Goal: Information Seeking & Learning: Check status

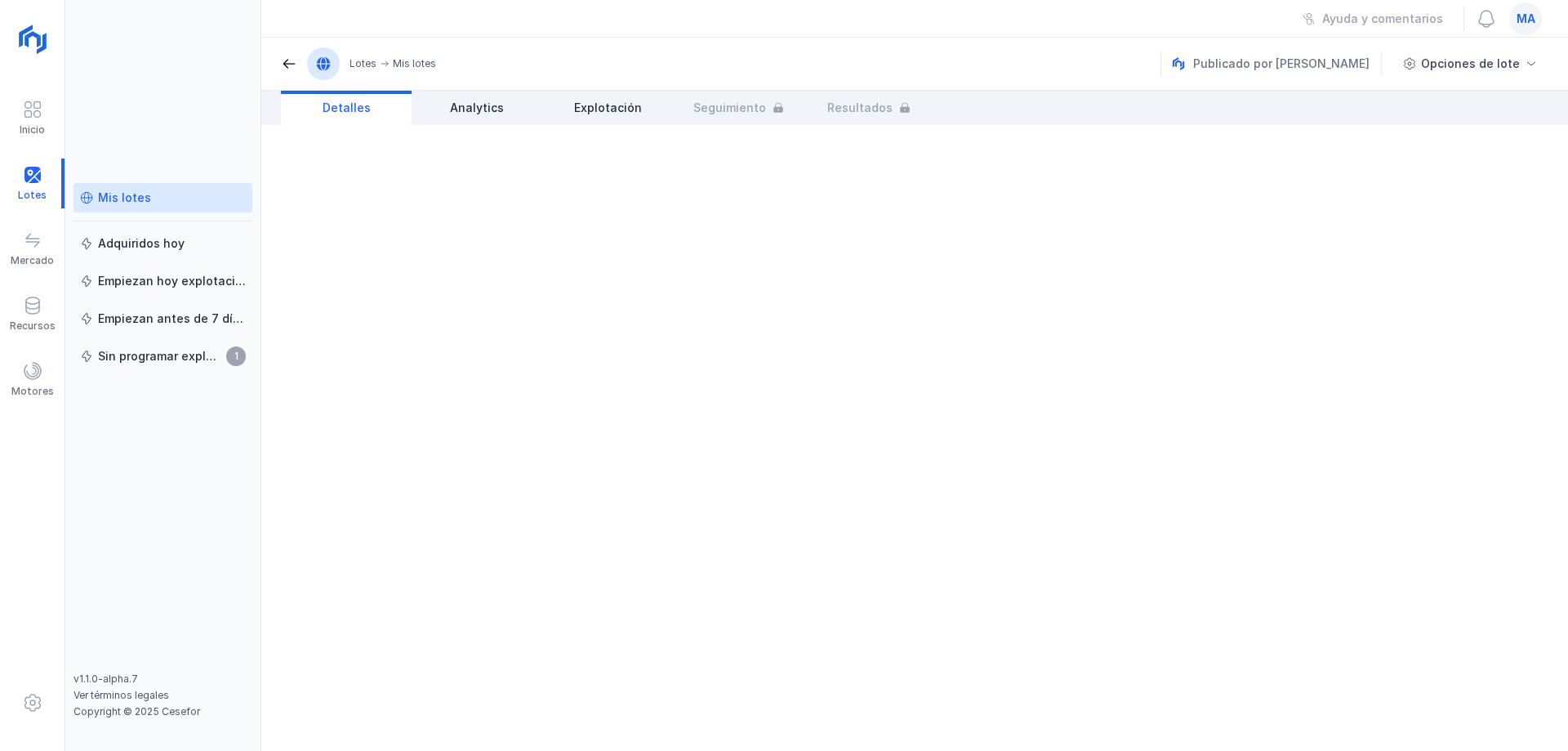
click at [137, 201] on div "Mis lotes" at bounding box center [124, 197] width 53 height 16
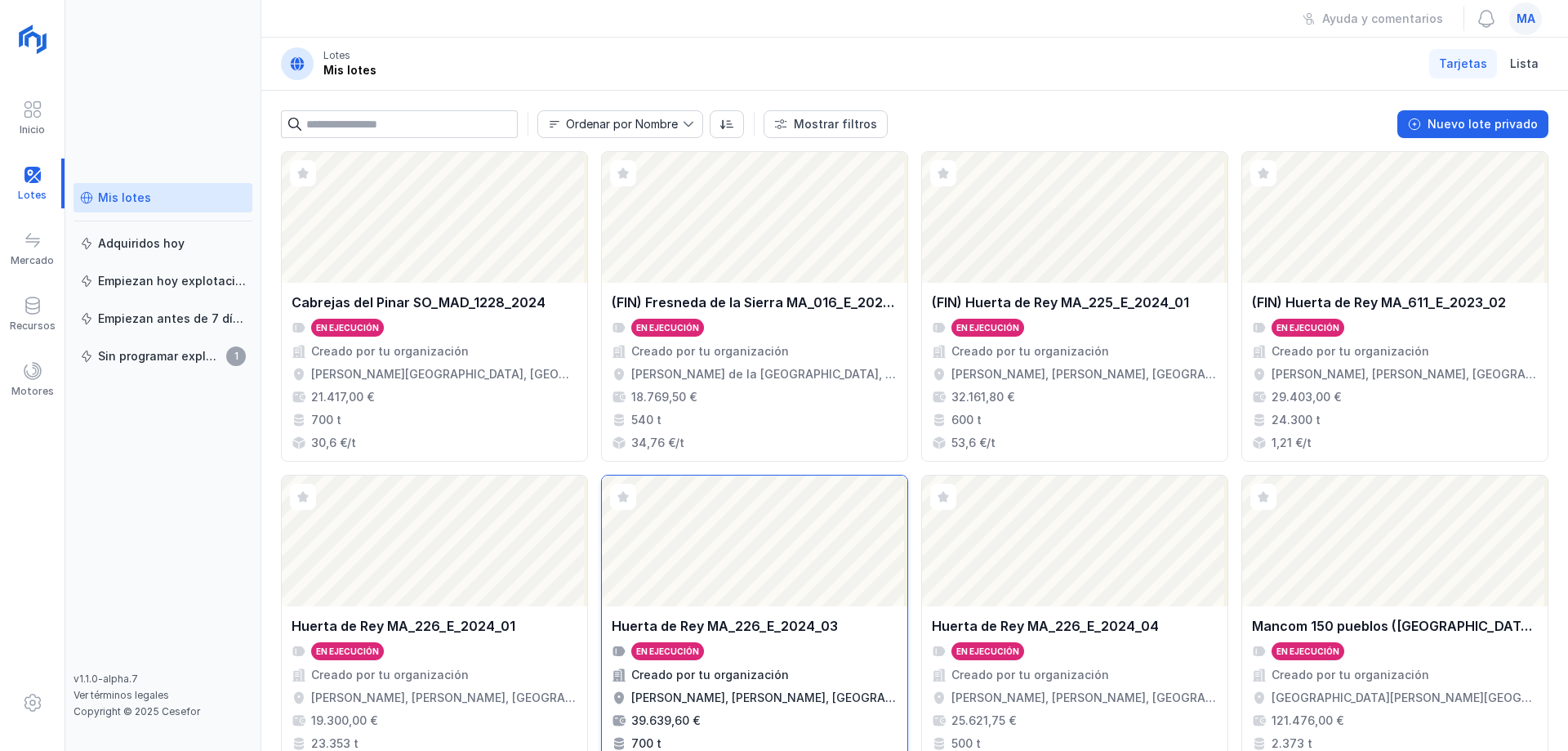
click at [794, 676] on div "Creado por tu organización" at bounding box center [754, 675] width 286 height 16
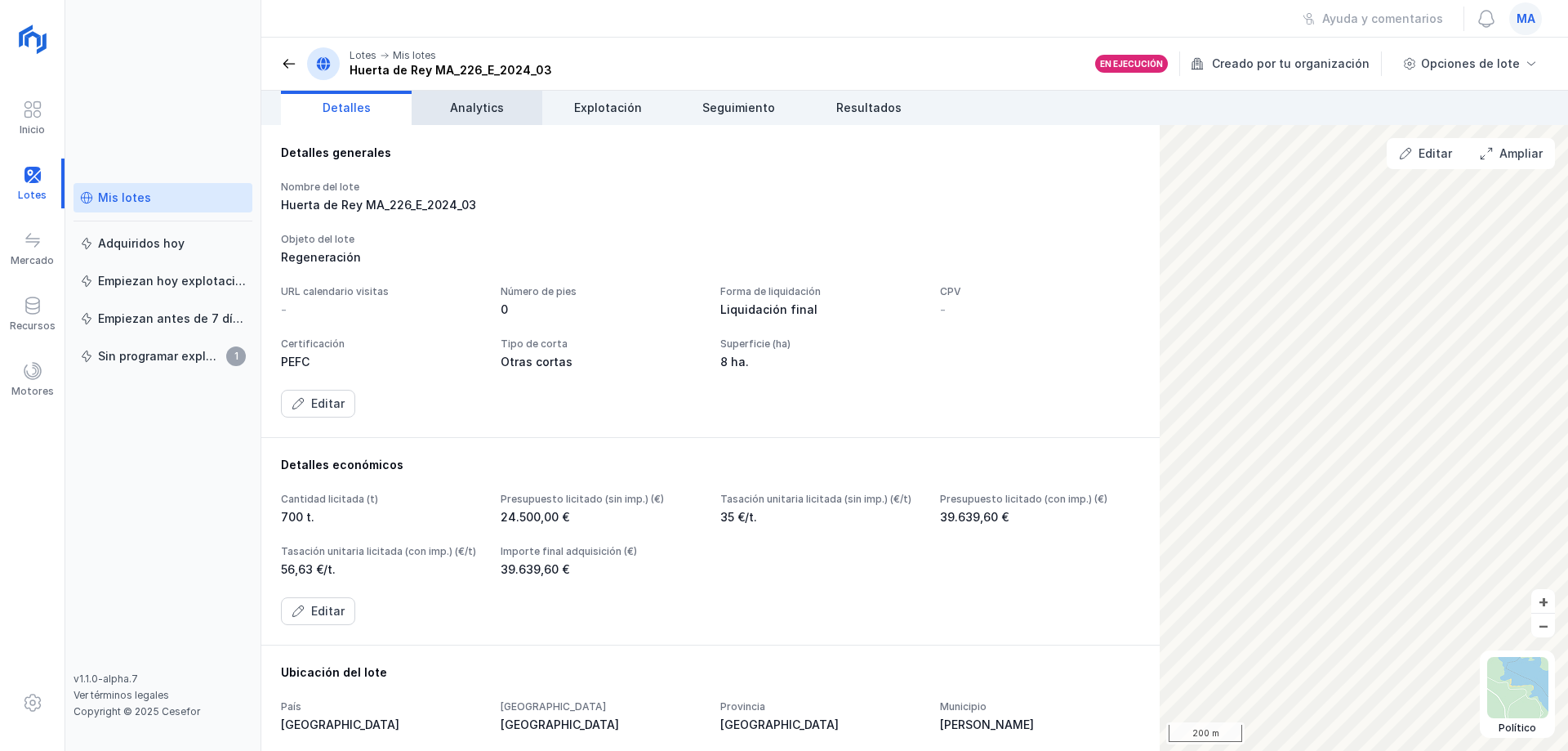
click at [485, 108] on span "Analytics" at bounding box center [477, 108] width 54 height 16
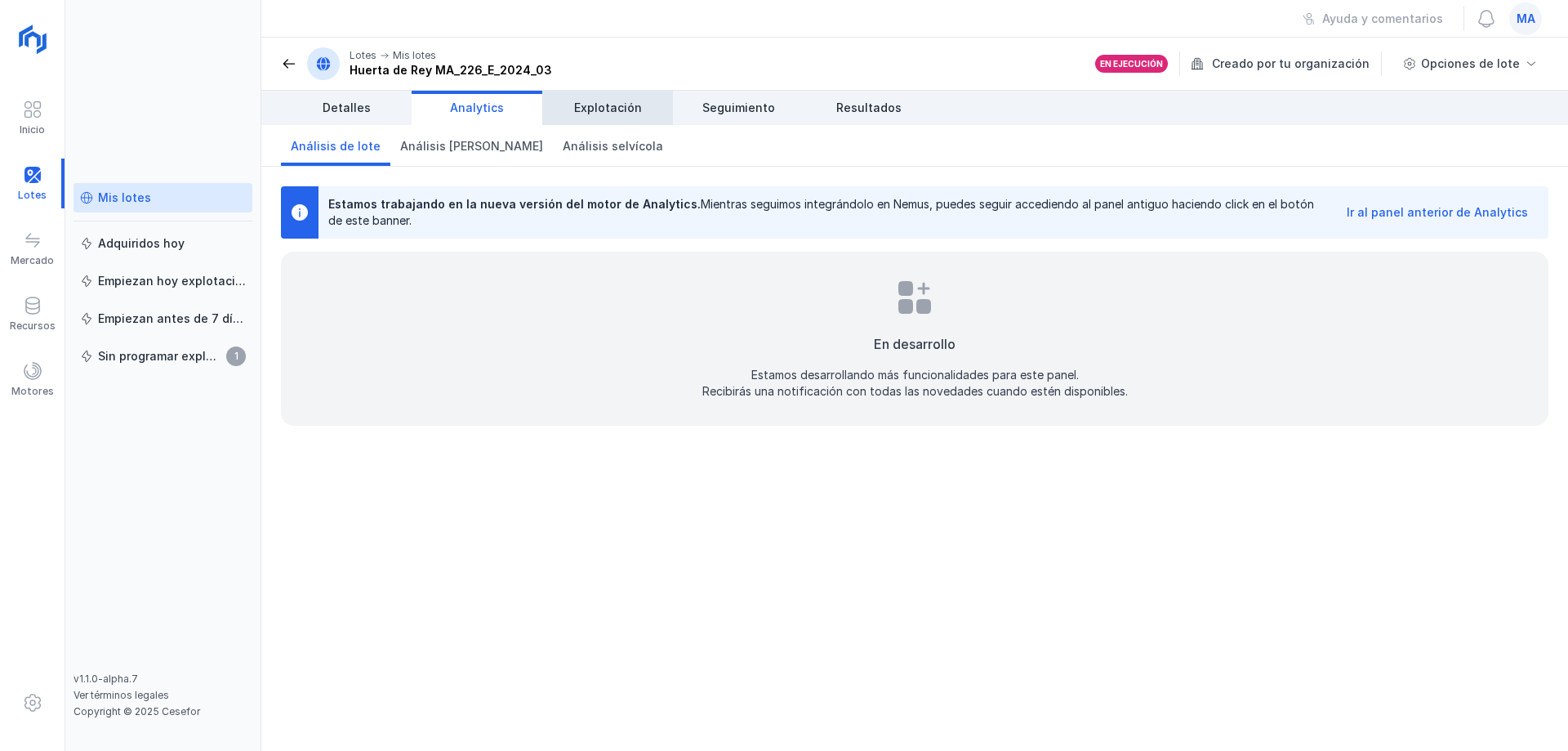
click at [592, 96] on link "Explotación" at bounding box center [607, 108] width 131 height 34
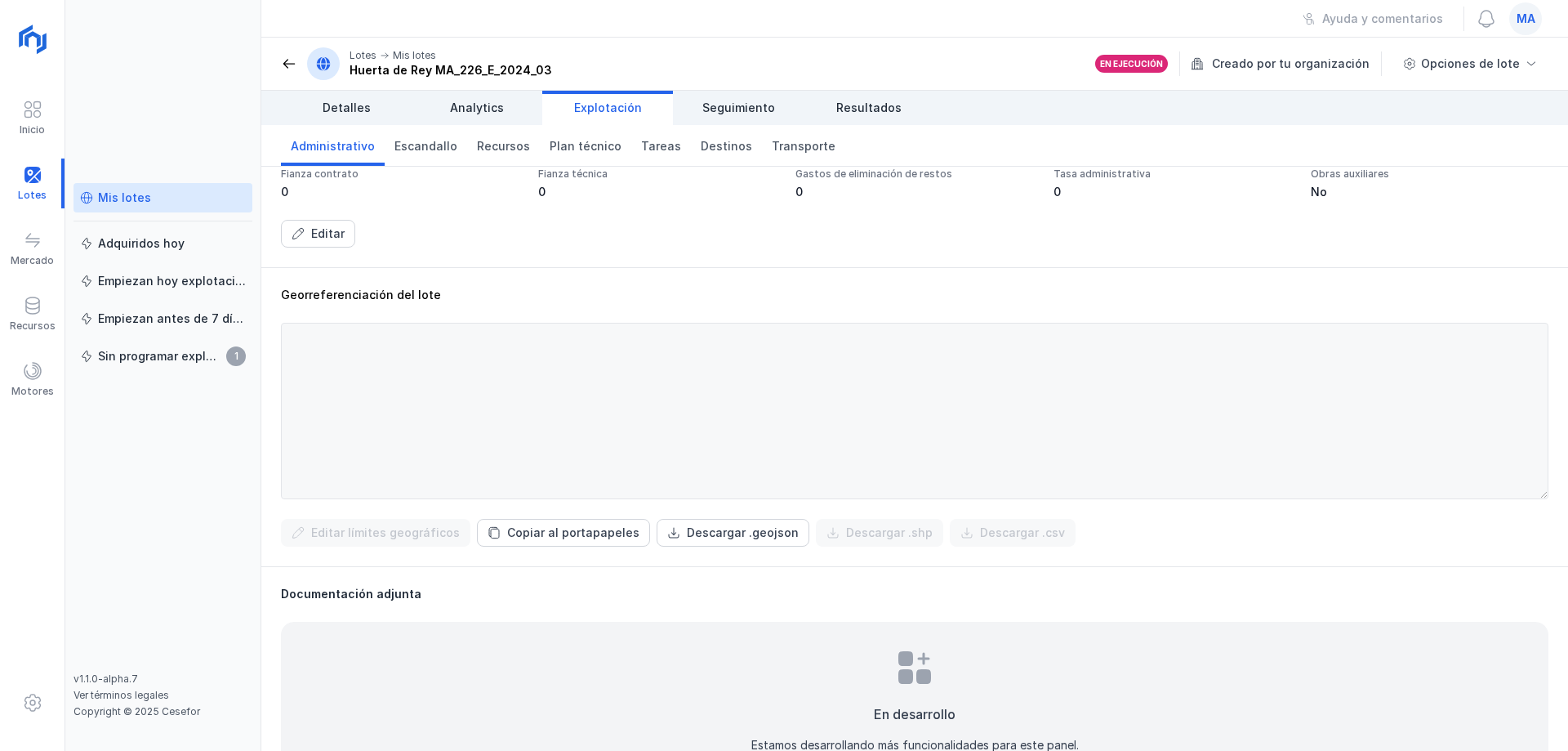
scroll to position [430, 0]
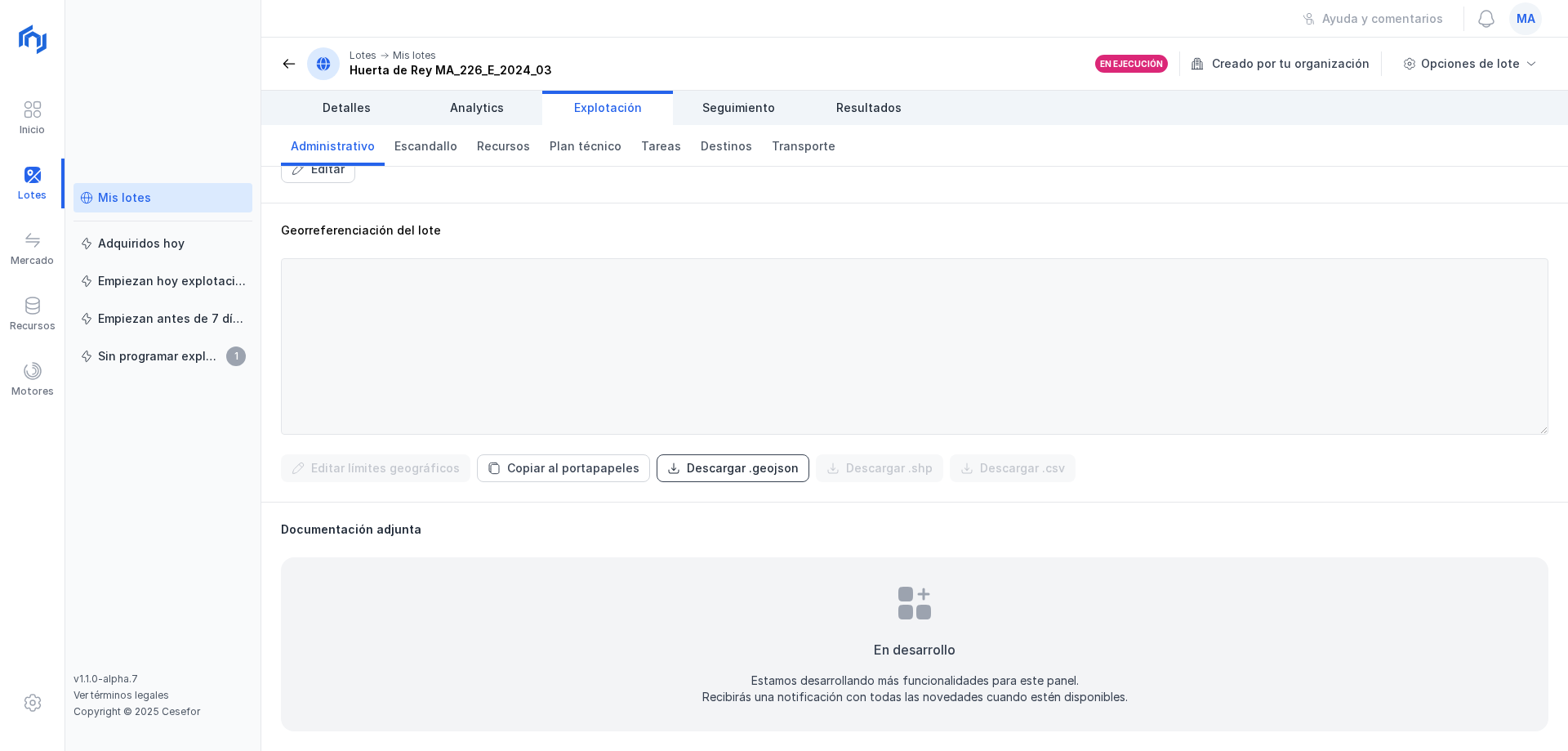
click at [699, 469] on div "Descargar .geojson" at bounding box center [743, 467] width 112 height 16
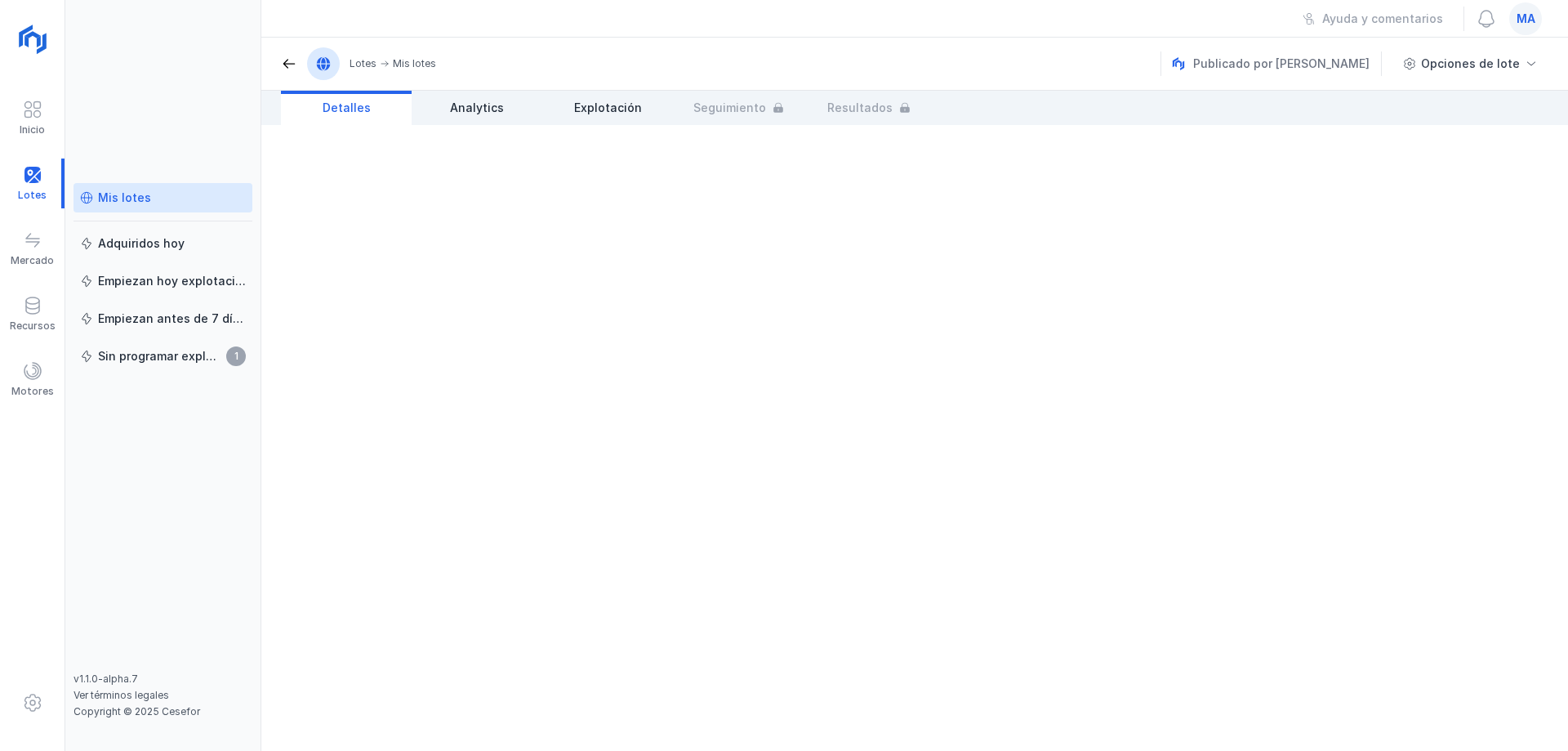
click at [127, 197] on div "Mis lotes" at bounding box center [124, 197] width 53 height 16
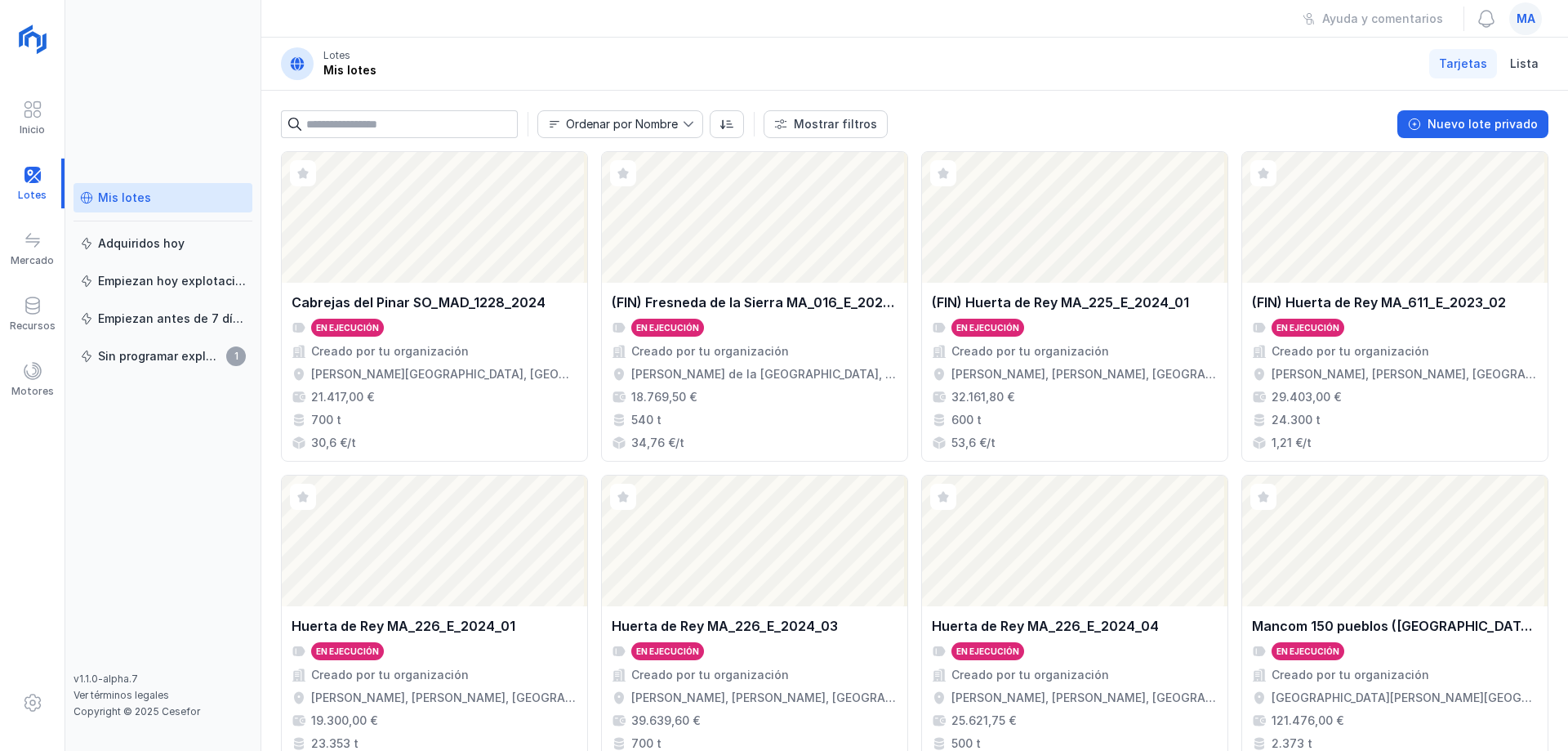
click at [1020, 65] on header "Lotes Mis lotes Tarjetas Lista" at bounding box center [914, 64] width 1306 height 53
click at [791, 642] on div "En ejecución" at bounding box center [754, 651] width 286 height 18
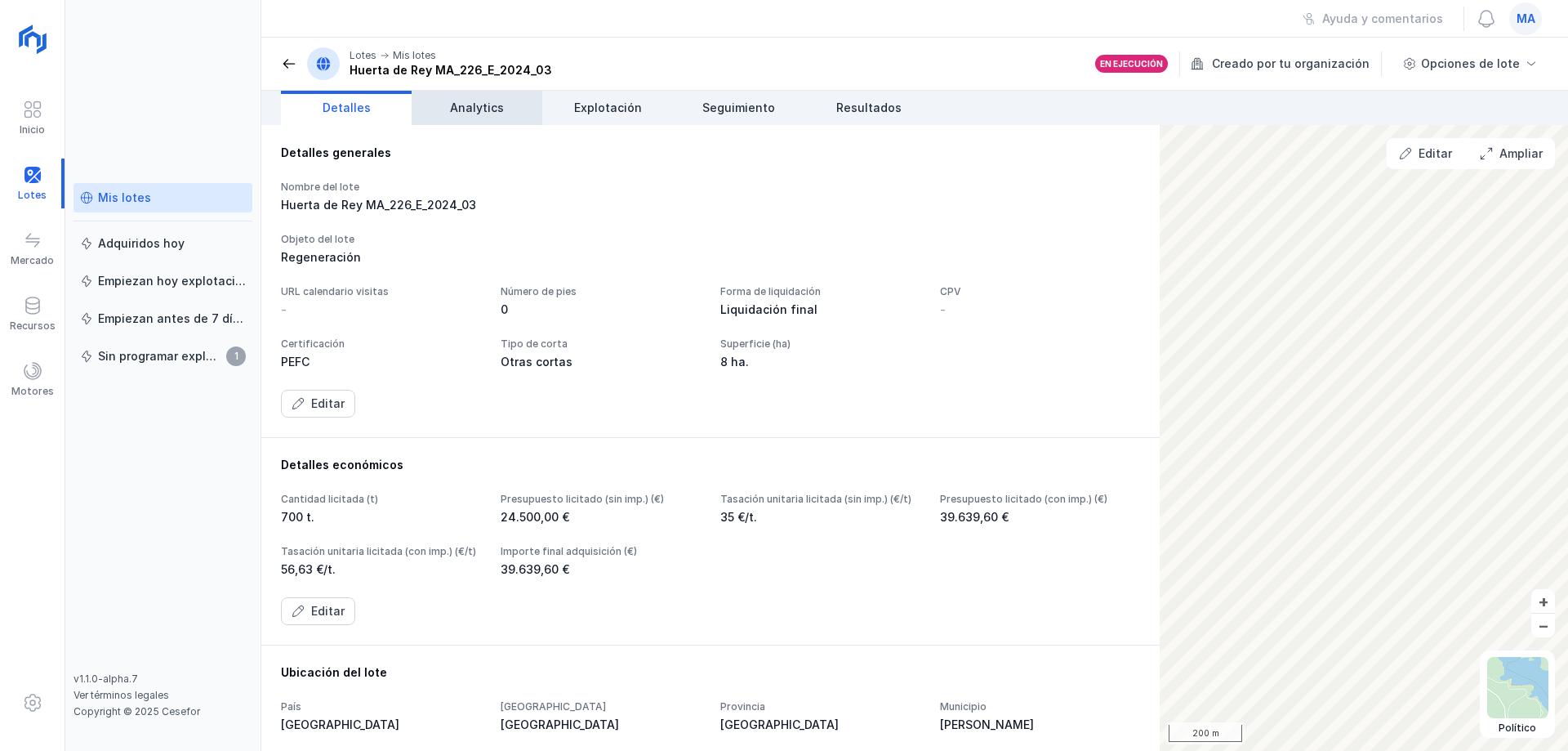
click at [482, 123] on link "Analytics" at bounding box center [477, 108] width 131 height 34
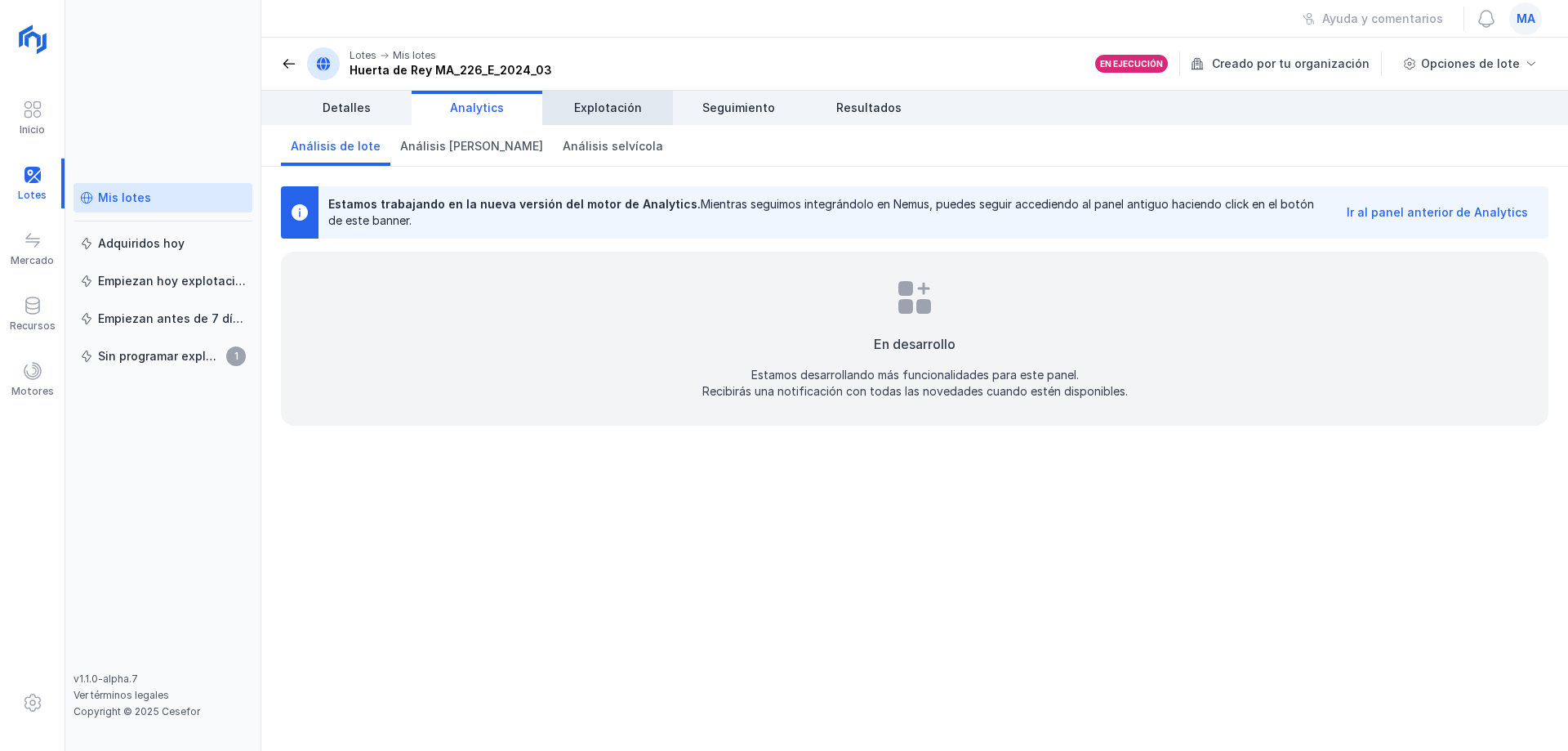
click at [612, 100] on span "Explotación" at bounding box center [608, 108] width 68 height 16
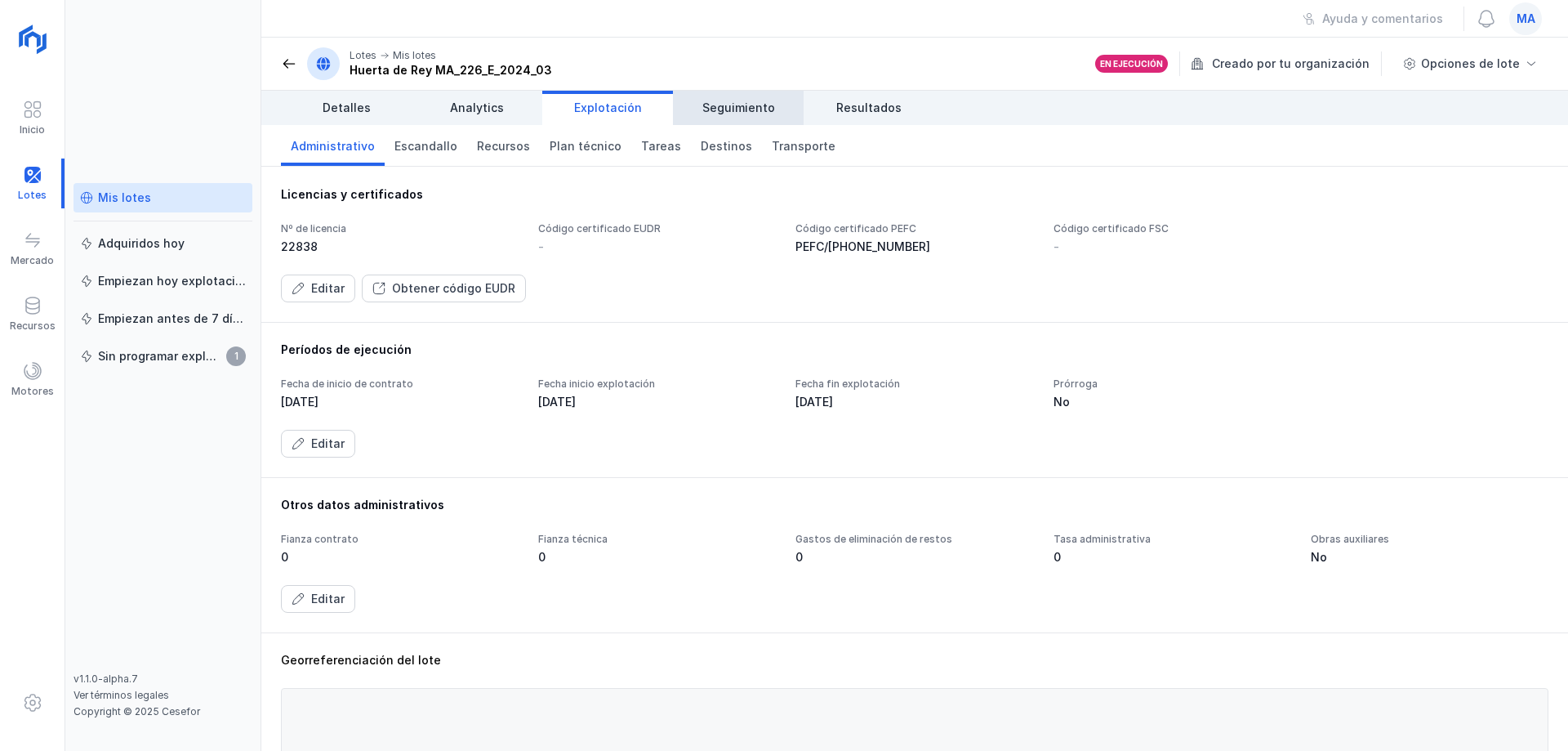
click at [745, 114] on span "Seguimiento" at bounding box center [738, 108] width 73 height 16
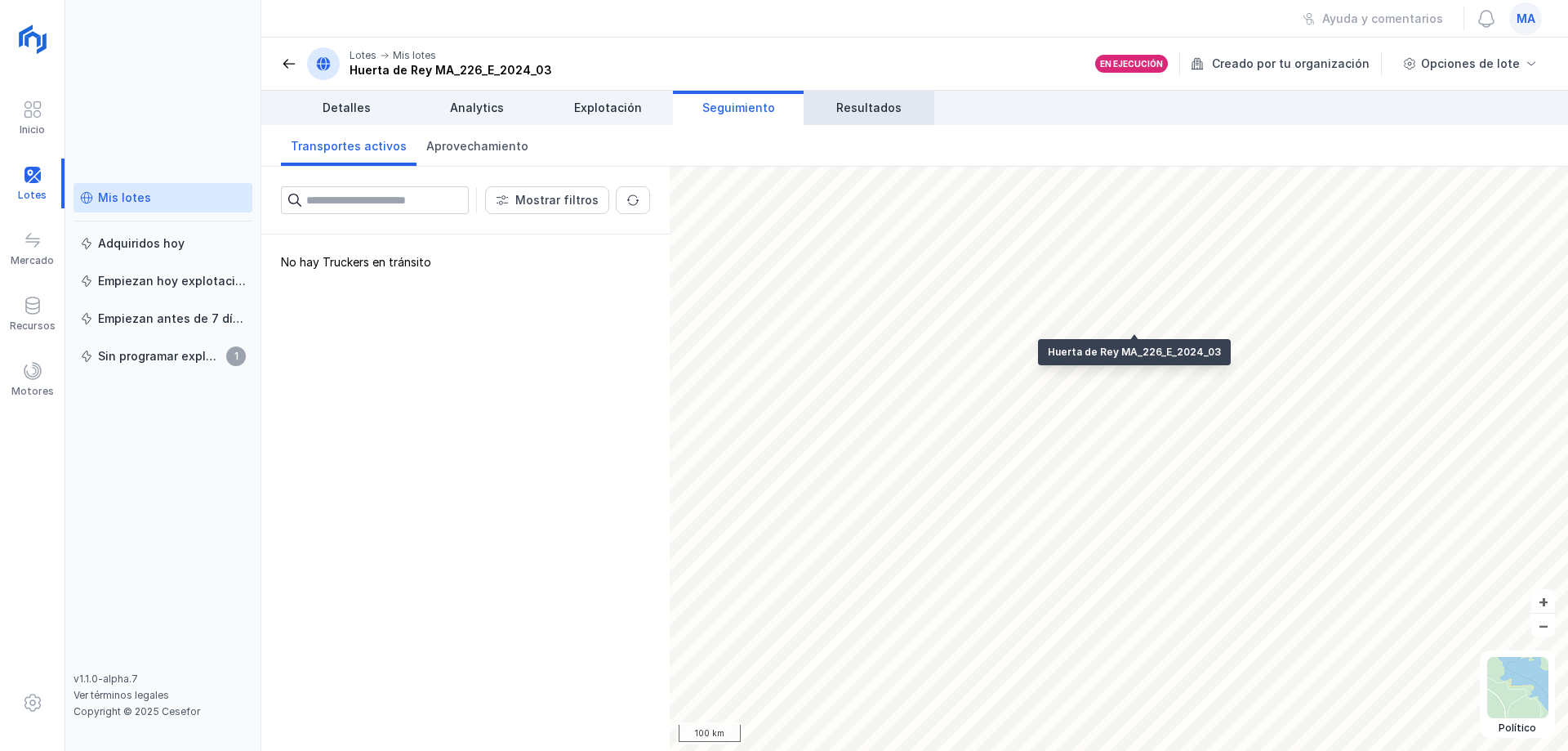
click at [878, 111] on span "Resultados" at bounding box center [868, 108] width 65 height 16
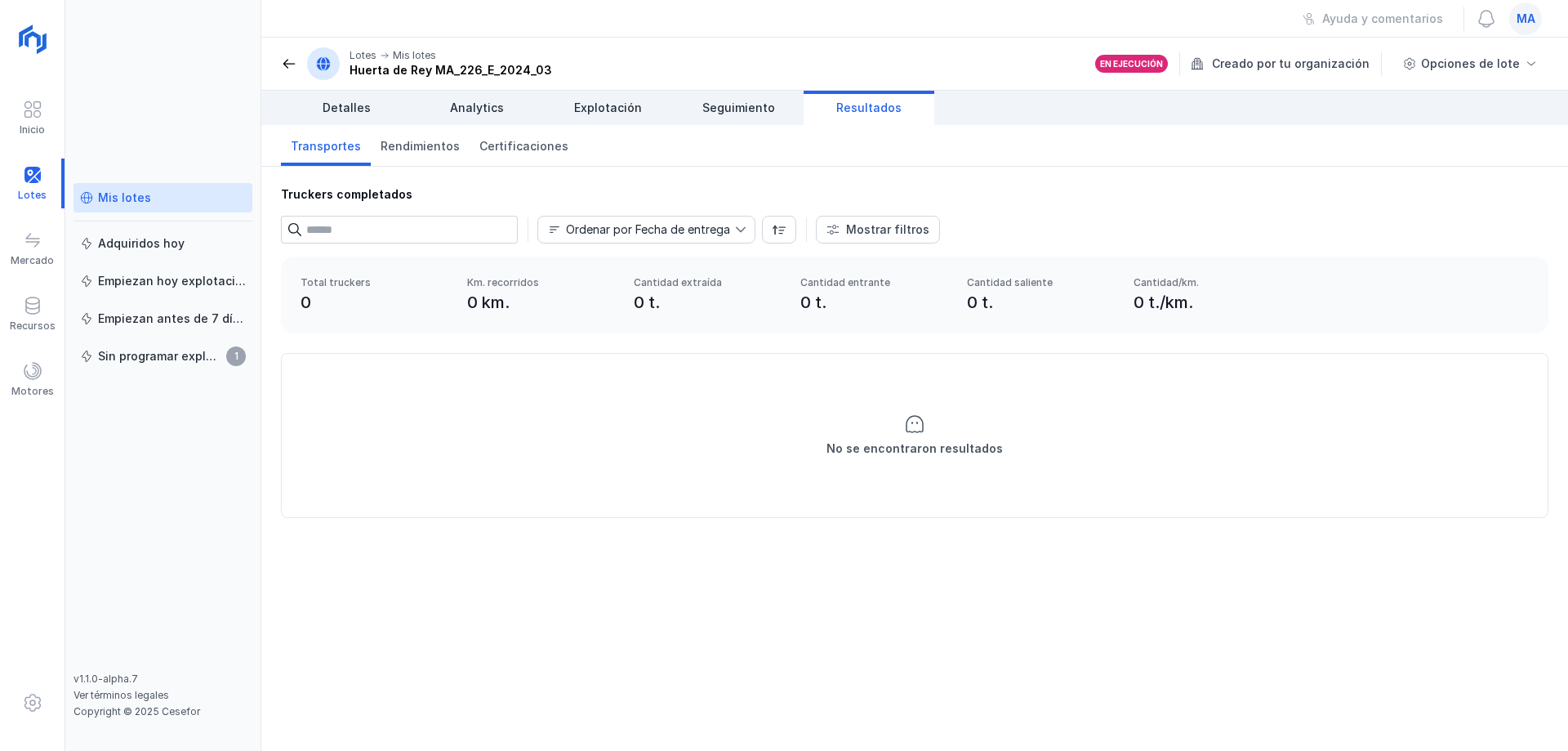
click at [752, 77] on header "Lotes Mis lotes [PERSON_NAME] MA_226_E_2024_03 En ejecución Creado por tu organ…" at bounding box center [914, 64] width 1306 height 53
click at [697, 114] on link "Seguimiento" at bounding box center [738, 108] width 131 height 34
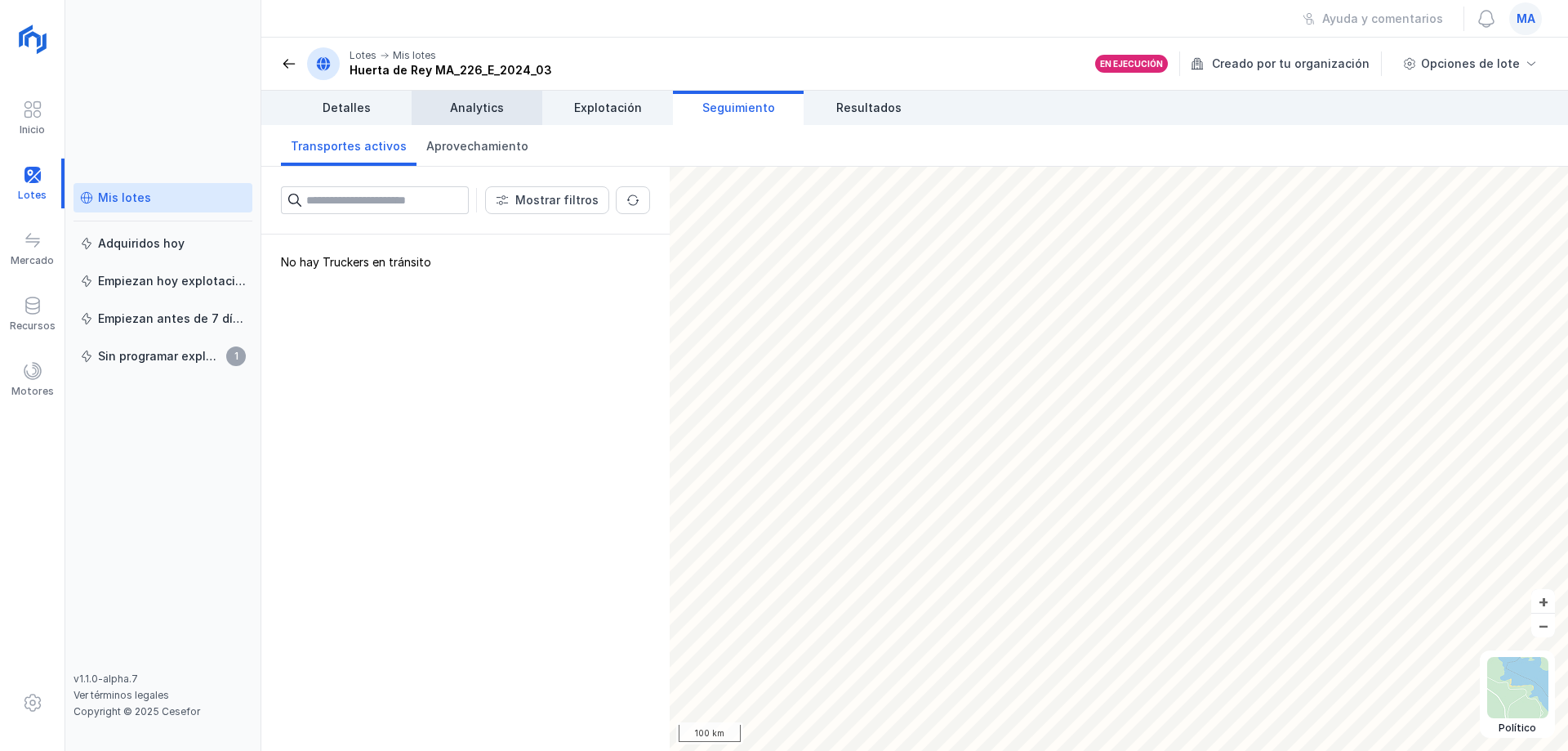
click at [463, 123] on link "Analytics" at bounding box center [477, 108] width 131 height 34
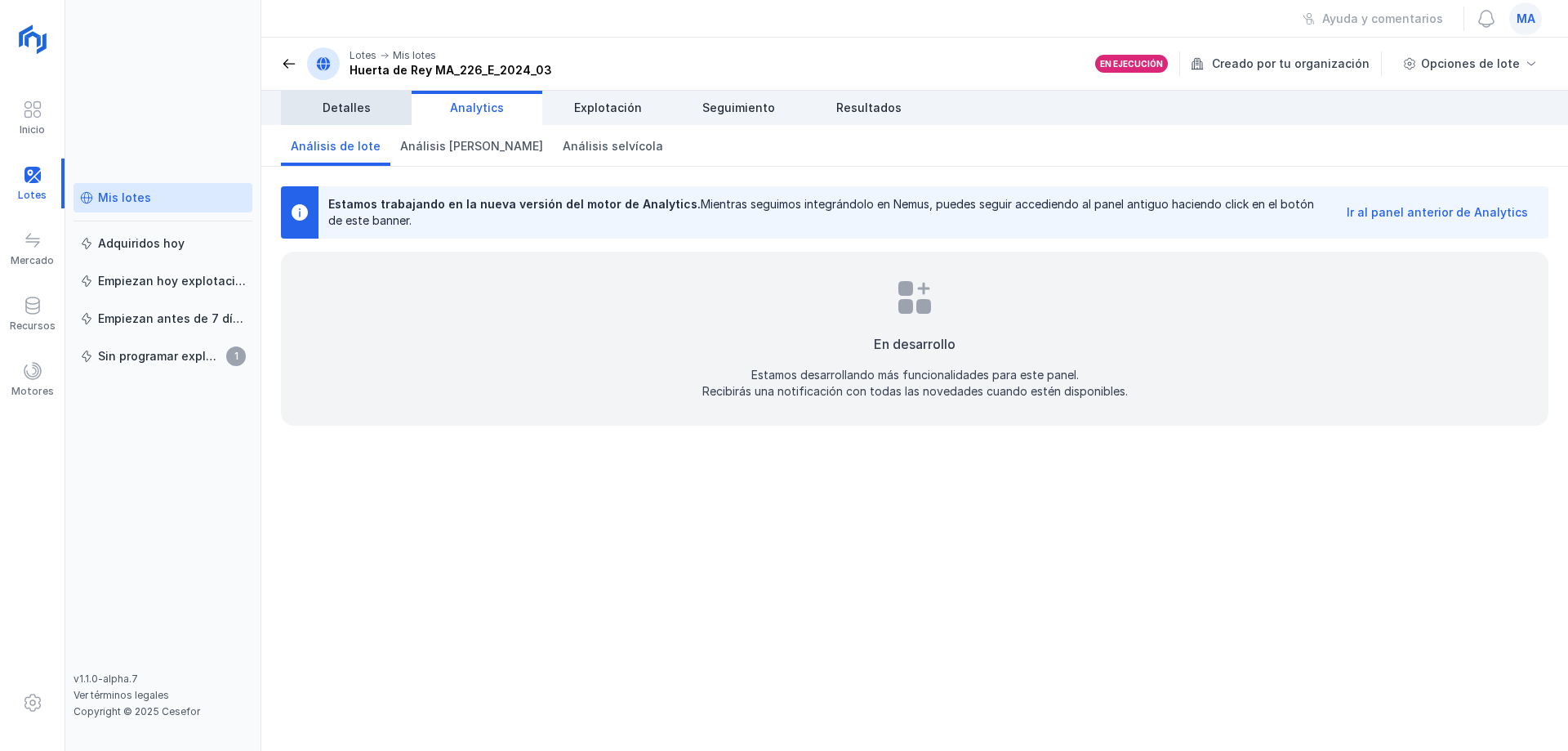
click at [369, 111] on link "Detalles" at bounding box center [346, 108] width 131 height 34
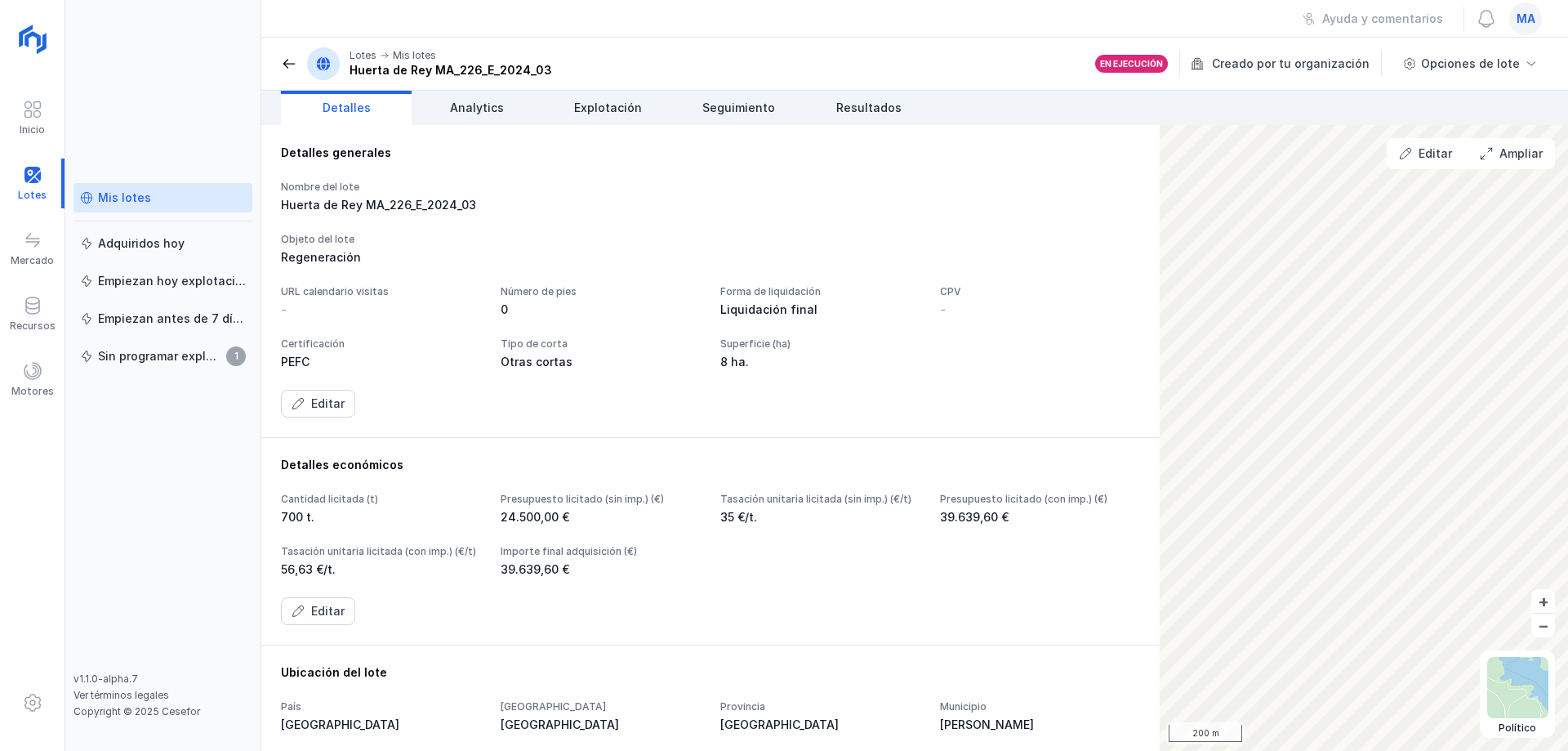
click at [283, 60] on span at bounding box center [289, 64] width 16 height 16
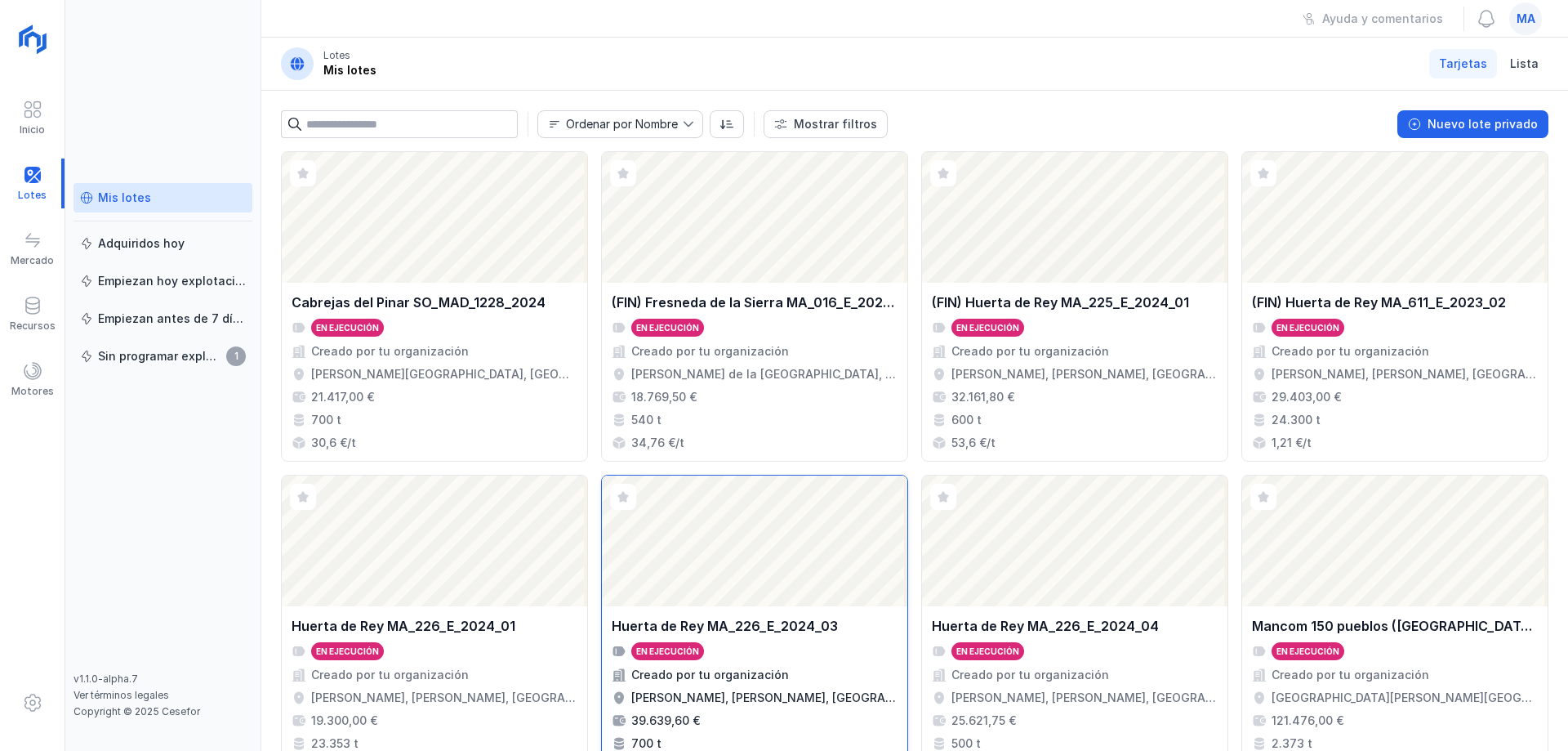
click at [803, 607] on div "[PERSON_NAME] MA_226_E_2024_03 En ejecución Creado por tu organización [PERSON_…" at bounding box center [754, 694] width 305 height 178
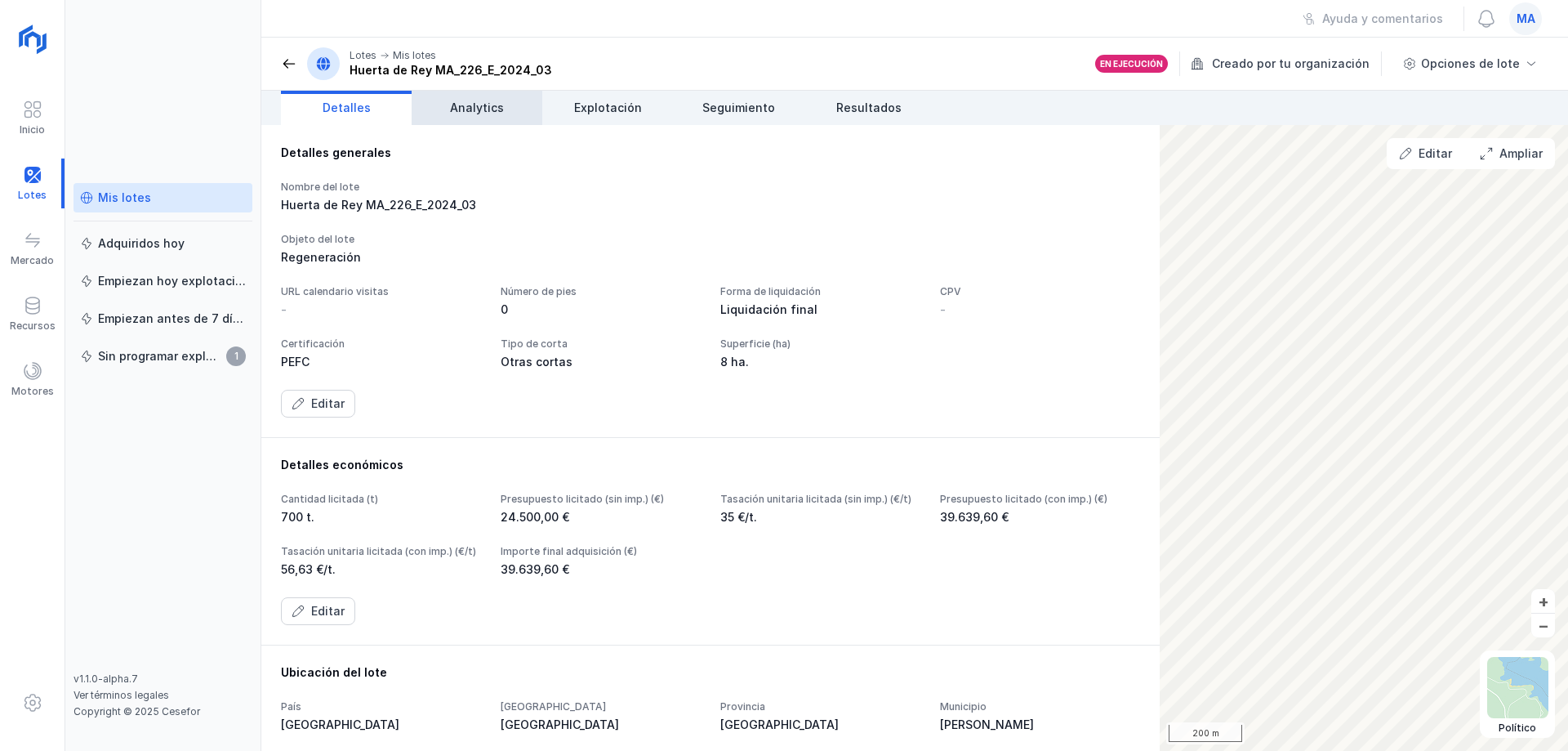
click at [465, 105] on span "Analytics" at bounding box center [477, 108] width 54 height 16
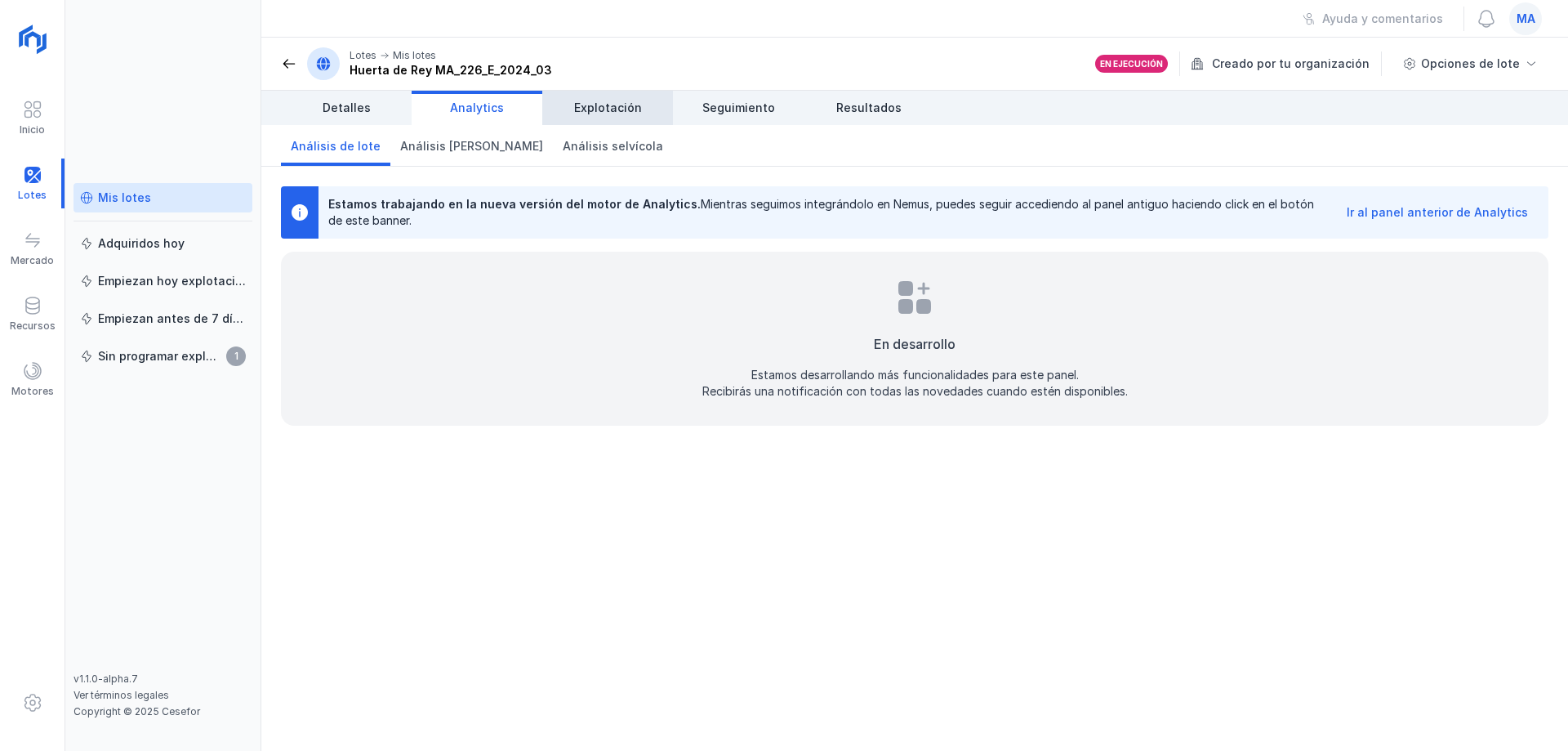
click at [591, 114] on span "Explotación" at bounding box center [608, 108] width 68 height 16
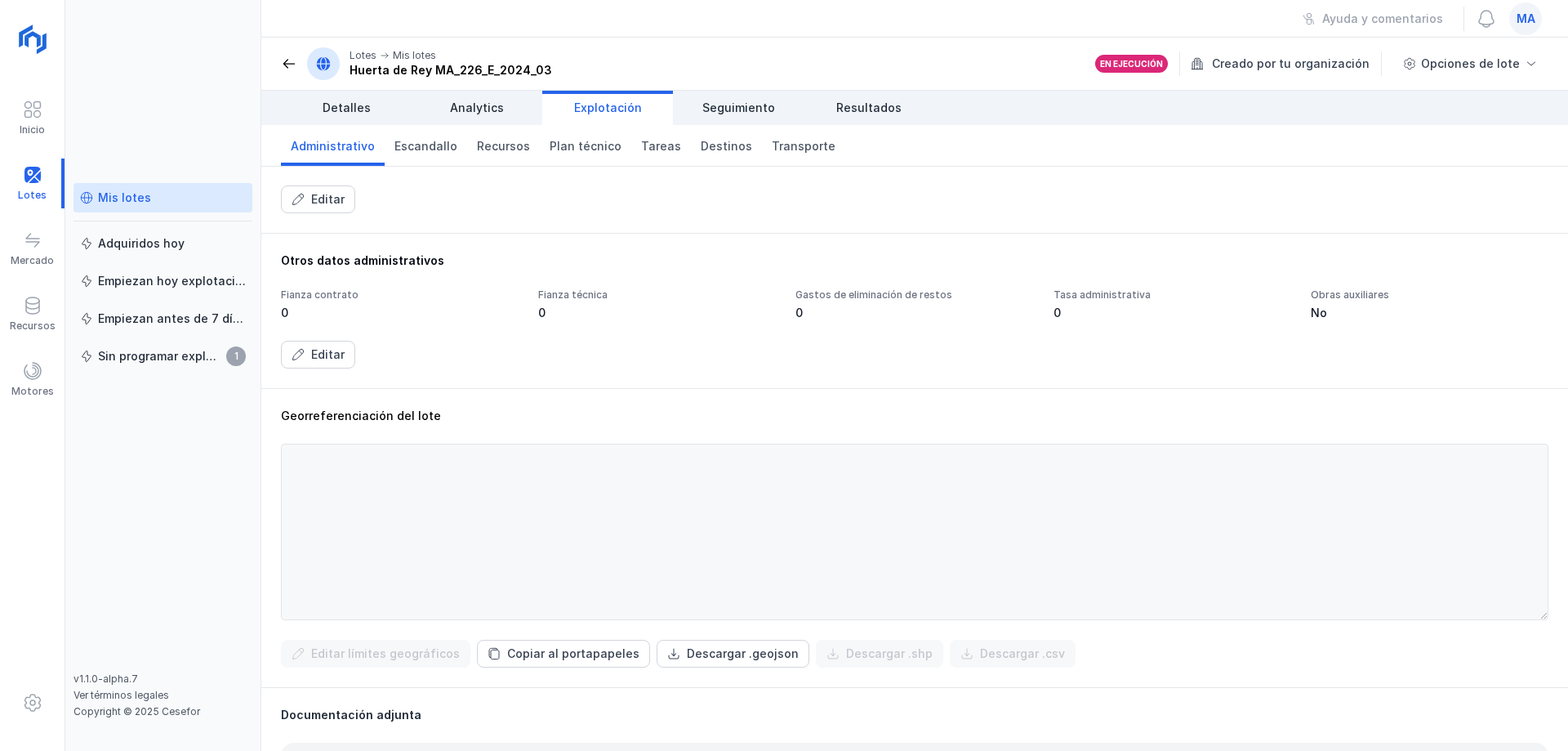
scroll to position [245, 0]
click at [733, 102] on span "Seguimiento" at bounding box center [738, 108] width 73 height 16
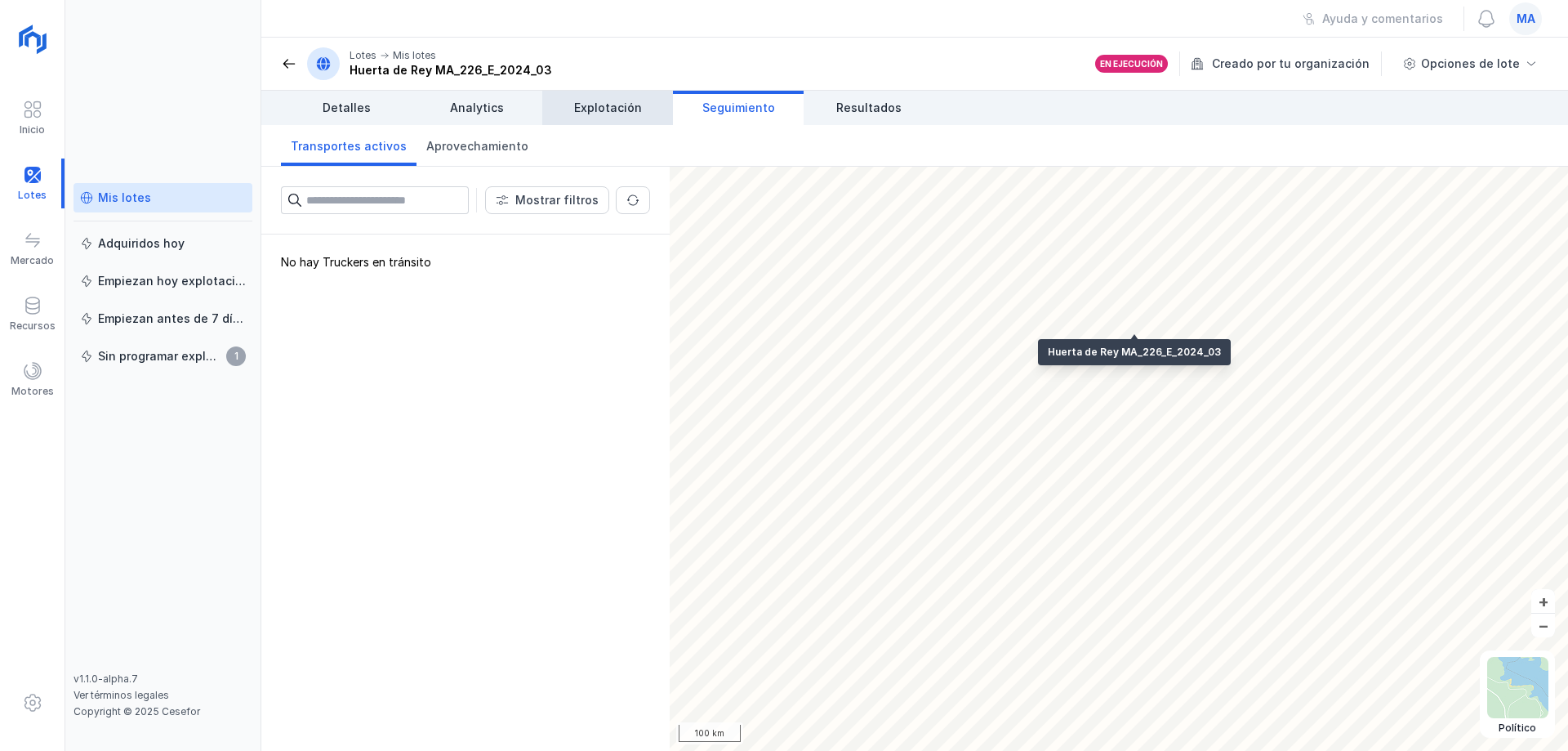
click at [613, 110] on span "Explotación" at bounding box center [608, 108] width 68 height 16
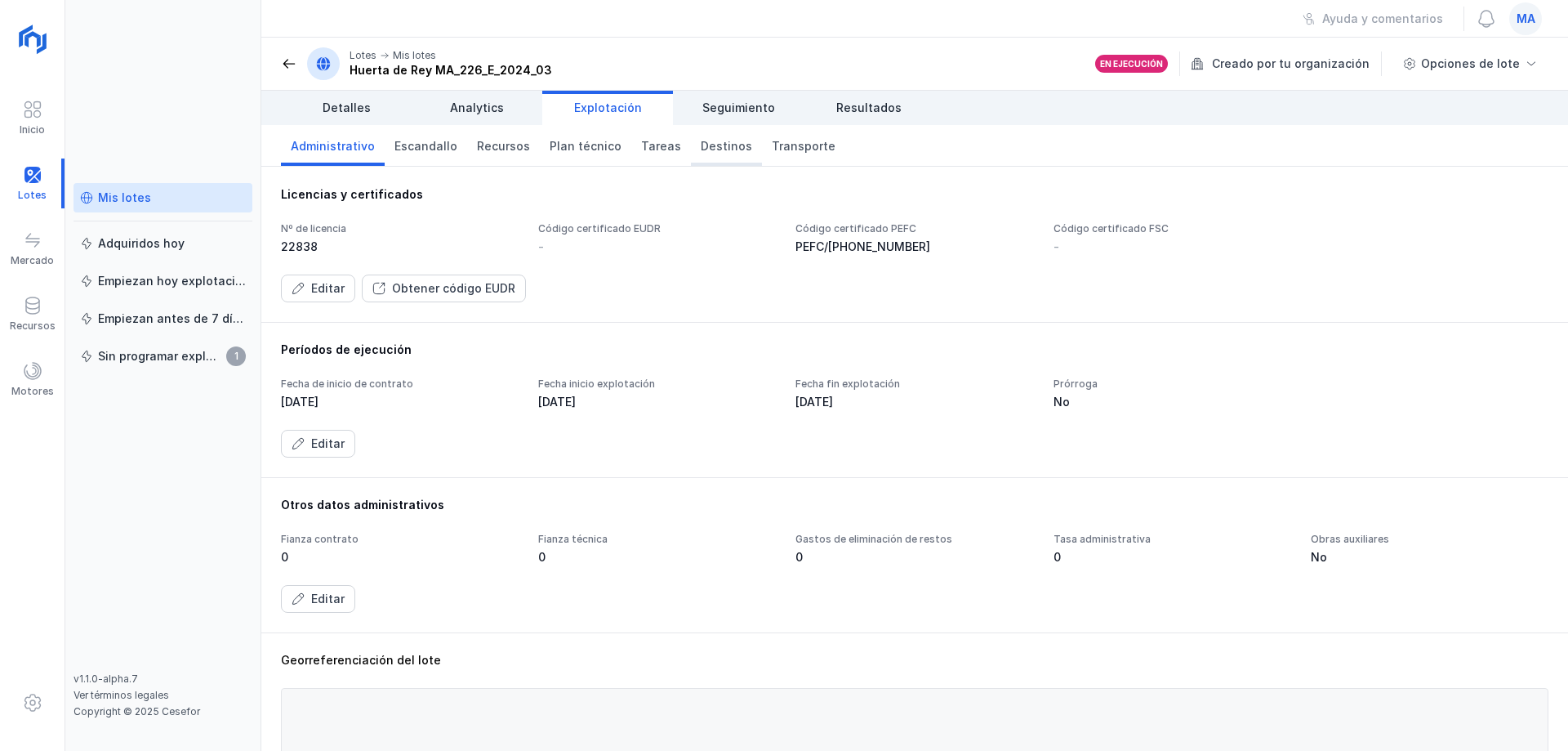
click at [701, 148] on span "Destinos" at bounding box center [726, 146] width 51 height 16
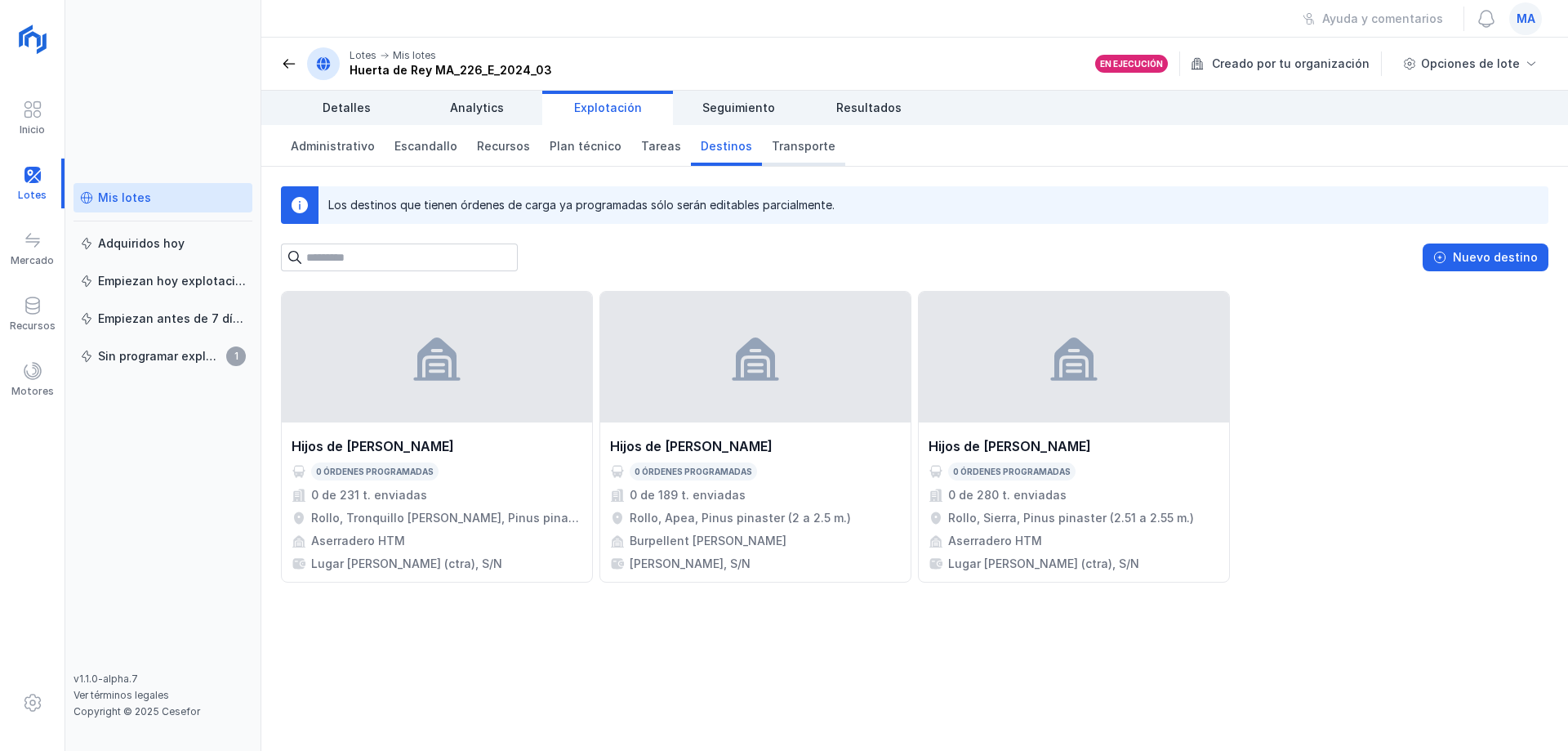
click at [771, 150] on span "Transporte" at bounding box center [803, 146] width 64 height 16
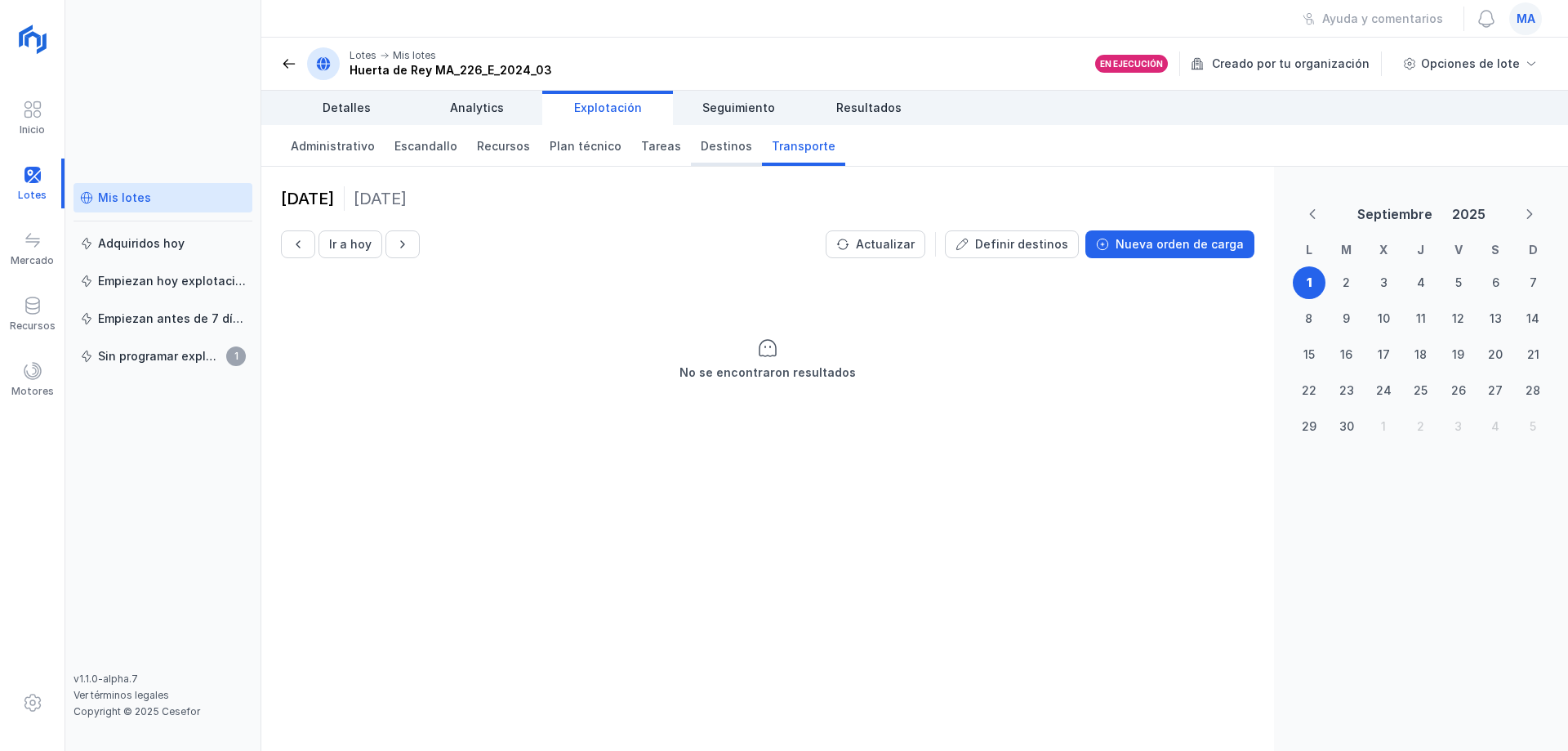
click at [725, 155] on link "Destinos" at bounding box center [726, 145] width 71 height 41
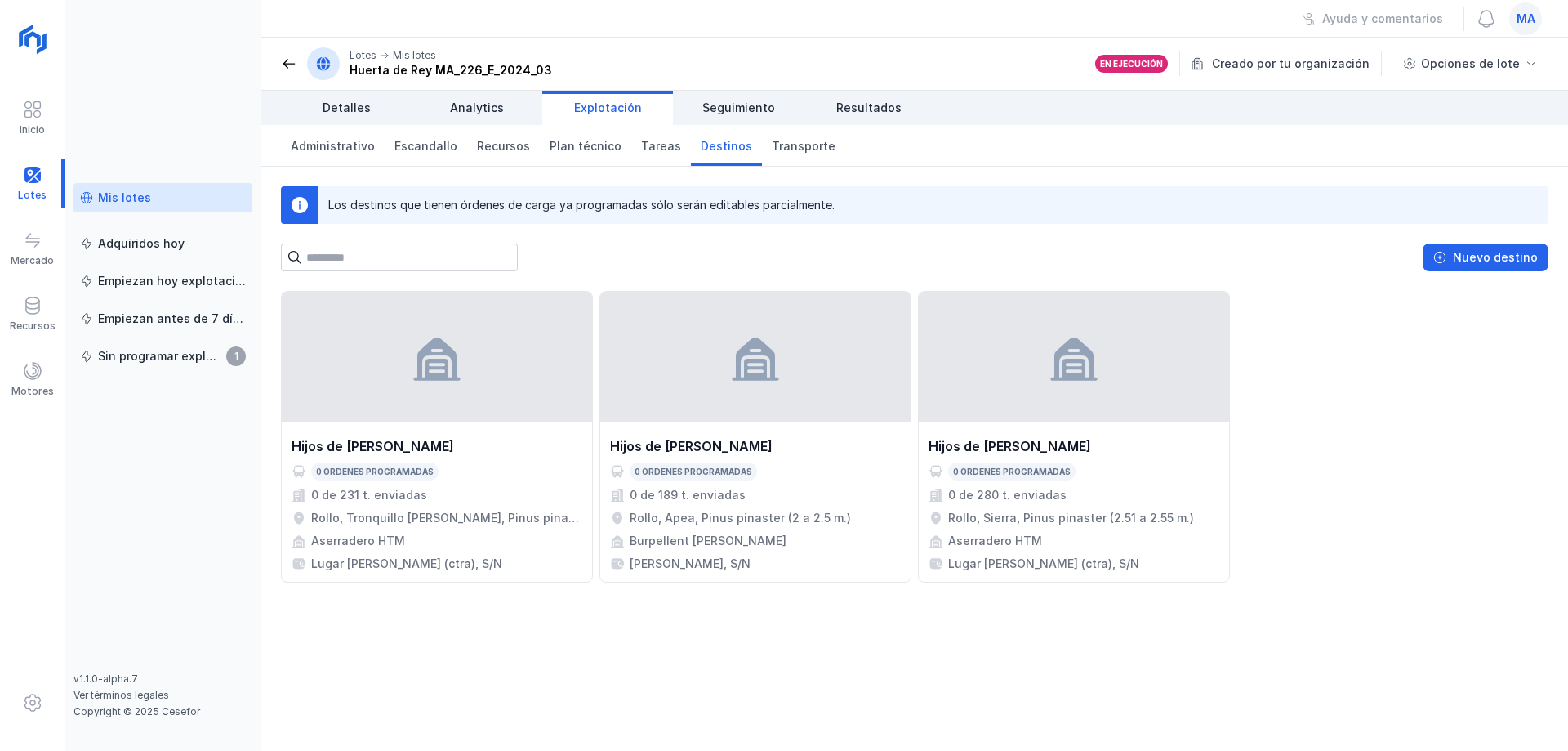
click at [964, 259] on div "Nuevo destino" at bounding box center [914, 257] width 1267 height 28
click at [765, 249] on div "Nuevo destino" at bounding box center [914, 257] width 1267 height 28
click at [160, 92] on div "Mis lotes Adquiridos [DATE] Empiezan [DATE] explotación Empiezan antes de 7 día…" at bounding box center [163, 375] width 196 height 751
click at [172, 199] on div "Mis lotes" at bounding box center [162, 197] width 166 height 16
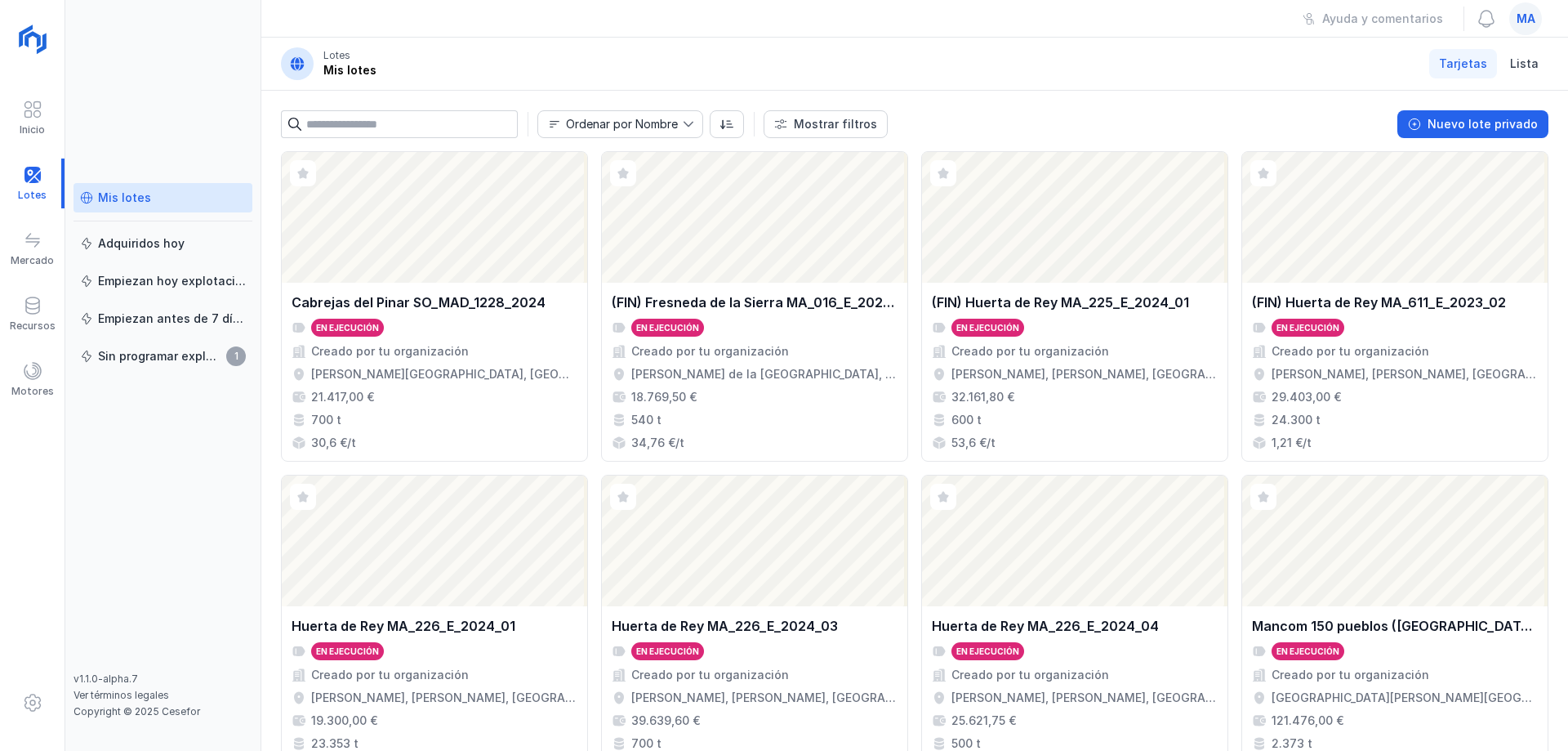
click at [182, 502] on div "Mis lotes Adquiridos [DATE] Empiezan [DATE] explotación Empiezan antes de 7 día…" at bounding box center [162, 427] width 179 height 489
click at [807, 620] on div "Huerta de Rey MA_226_E_2024_03" at bounding box center [725, 625] width 226 height 20
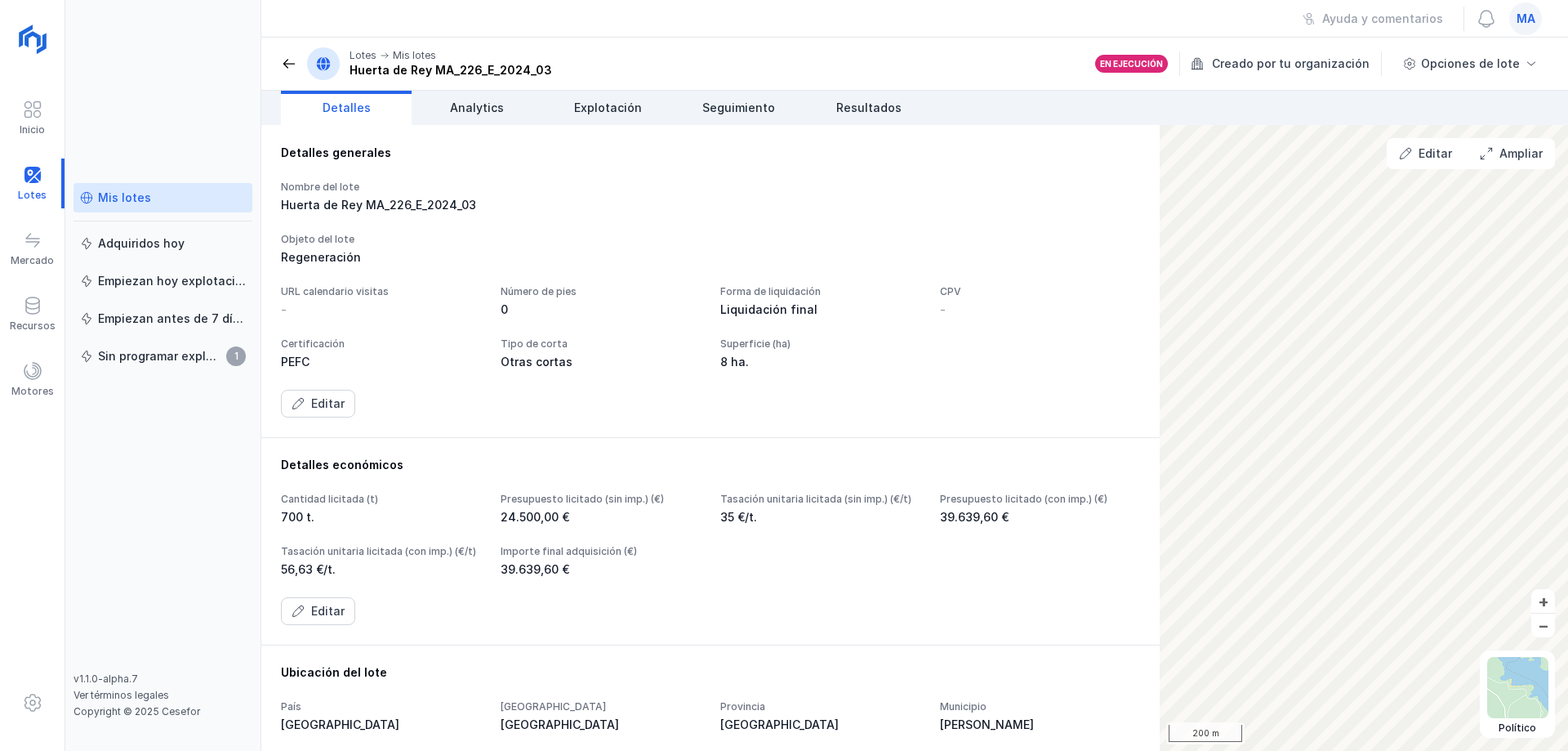
click at [426, 170] on div "Detalles generales Nombre del lote [PERSON_NAME] MA_226_E_2024_03 Objeto del lo…" at bounding box center [710, 281] width 859 height 273
drag, startPoint x: 472, startPoint y: 205, endPoint x: 431, endPoint y: 188, distance: 44.4
click at [466, 200] on div "Huerta de Rey MA_226_E_2024_03" at bounding box center [380, 205] width 200 height 16
drag, startPoint x: 280, startPoint y: 205, endPoint x: 450, endPoint y: 214, distance: 170.2
click at [450, 214] on div "Detalles generales Nombre del lote [PERSON_NAME] MA_226_E_2024_03 Objeto del lo…" at bounding box center [710, 281] width 898 height 312
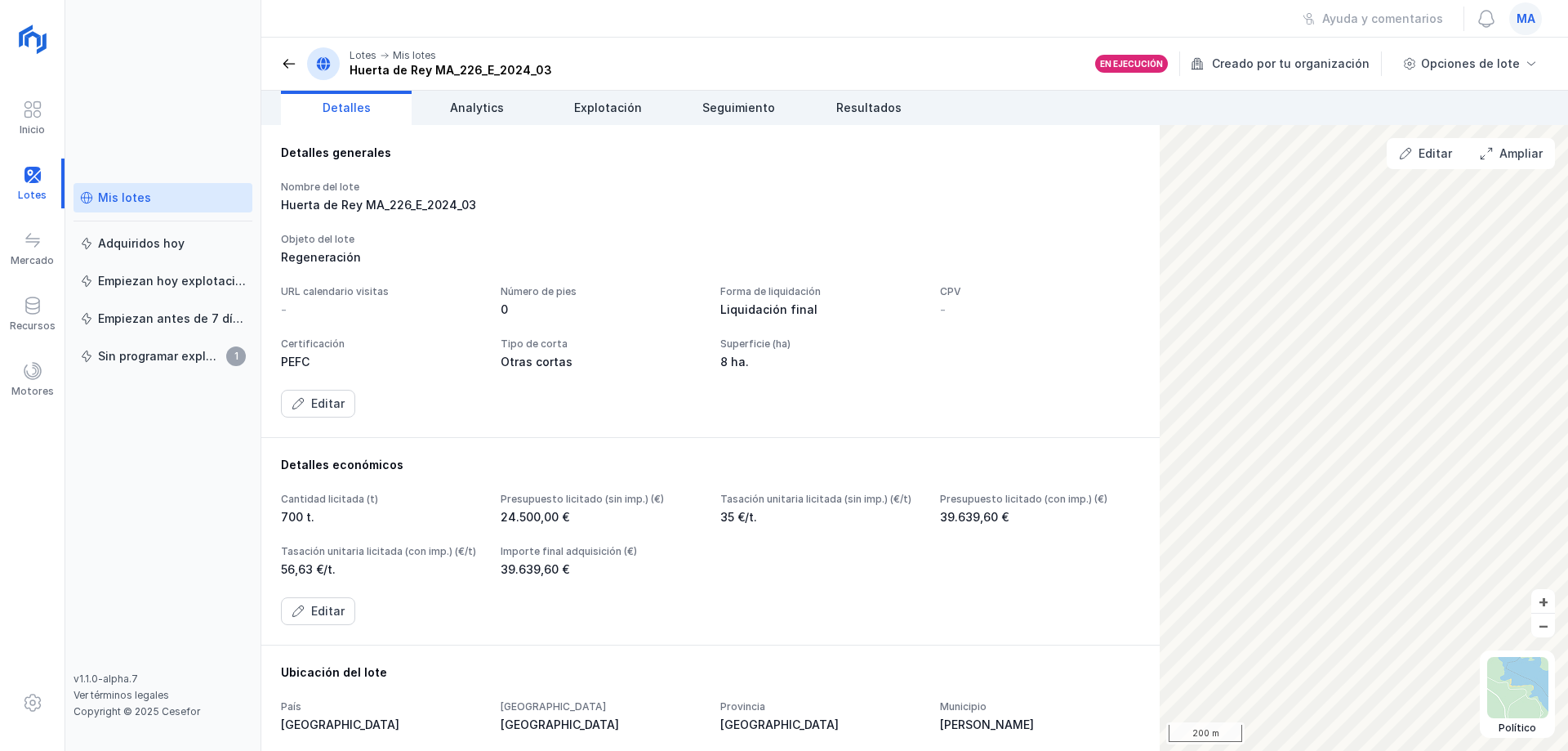
click at [475, 198] on div "Huerta de Rey MA_226_E_2024_03" at bounding box center [380, 205] width 200 height 16
drag, startPoint x: 346, startPoint y: 151, endPoint x: 382, endPoint y: 205, distance: 64.9
click at [366, 180] on div "Detalles generales Nombre del lote [PERSON_NAME] MA_226_E_2024_03 Objeto del lo…" at bounding box center [710, 281] width 859 height 273
click at [431, 219] on div "Nombre del lote [PERSON_NAME] MA_226_E_2024_03 Objeto del lote Regeneración URL…" at bounding box center [710, 299] width 859 height 237
click at [437, 220] on div "Nombre del lote [PERSON_NAME] MA_226_E_2024_03 Objeto del lote Regeneración URL…" at bounding box center [710, 299] width 859 height 237
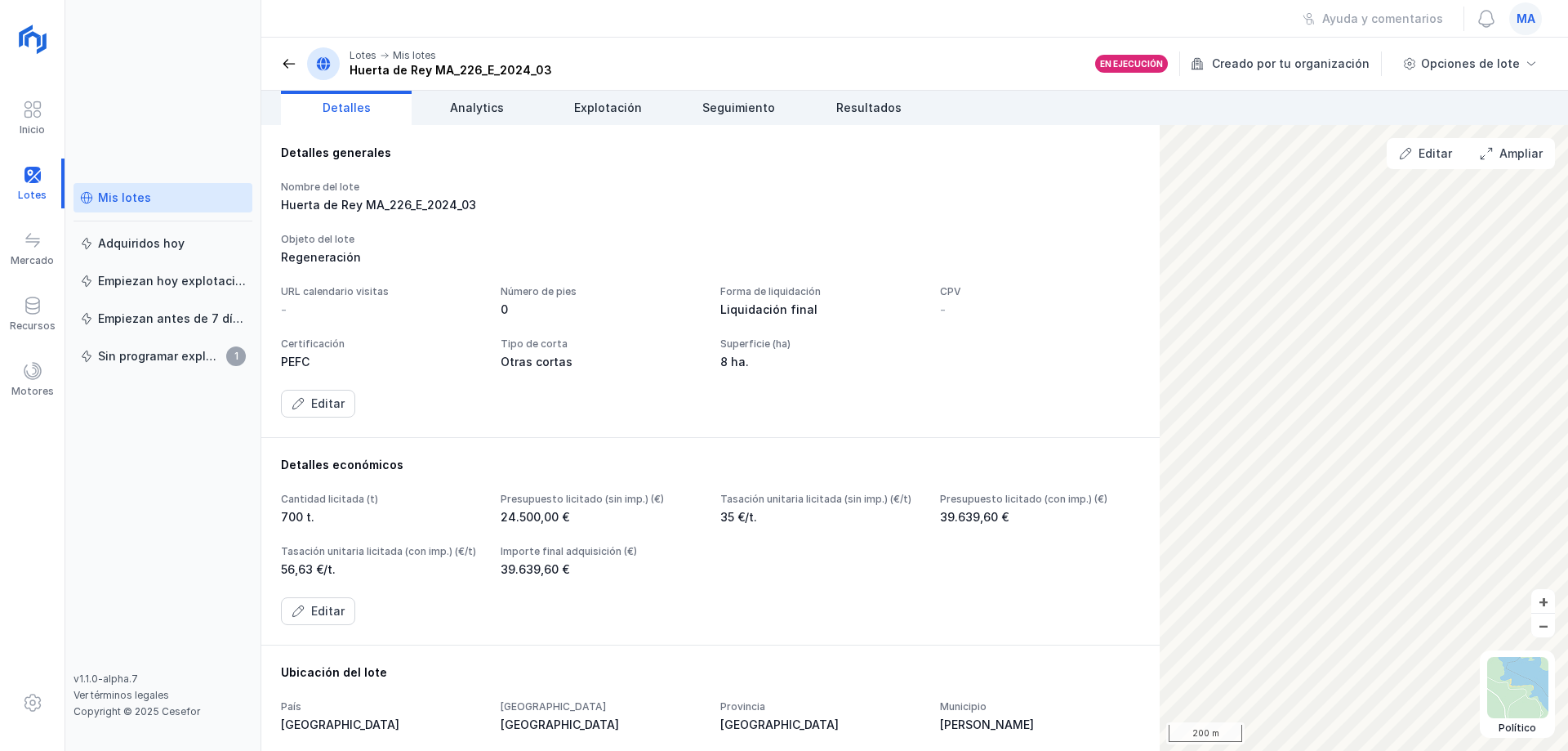
click at [348, 31] on div "Ayuda y comentarios ma" at bounding box center [914, 19] width 1306 height 38
click at [481, 209] on div "Huerta de Rey MA_226_E_2024_03" at bounding box center [380, 205] width 200 height 16
click at [481, 296] on div "URL calendario visitas" at bounding box center [380, 292] width 200 height 13
click at [544, 319] on div "URL calendario visitas - Número de pies 0 Forma de liquidación Liquidación fina…" at bounding box center [710, 327] width 859 height 85
click at [766, 122] on link "Seguimiento" at bounding box center [738, 108] width 131 height 34
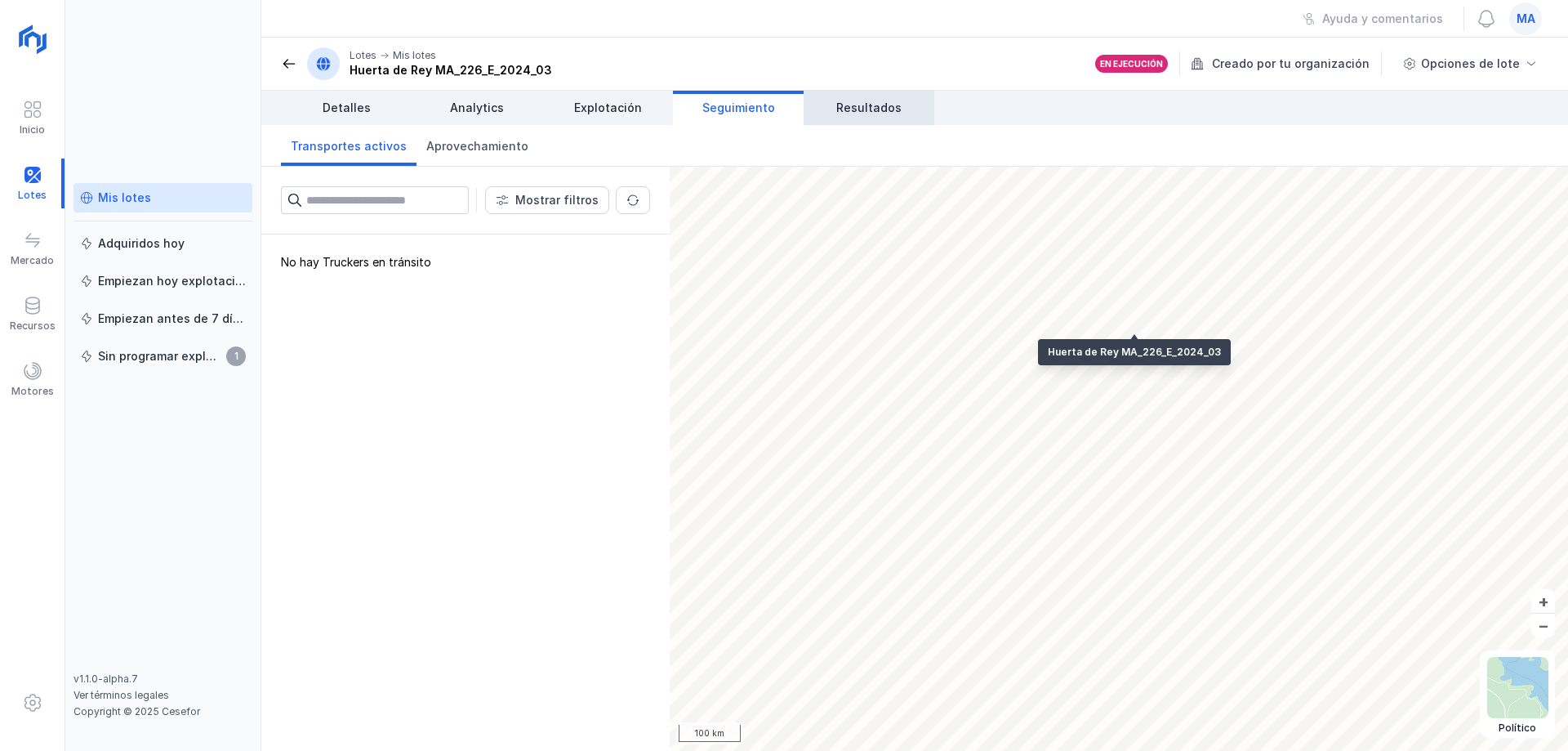
click at [843, 114] on span "Resultados" at bounding box center [868, 108] width 65 height 16
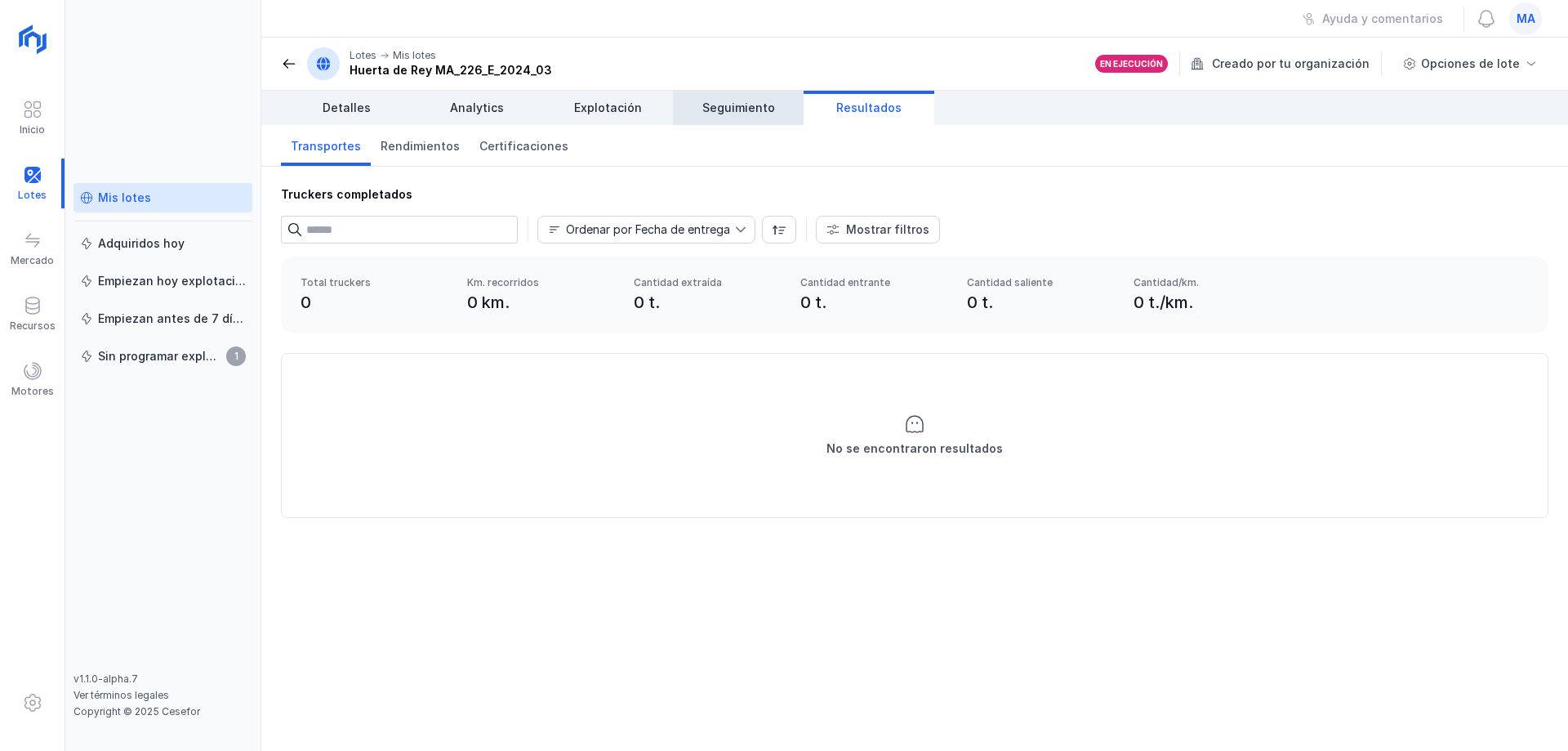
click at [775, 101] on link "Seguimiento" at bounding box center [738, 108] width 131 height 34
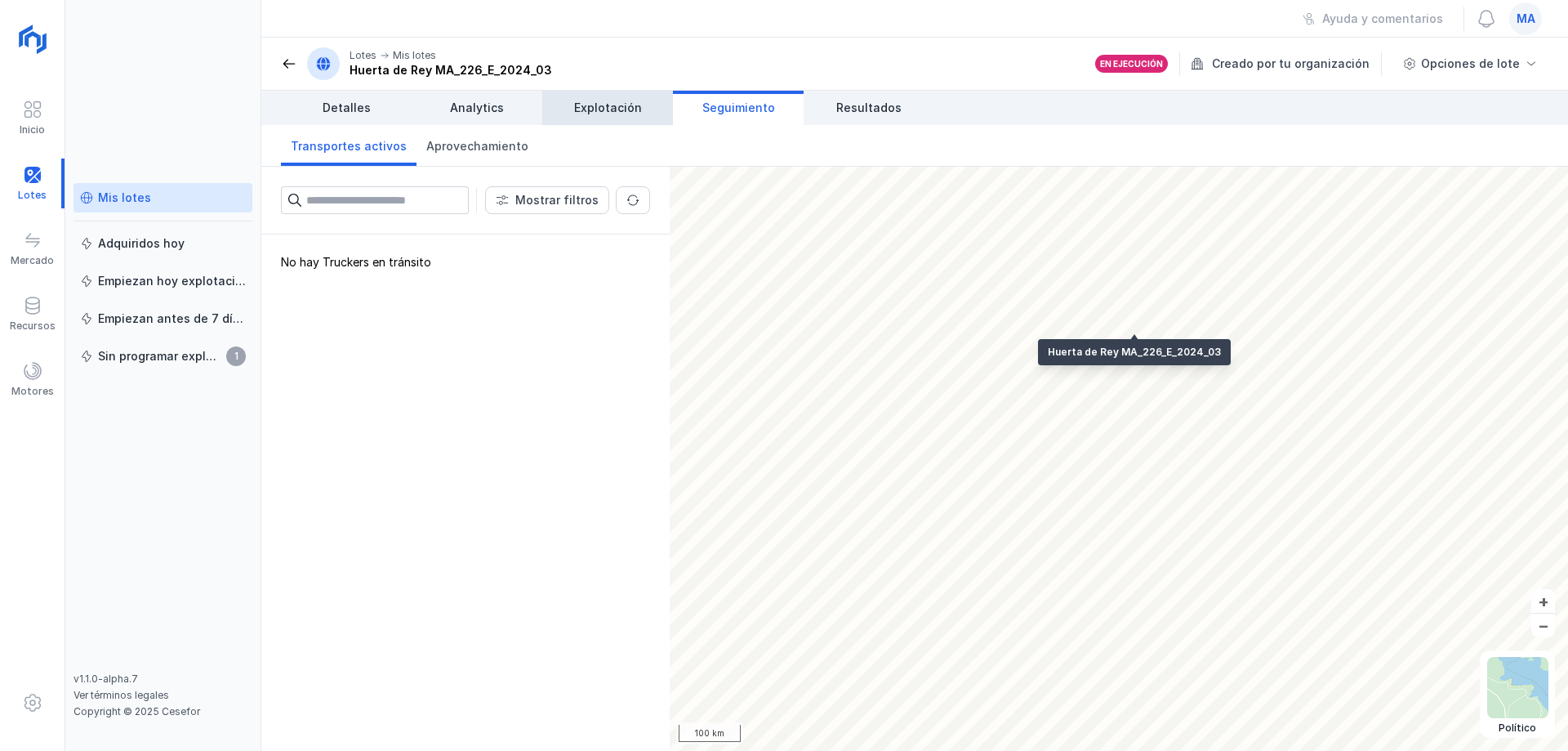
click at [623, 117] on link "Explotación" at bounding box center [607, 108] width 131 height 34
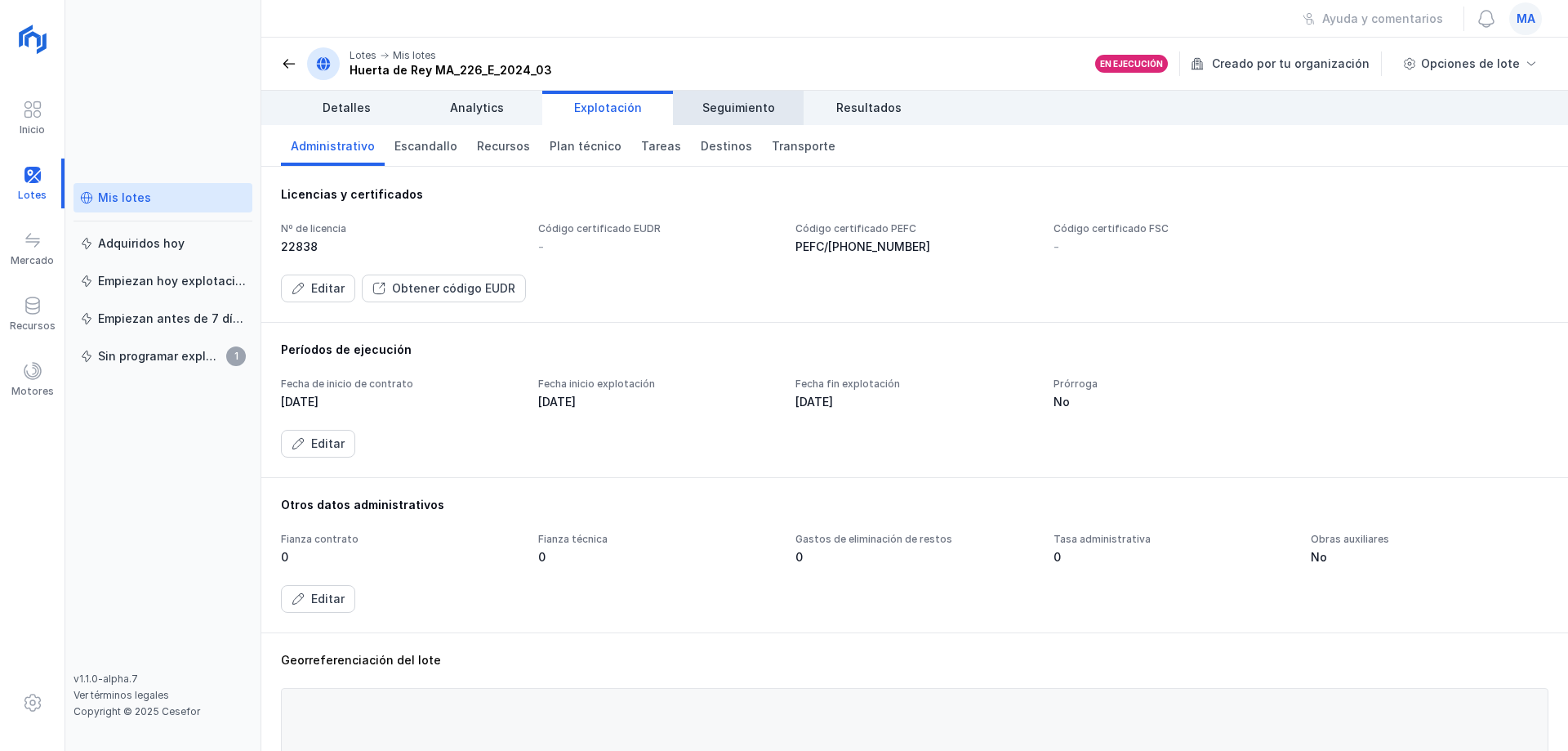
click at [736, 109] on span "Seguimiento" at bounding box center [738, 108] width 73 height 16
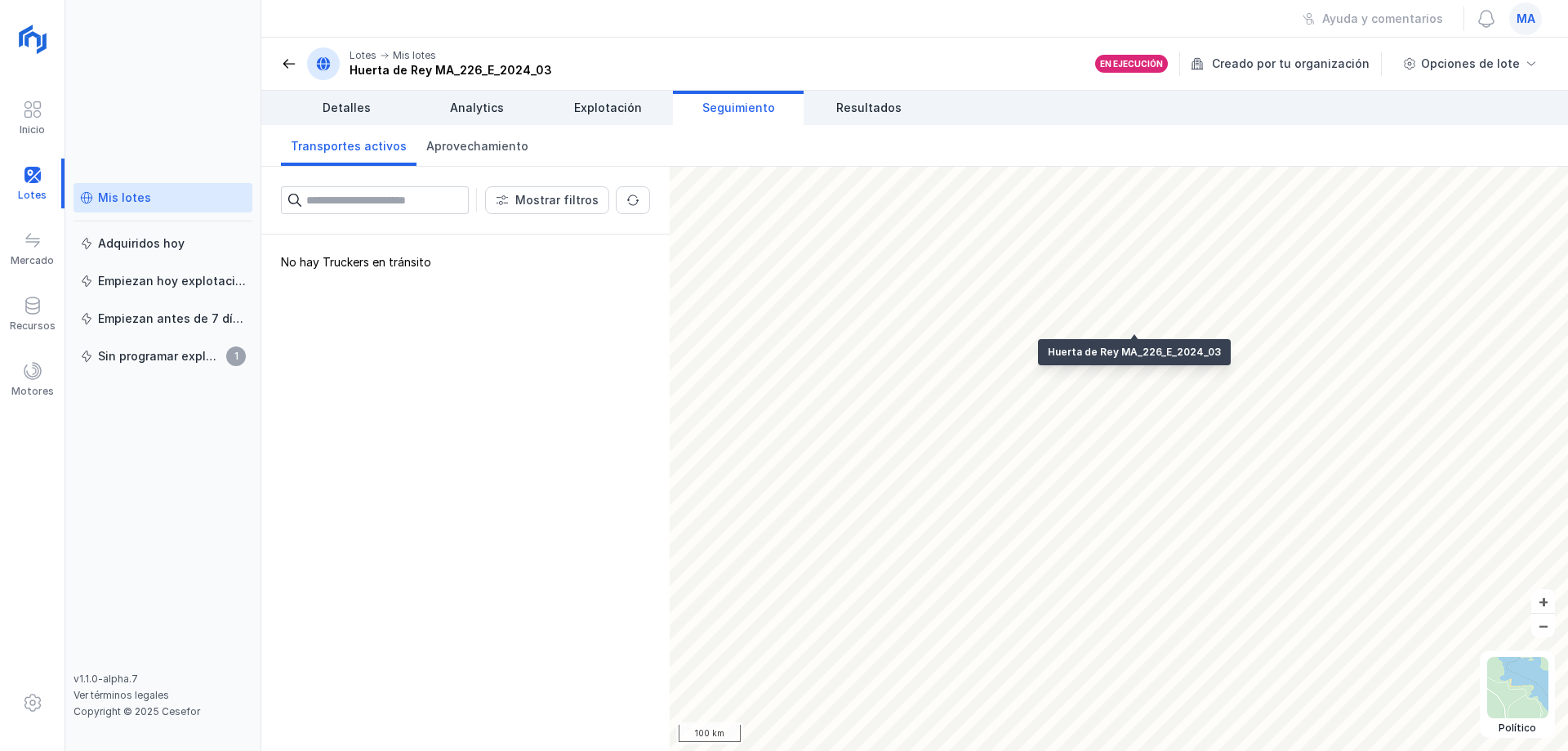
drag, startPoint x: 430, startPoint y: 364, endPoint x: 419, endPoint y: 345, distance: 22.0
click at [430, 364] on div "No hay Truckers en tránsito" at bounding box center [465, 492] width 408 height 516
click at [449, 354] on div "No hay Truckers en tránsito" at bounding box center [465, 492] width 408 height 516
drag, startPoint x: 435, startPoint y: 259, endPoint x: 329, endPoint y: 256, distance: 106.0
click at [329, 256] on div "No hay Truckers en tránsito" at bounding box center [465, 492] width 408 height 516
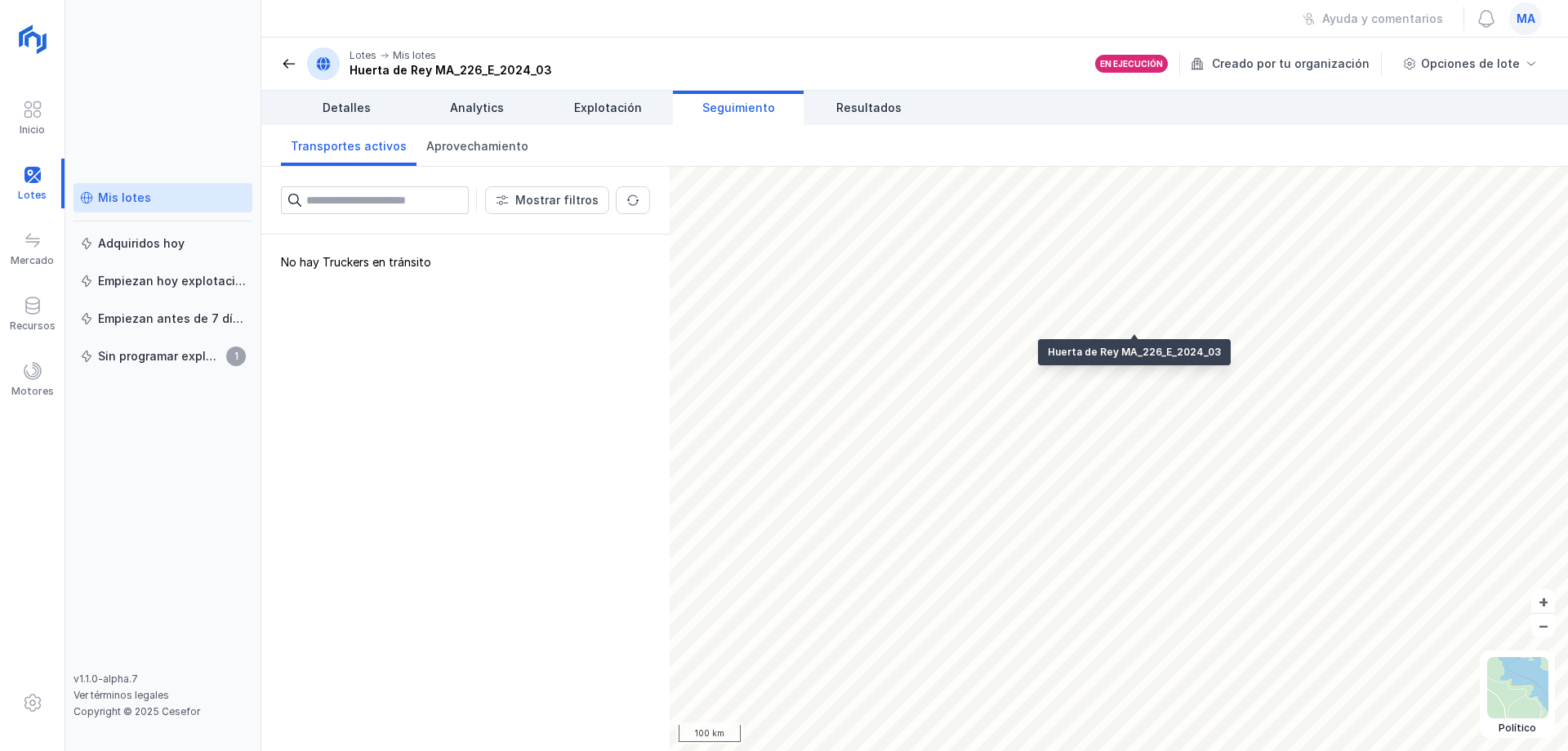
click at [292, 260] on div "No hay Truckers en tránsito" at bounding box center [465, 492] width 408 height 516
drag, startPoint x: 274, startPoint y: 260, endPoint x: 432, endPoint y: 265, distance: 158.1
click at [431, 265] on div "No hay Truckers en tránsito" at bounding box center [465, 492] width 408 height 516
click at [423, 283] on div "No hay Truckers en tránsito" at bounding box center [465, 492] width 408 height 516
drag, startPoint x: 409, startPoint y: 379, endPoint x: 334, endPoint y: 258, distance: 142.4
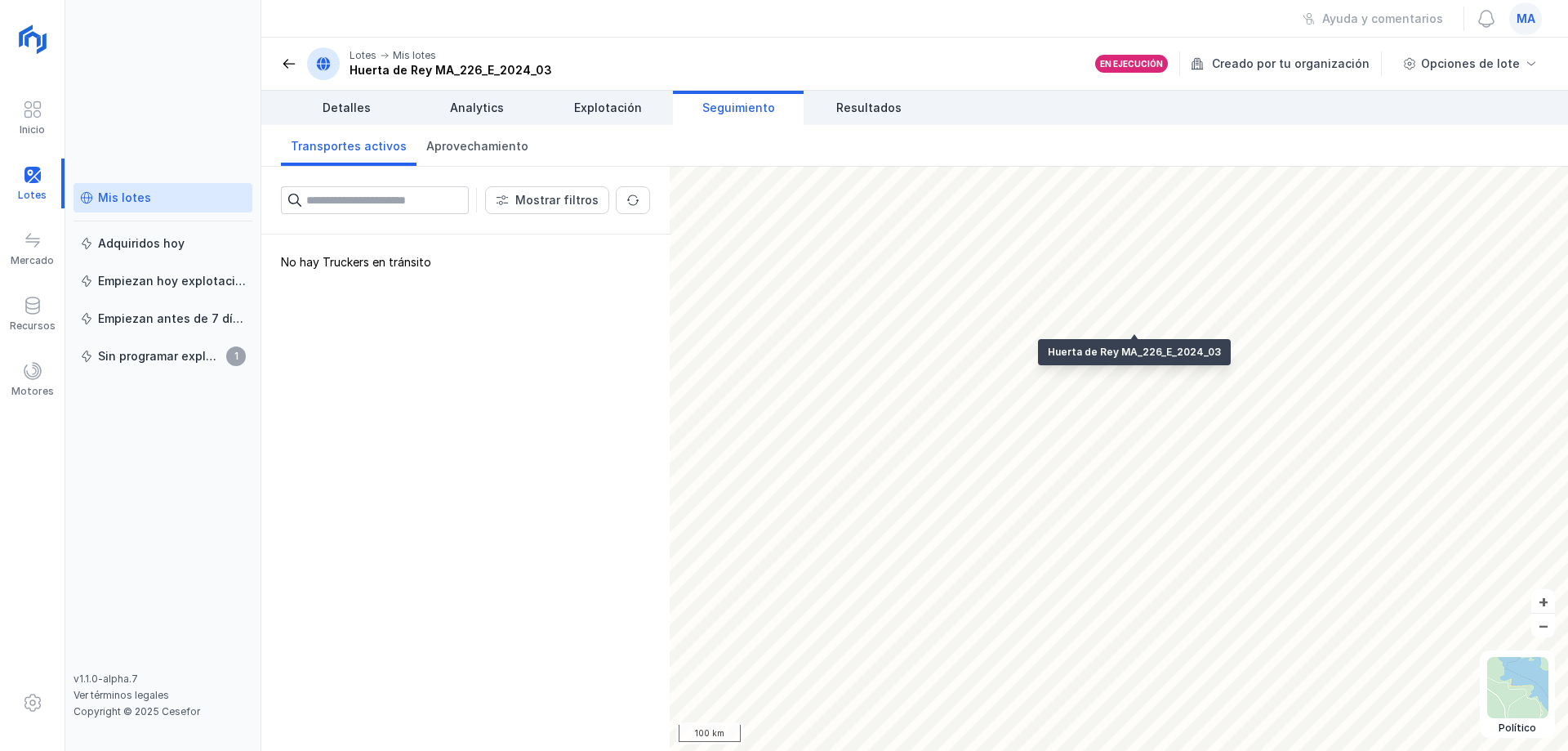
click at [334, 258] on div "No hay Truckers en tránsito" at bounding box center [465, 492] width 408 height 516
drag, startPoint x: 334, startPoint y: 258, endPoint x: 424, endPoint y: 293, distance: 96.6
click at [415, 268] on div "No hay Truckers en tránsito" at bounding box center [465, 492] width 408 height 516
click at [425, 309] on div "No hay Truckers en tránsito" at bounding box center [465, 492] width 408 height 516
drag, startPoint x: 388, startPoint y: 261, endPoint x: 405, endPoint y: 264, distance: 17.3
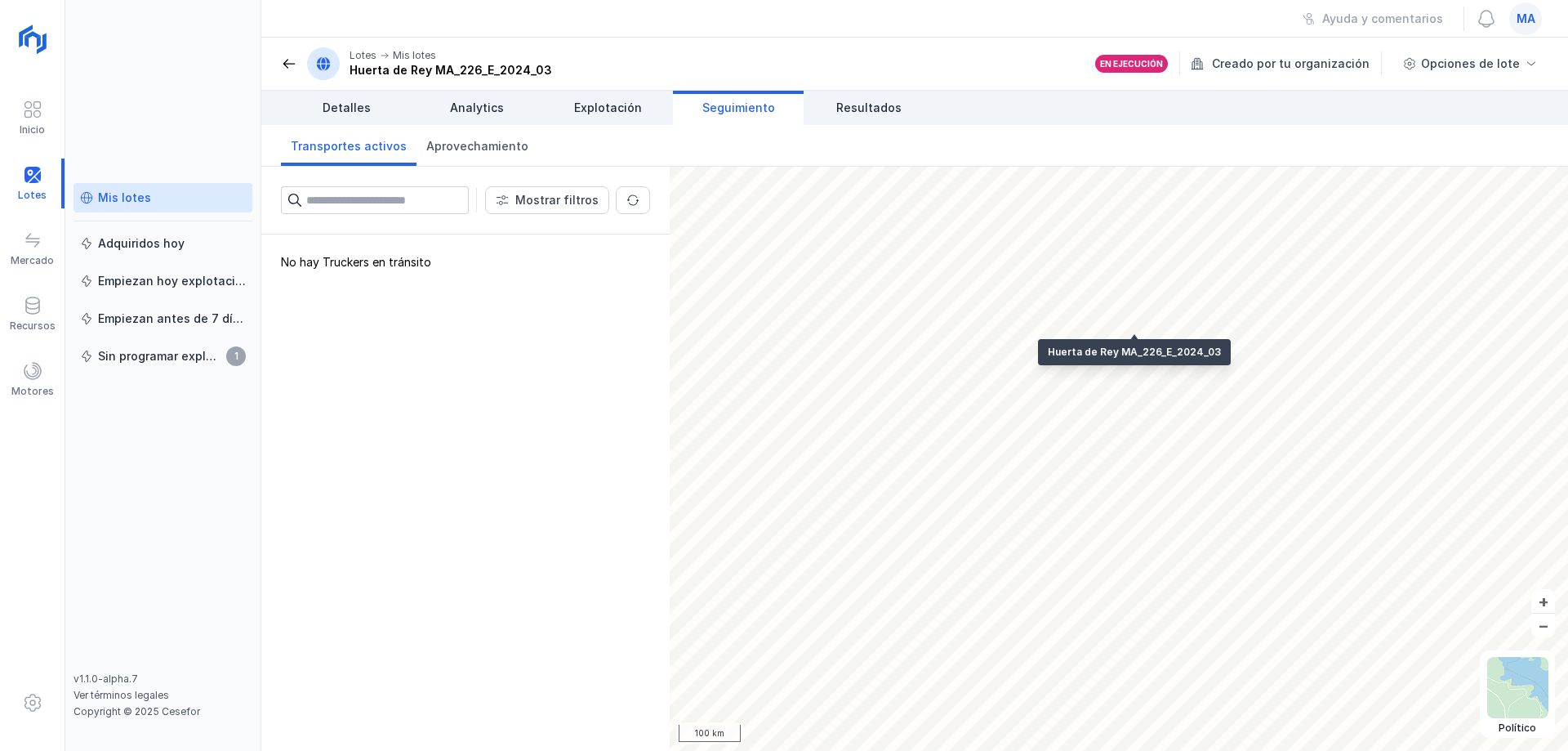
click at [405, 264] on div "No hay Truckers en tránsito" at bounding box center [465, 492] width 408 height 516
click at [388, 313] on div "No hay Truckers en tránsito" at bounding box center [465, 492] width 408 height 516
drag, startPoint x: 410, startPoint y: 263, endPoint x: 432, endPoint y: 266, distance: 22.2
click at [432, 266] on div "No hay Truckers en tránsito" at bounding box center [465, 492] width 408 height 516
click at [422, 265] on div "No hay Truckers en tránsito" at bounding box center [465, 492] width 408 height 516
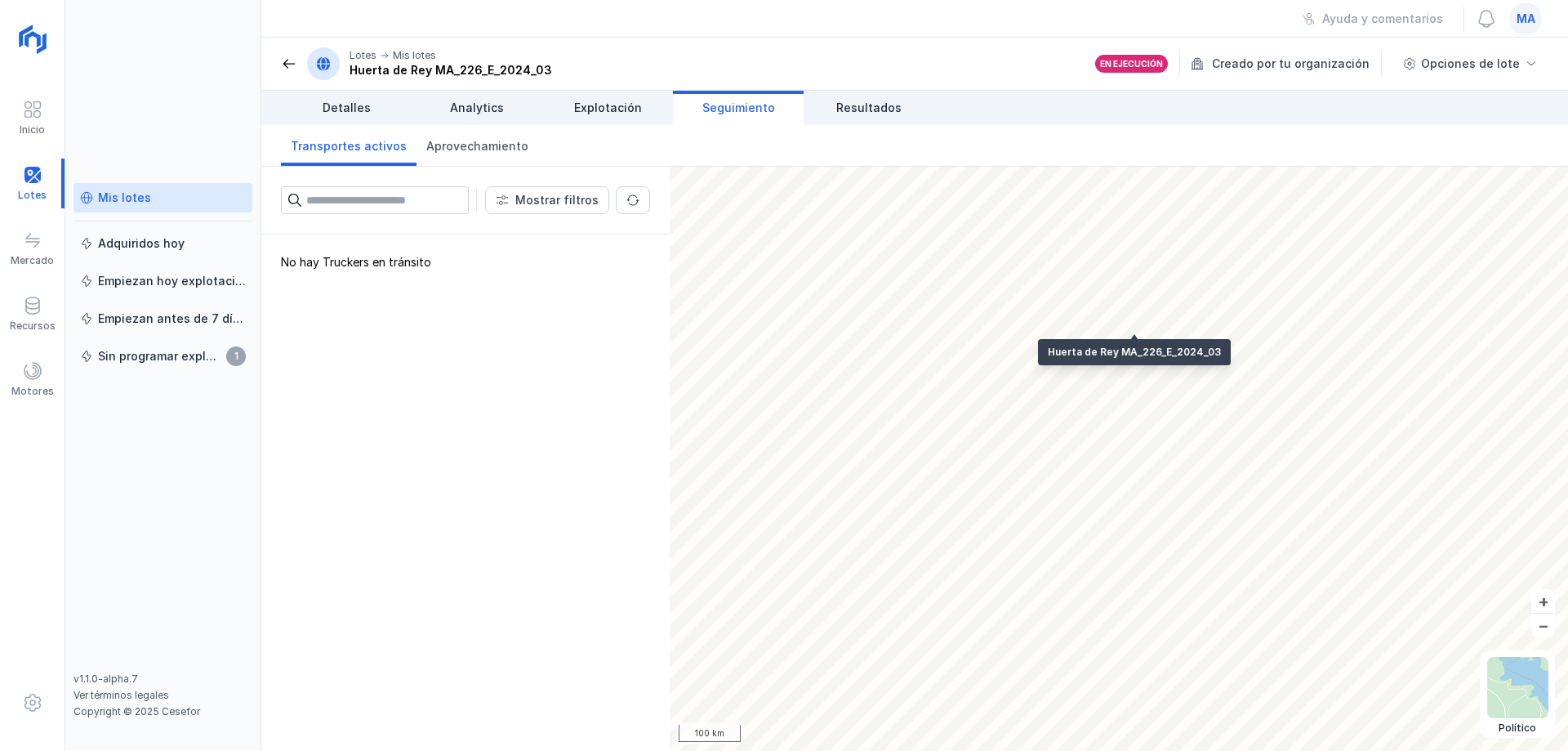
click at [425, 358] on div "No hay Truckers en tránsito" at bounding box center [465, 492] width 408 height 516
drag, startPoint x: 369, startPoint y: 263, endPoint x: 412, endPoint y: 275, distance: 44.6
click at [412, 275] on div "No hay Truckers en tránsito" at bounding box center [465, 492] width 408 height 516
click at [414, 318] on div "No hay Truckers en tránsito" at bounding box center [465, 492] width 408 height 516
click at [637, 161] on div "Transportes activos Aprovechamiento" at bounding box center [914, 145] width 1306 height 41
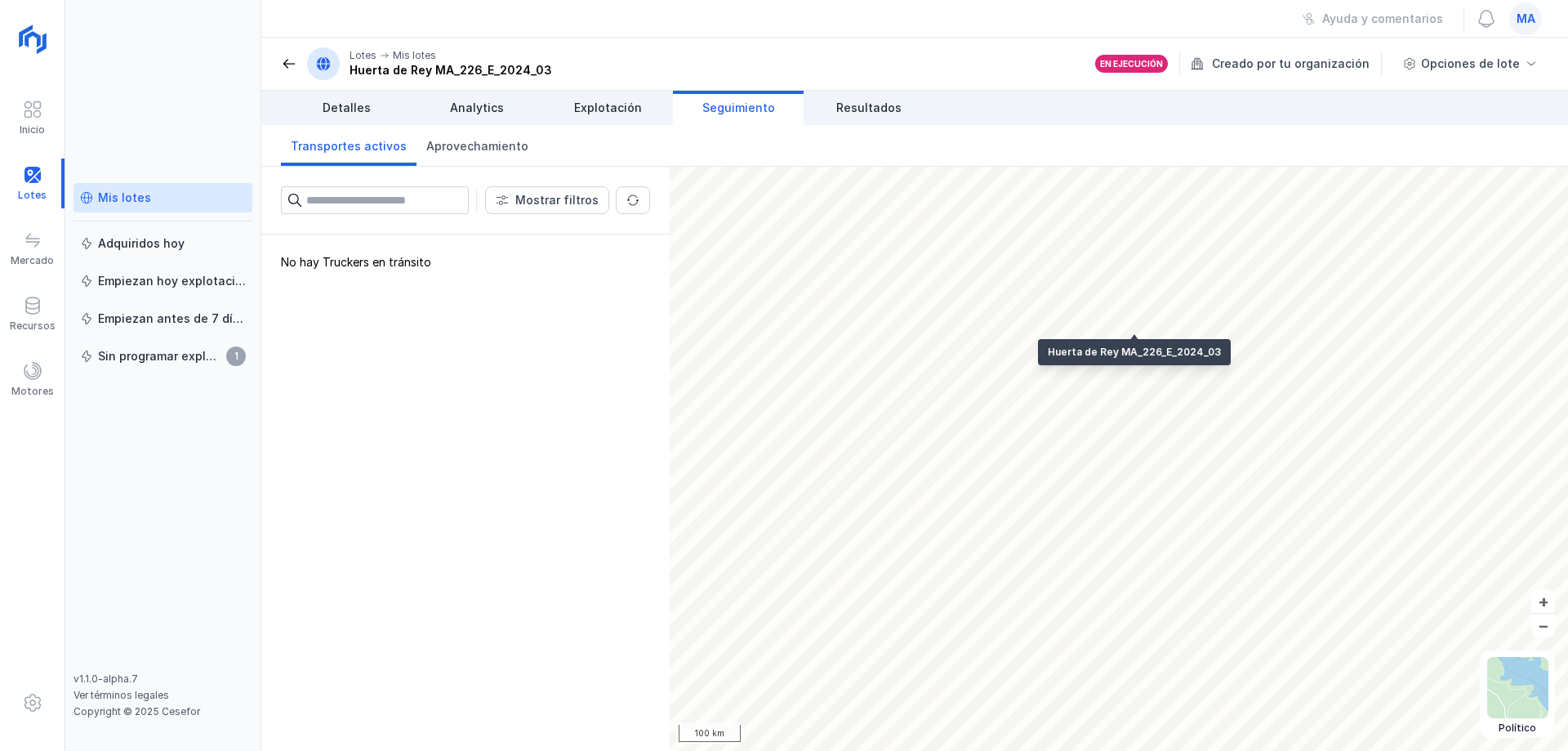
click at [561, 155] on div "Transportes activos Aprovechamiento" at bounding box center [914, 145] width 1306 height 41
click at [611, 45] on header "Lotes Mis lotes [PERSON_NAME] MA_226_E_2024_03 En ejecución Creado por tu organ…" at bounding box center [914, 64] width 1306 height 53
click at [614, 126] on div "Transportes activos Aprovechamiento" at bounding box center [914, 145] width 1306 height 41
click at [623, 112] on span "Explotación" at bounding box center [608, 108] width 68 height 16
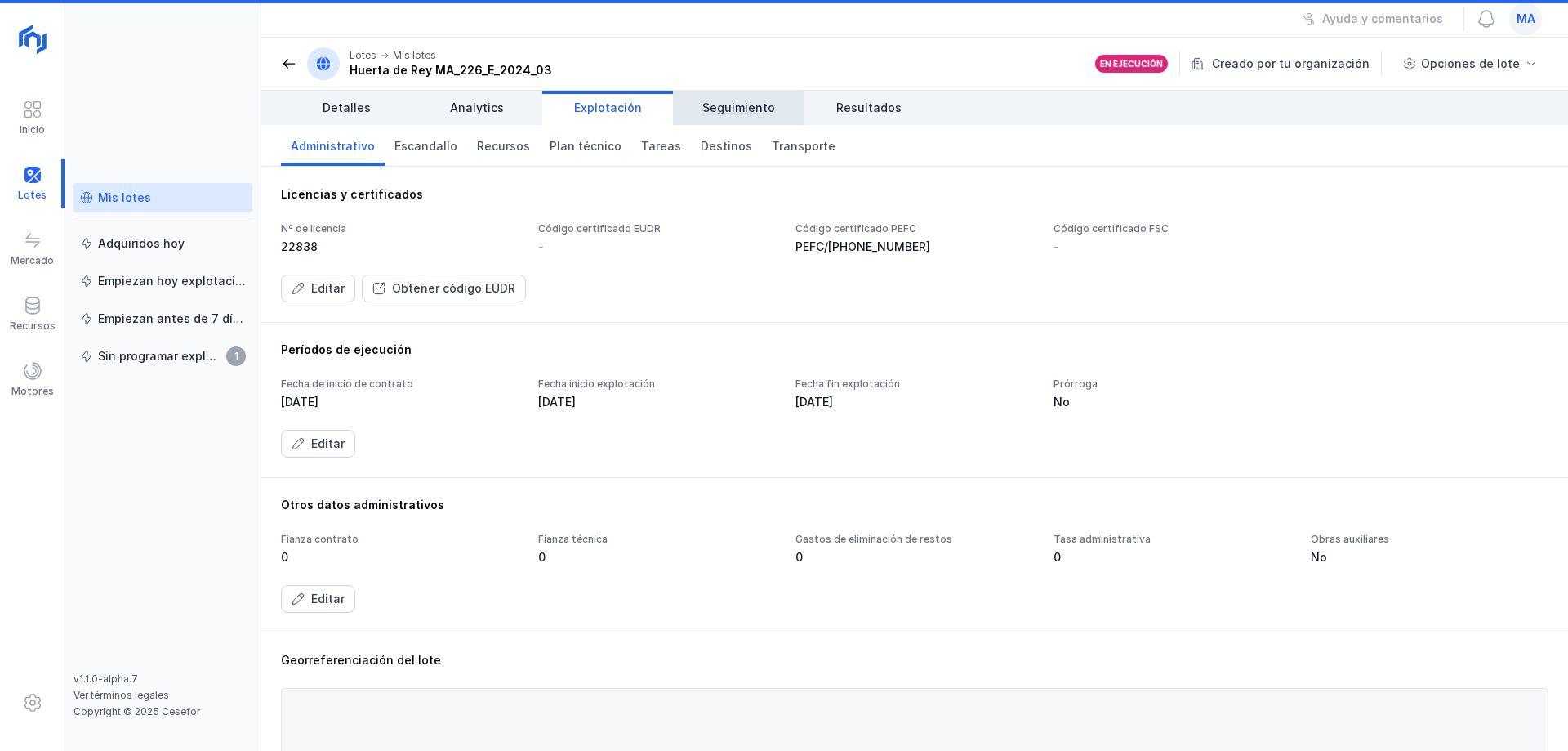
click at [738, 100] on span "Seguimiento" at bounding box center [738, 108] width 73 height 16
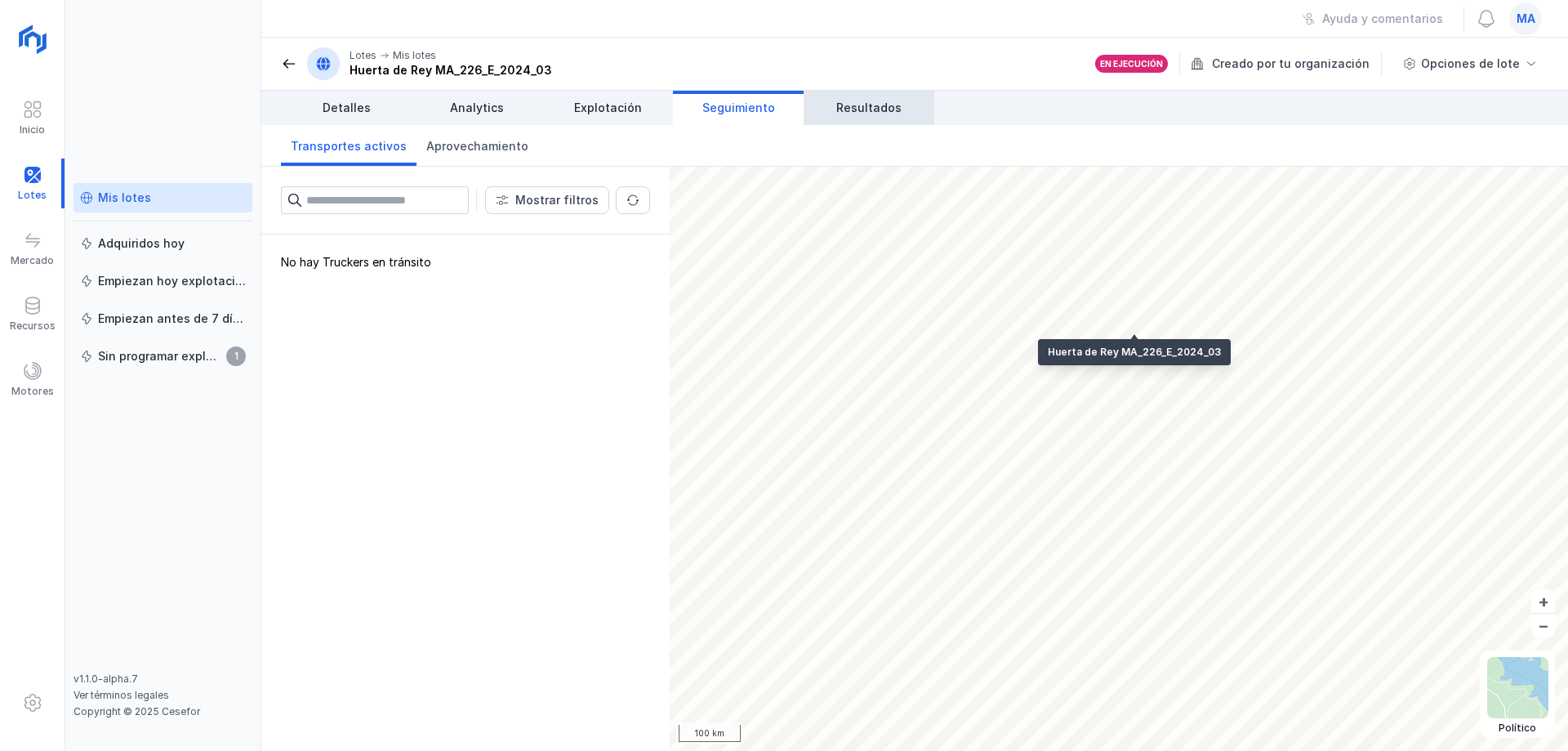
click at [853, 109] on span "Resultados" at bounding box center [868, 108] width 65 height 16
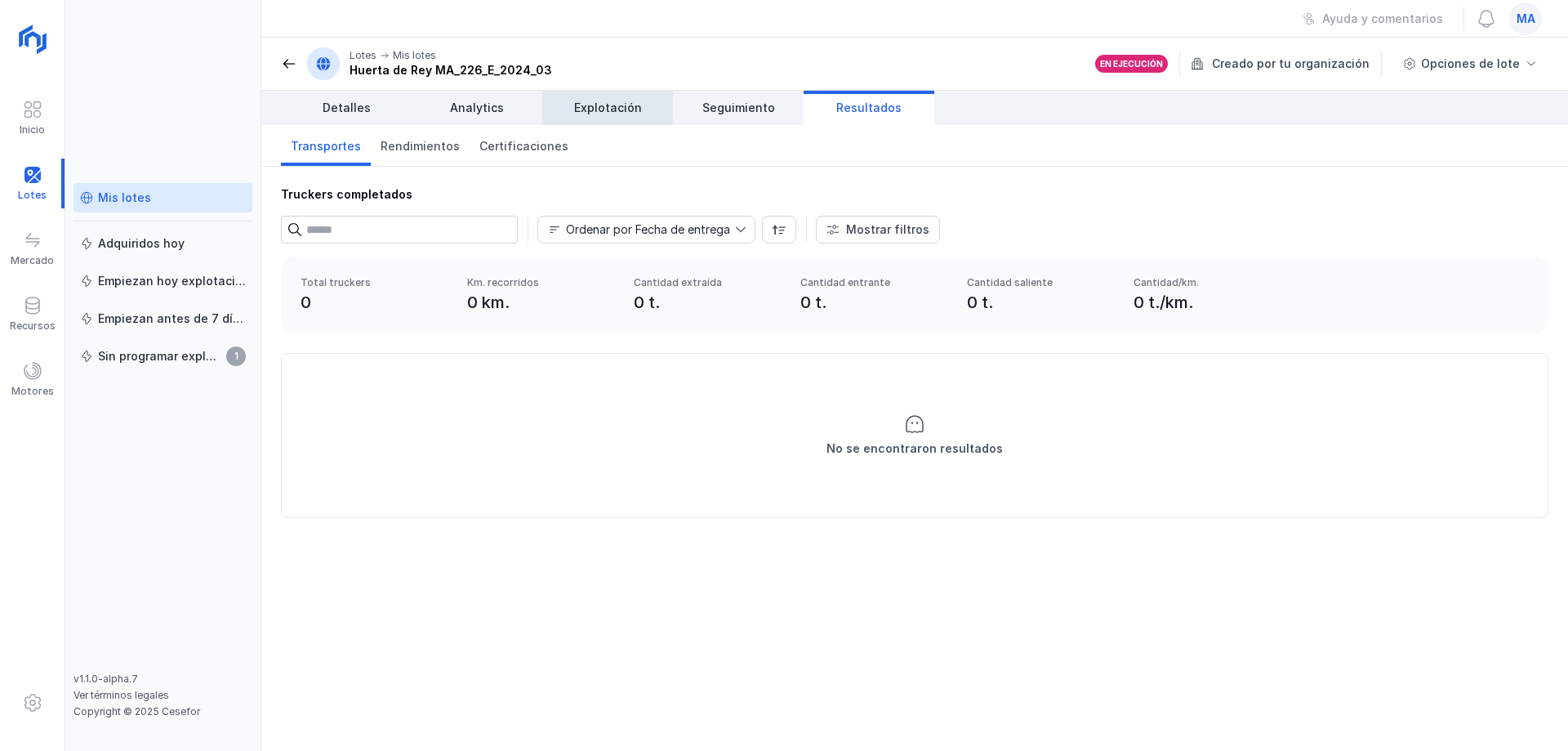
click at [632, 110] on span "Explotación" at bounding box center [608, 108] width 68 height 16
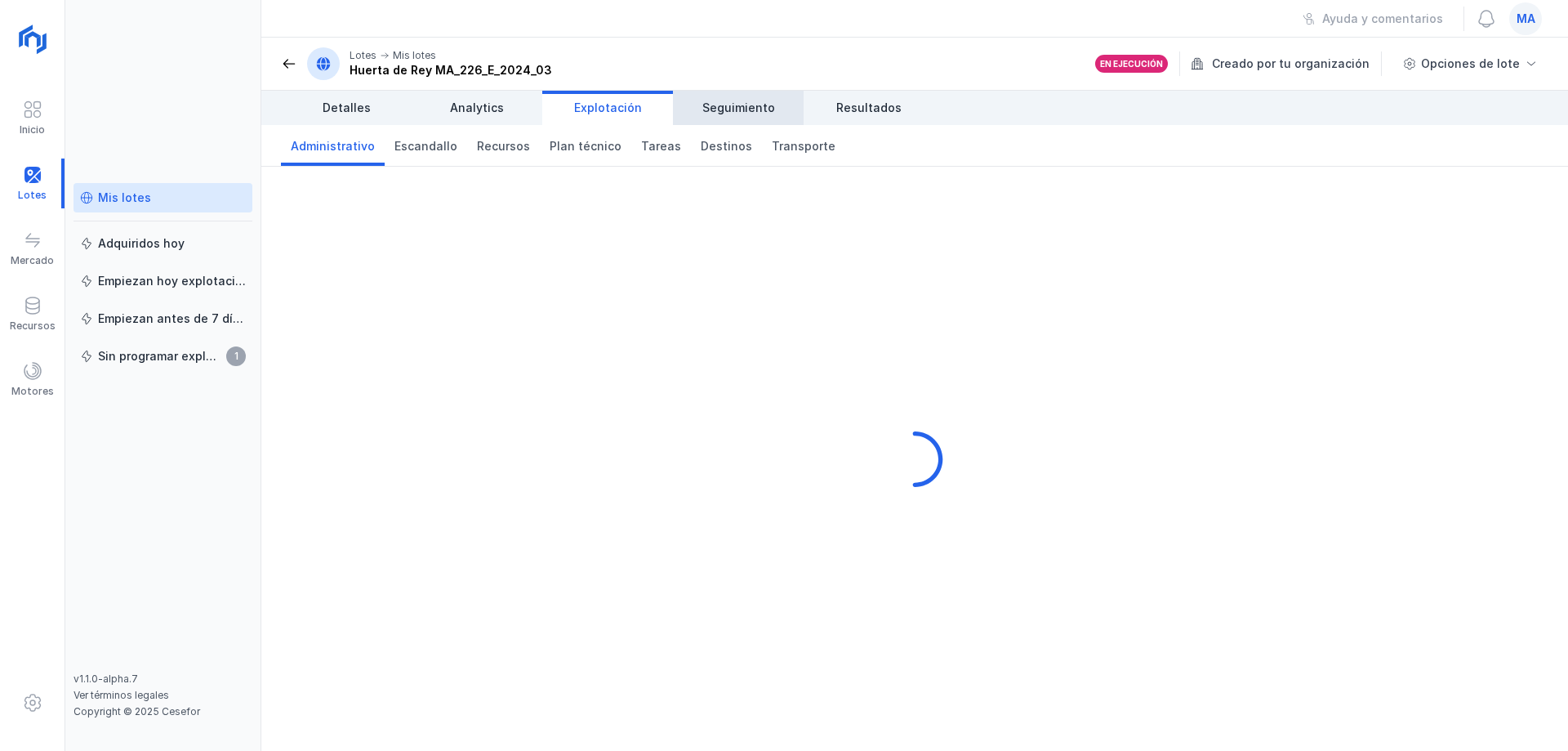
click at [733, 109] on span "Seguimiento" at bounding box center [738, 108] width 73 height 16
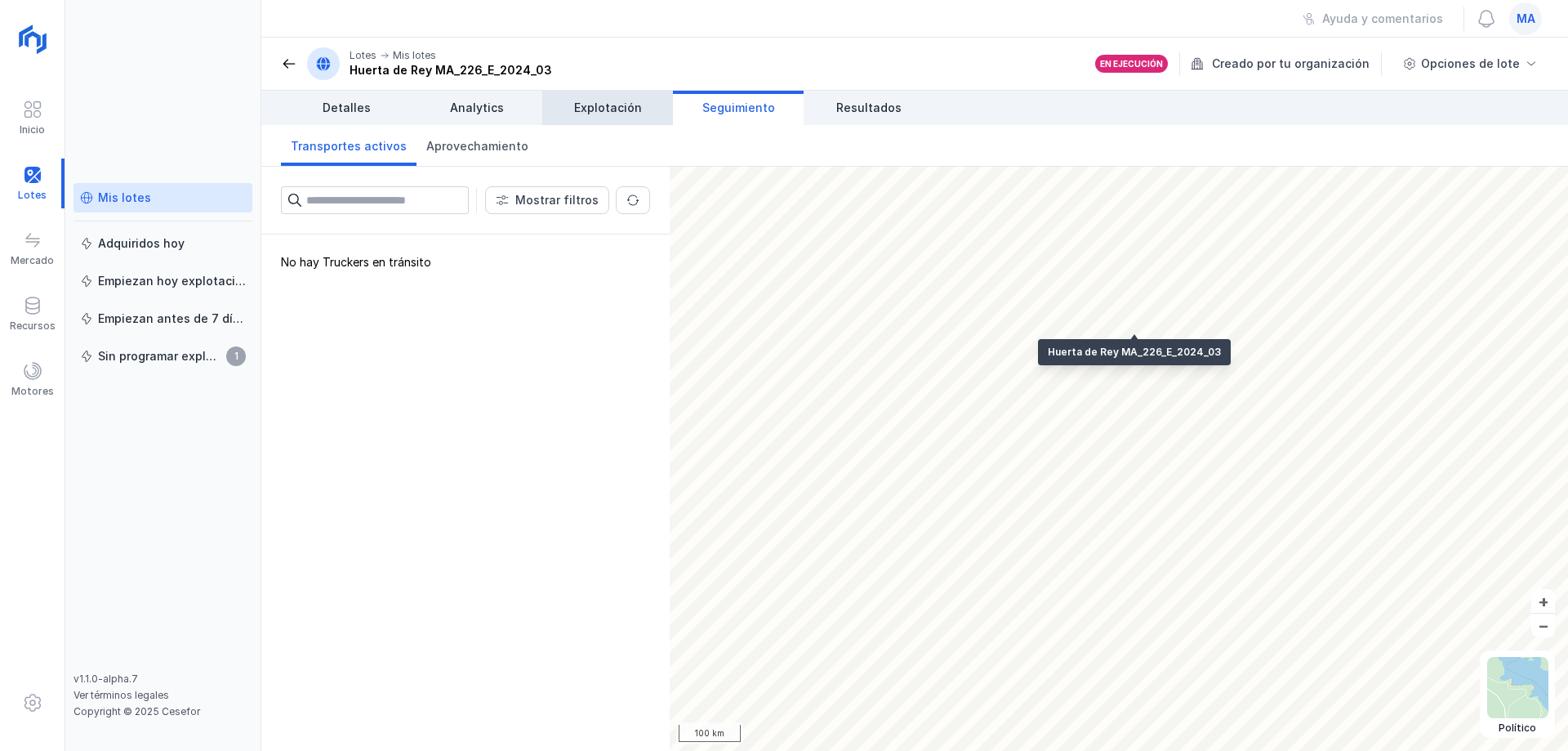
click at [614, 112] on span "Explotación" at bounding box center [608, 108] width 68 height 16
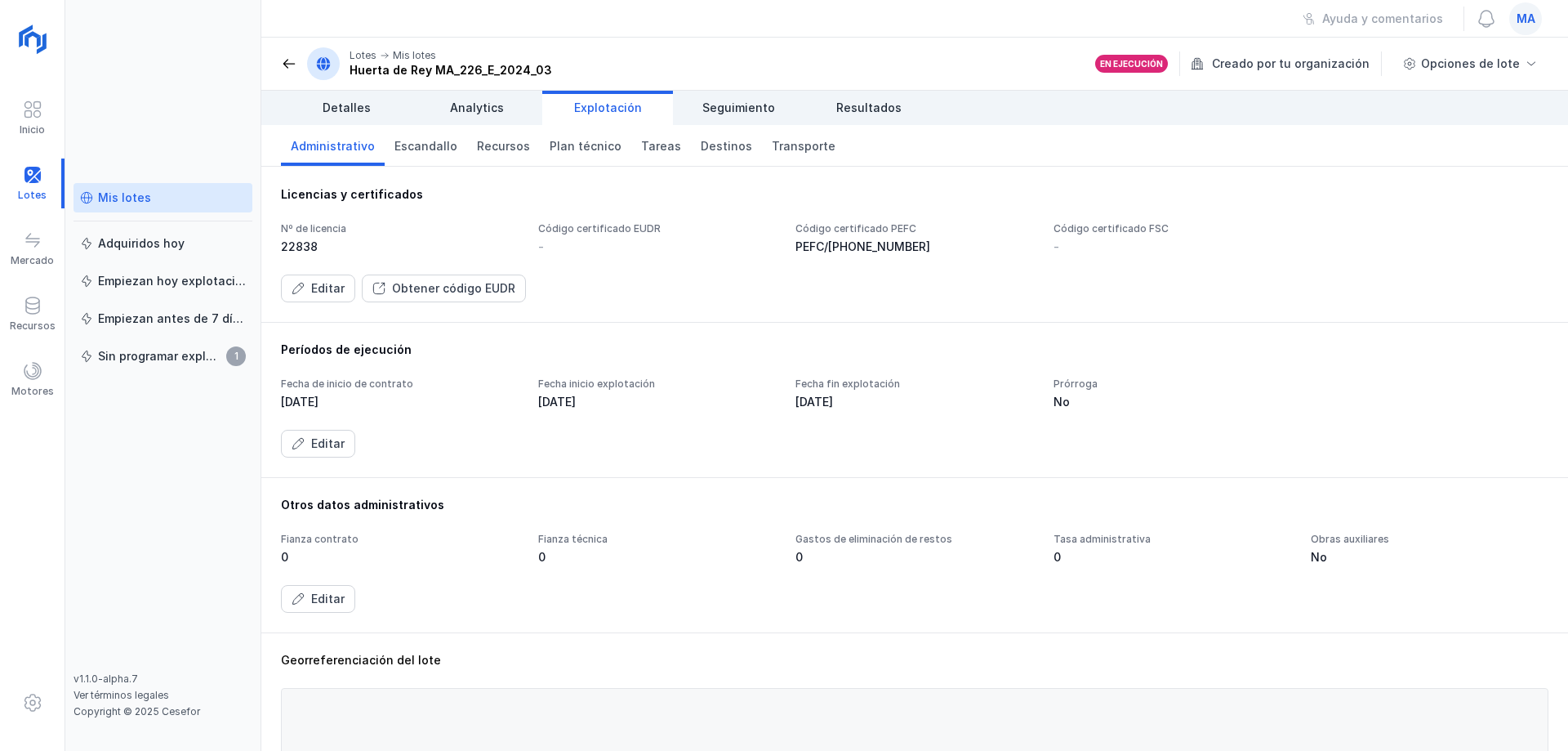
click at [608, 178] on div "Licencias y certificados Nº de licencia 22838 Código certificado EUDR - Código …" at bounding box center [914, 244] width 1306 height 155
click at [554, 179] on div "Licencias y certificados Nº de licencia 22838 Código certificado EUDR - Código …" at bounding box center [914, 244] width 1306 height 155
click at [588, 57] on header "Lotes Mis lotes [PERSON_NAME] MA_226_E_2024_03 En ejecución Creado por tu organ…" at bounding box center [914, 64] width 1306 height 53
click at [541, 186] on div "Licencias y certificados Nº de licencia 22838 Código certificado EUDR - Código …" at bounding box center [914, 244] width 1306 height 155
drag, startPoint x: 432, startPoint y: 192, endPoint x: 285, endPoint y: 210, distance: 148.1
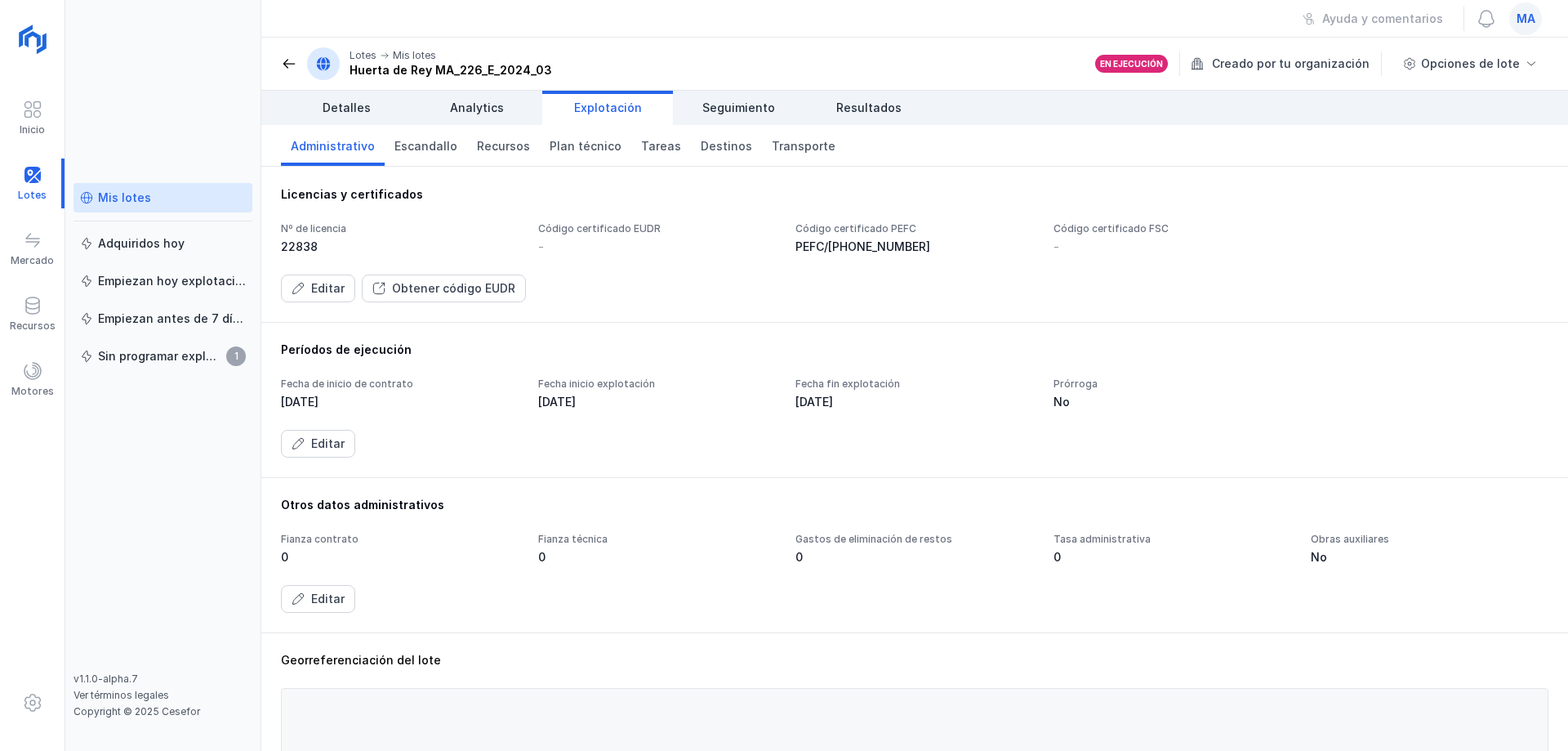
click at [229, 197] on div "Inicio Lotes Mercado Recursos Motores Mis lotes Adquiridos [DATE] Empiezan [DAT…" at bounding box center [784, 375] width 1568 height 751
drag, startPoint x: 280, startPoint y: 193, endPoint x: 442, endPoint y: 202, distance: 162.2
click at [442, 202] on div "Licencias y certificados Nº de licencia 22838 Código certificado EUDR - Código …" at bounding box center [914, 244] width 1306 height 155
click at [476, 205] on div "Licencias y certificados Nº de licencia 22838 Código certificado EUDR - Código …" at bounding box center [914, 244] width 1267 height 116
click at [556, 22] on div "Ayuda y comentarios ma" at bounding box center [914, 19] width 1306 height 38
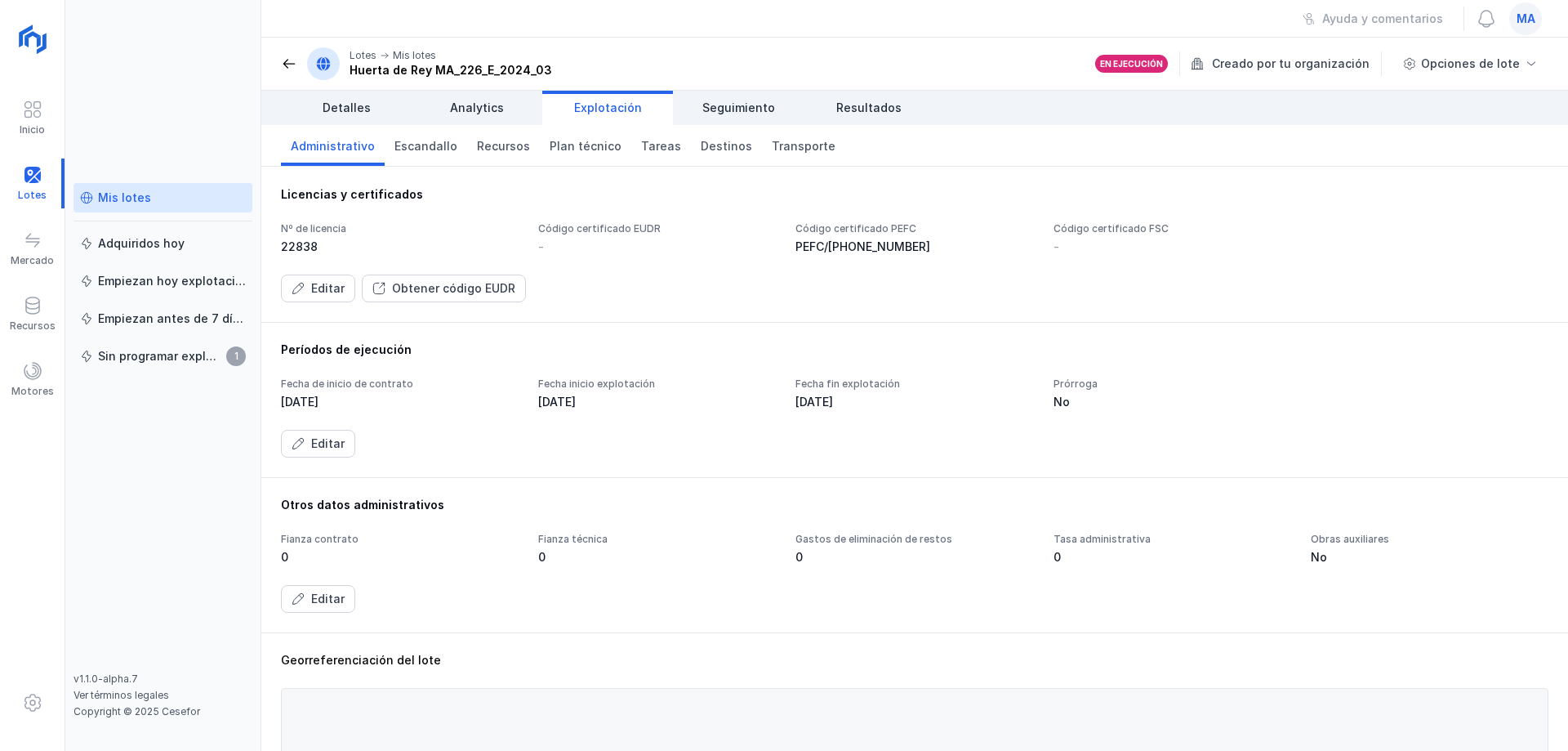
click at [588, 190] on div "Licencias y certificados" at bounding box center [914, 195] width 1267 height 16
drag, startPoint x: 319, startPoint y: 247, endPoint x: 441, endPoint y: 235, distance: 122.6
click at [403, 237] on div "Nº de licencia 22838" at bounding box center [399, 239] width 238 height 32
drag, startPoint x: 560, startPoint y: 243, endPoint x: 614, endPoint y: 243, distance: 54.0
click at [586, 243] on div "Nº de licencia 22838 Código certificado EUDR - Código certificado PEFC PEFC/[PH…" at bounding box center [914, 239] width 1267 height 32
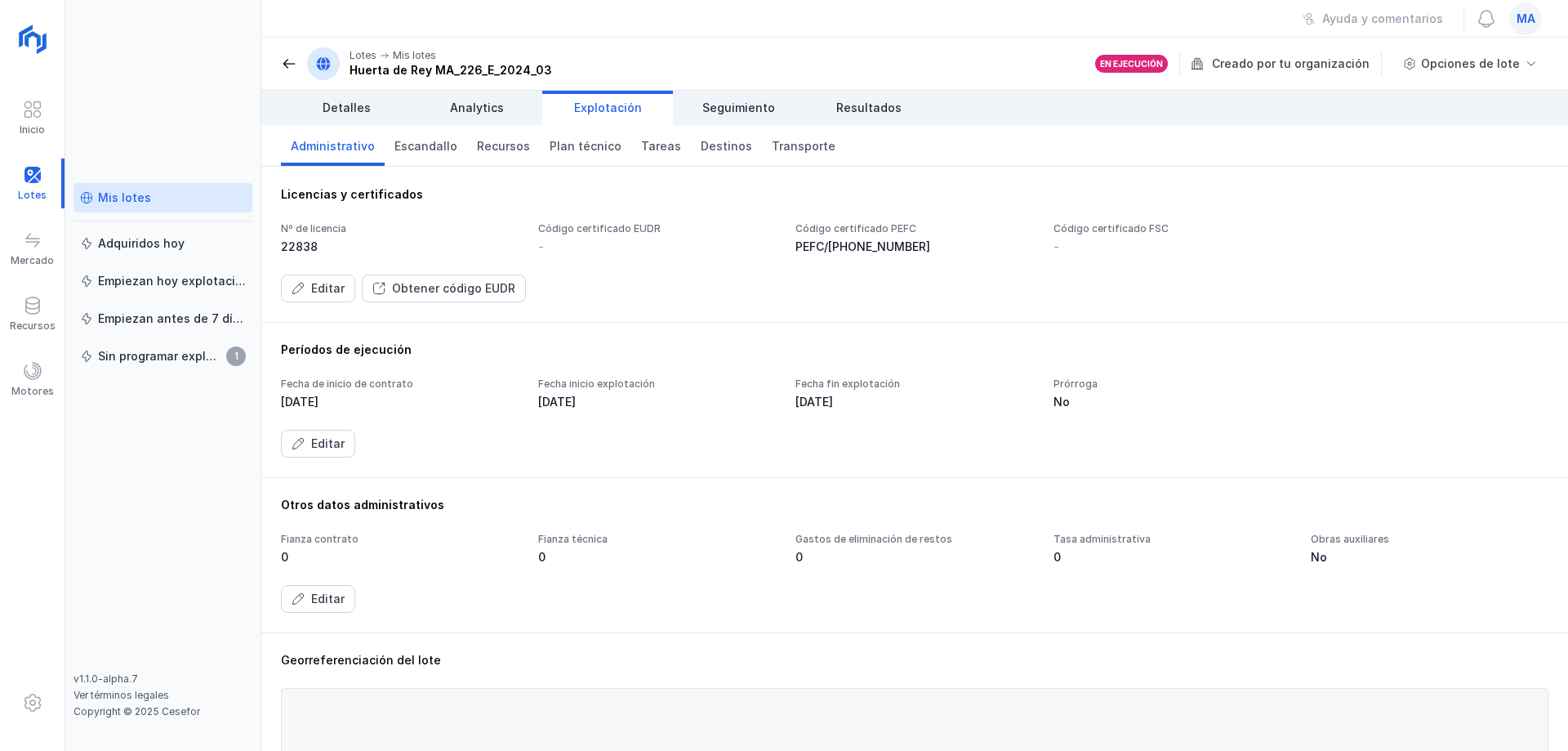
drag, startPoint x: 873, startPoint y: 246, endPoint x: 770, endPoint y: 459, distance: 236.6
click at [792, 434] on div "Licencias y certificados Nº de licencia 22838 Código certificado EUDR - Código …" at bounding box center [914, 458] width 1306 height 584
drag, startPoint x: 366, startPoint y: 353, endPoint x: 434, endPoint y: 356, distance: 68.1
click at [434, 356] on div "Períodos de ejecución" at bounding box center [914, 350] width 1267 height 16
drag, startPoint x: 568, startPoint y: 375, endPoint x: 575, endPoint y: 389, distance: 15.7
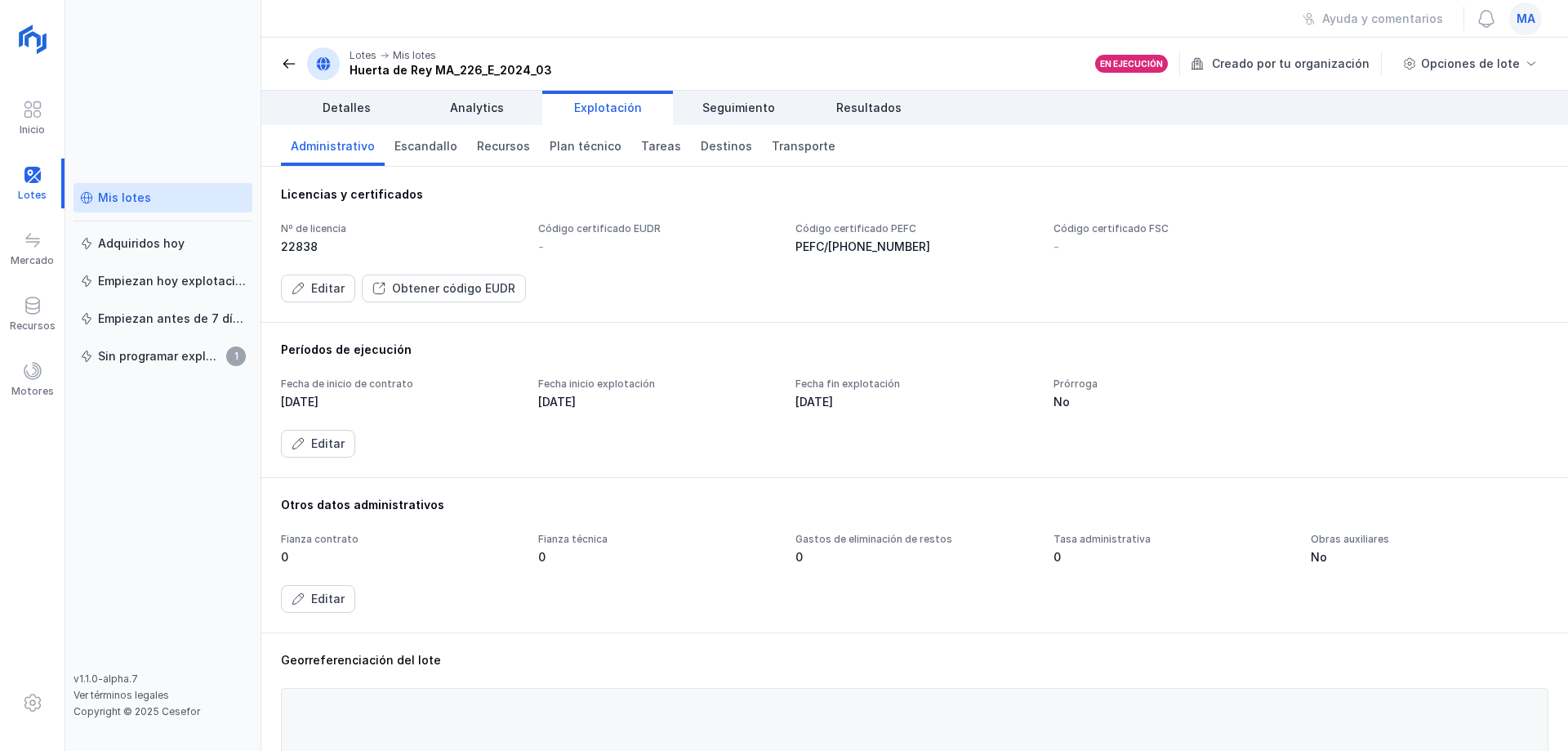
click at [568, 376] on div "Períodos de ejecución Fecha de inicio de contrato [DATE] Fecha inicio explotaci…" at bounding box center [914, 399] width 1267 height 116
click at [577, 391] on div "Fecha inicio explotación [DATE]" at bounding box center [657, 394] width 238 height 32
drag, startPoint x: 578, startPoint y: 406, endPoint x: 494, endPoint y: 369, distance: 91.8
click at [484, 369] on div "Períodos de ejecución Fecha de inicio de contrato [DATE] Fecha inicio explotaci…" at bounding box center [914, 399] width 1267 height 116
drag, startPoint x: 535, startPoint y: 404, endPoint x: 656, endPoint y: 398, distance: 121.1
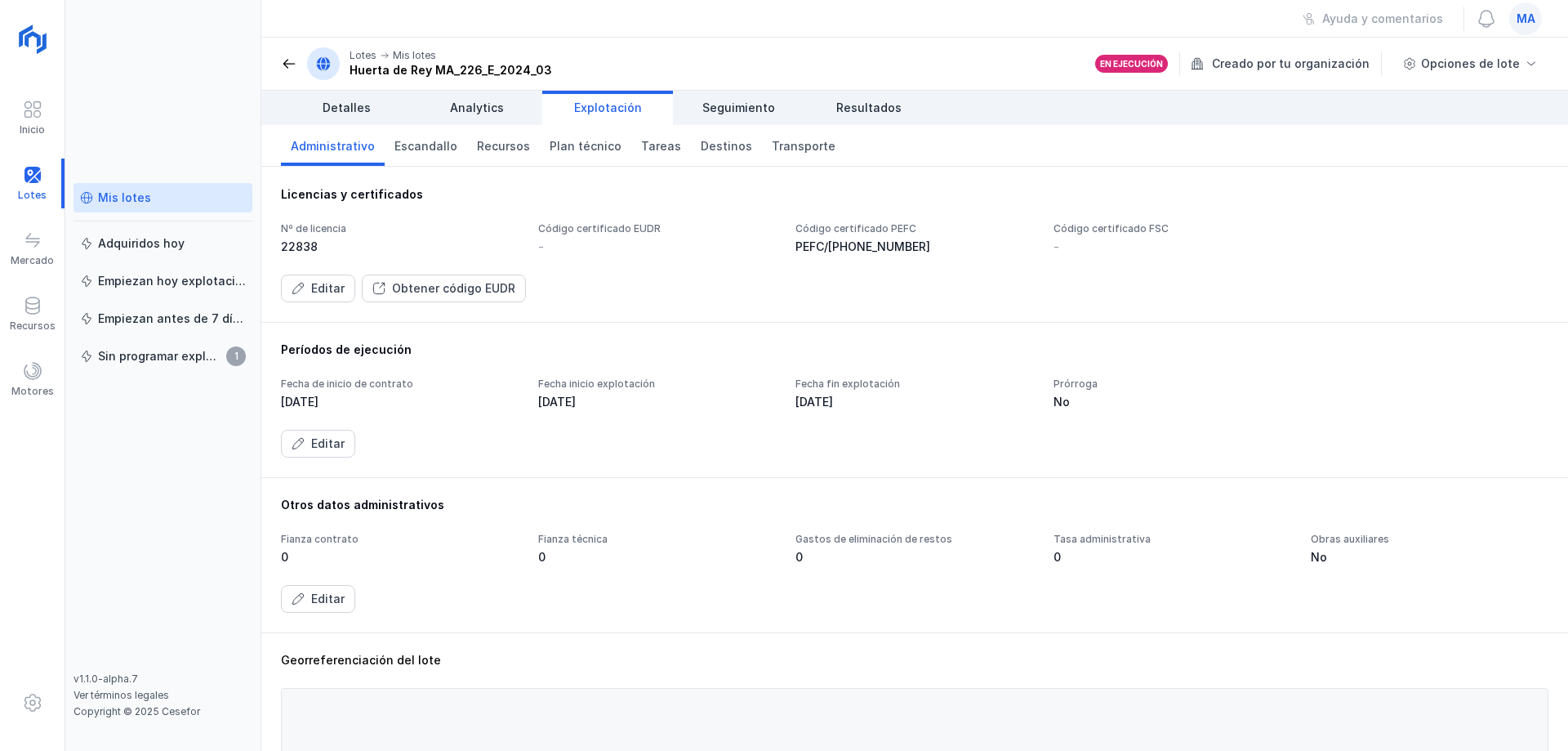
click at [656, 398] on div "Períodos de ejecución Fecha de inicio de contrato [DATE] Fecha inicio explotaci…" at bounding box center [914, 399] width 1267 height 116
drag, startPoint x: 531, startPoint y: 356, endPoint x: 605, endPoint y: 350, distance: 74.2
click at [701, 416] on div "Períodos de ejecución Fecha de inicio de contrato [DATE] Fecha inicio explotaci…" at bounding box center [914, 399] width 1267 height 116
drag, startPoint x: 531, startPoint y: 336, endPoint x: 606, endPoint y: 376, distance: 85.0
click at [587, 396] on div "Períodos de ejecución Fecha de inicio de contrato [DATE] Fecha inicio explotaci…" at bounding box center [914, 399] width 1306 height 155
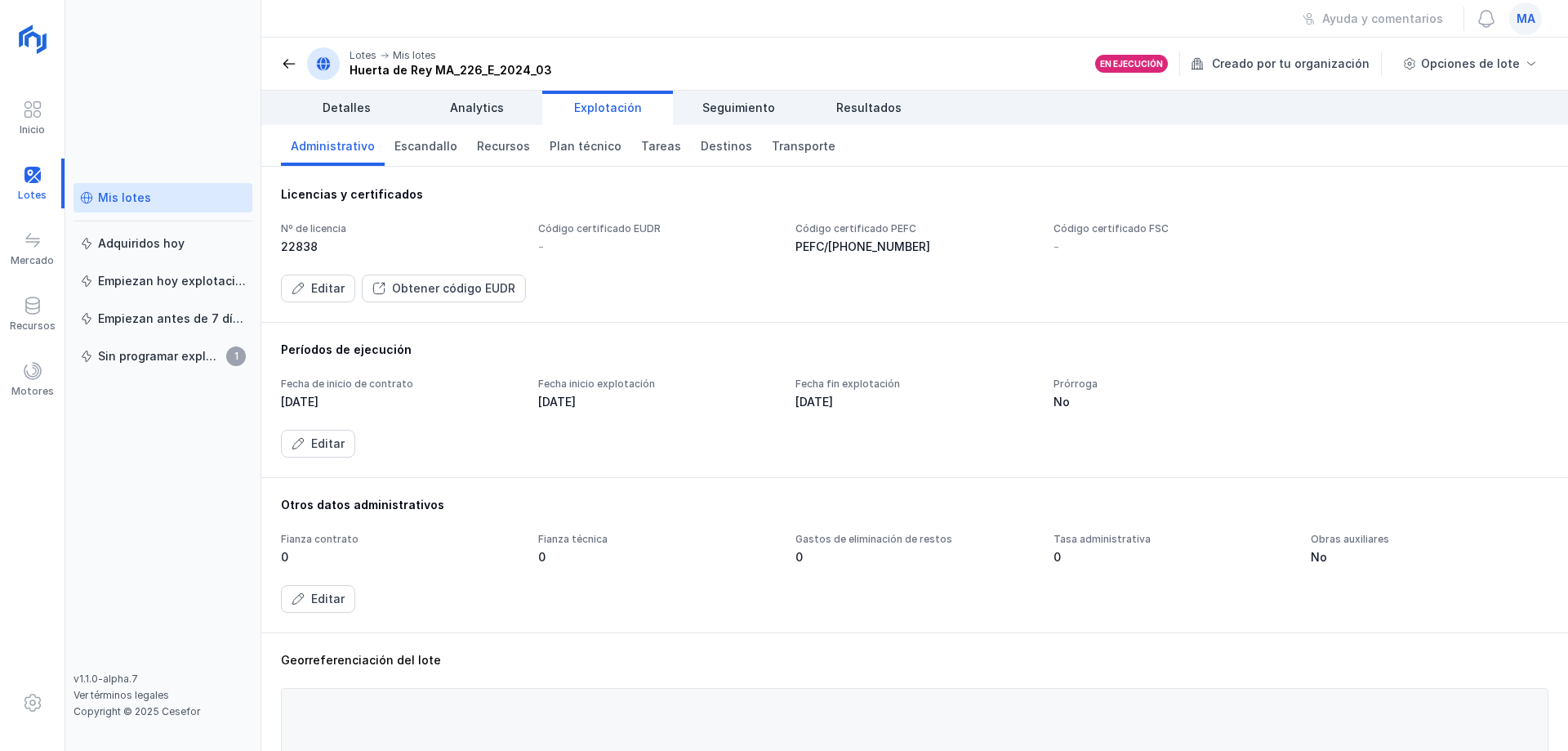
drag, startPoint x: 506, startPoint y: 342, endPoint x: 616, endPoint y: 367, distance: 112.8
click at [614, 384] on div "Períodos de ejecución Fecha de inicio de contrato [DATE] Fecha inicio explotaci…" at bounding box center [914, 399] width 1306 height 155
drag, startPoint x: 547, startPoint y: 381, endPoint x: 637, endPoint y: 402, distance: 92.4
click at [631, 419] on div "Períodos de ejecución Fecha de inicio de contrato [DATE] Fecha inicio explotaci…" at bounding box center [914, 399] width 1267 height 116
click at [562, 418] on div "Fecha de inicio de contrato [DATE] Fecha inicio explotación [DATE] Fecha fin ex…" at bounding box center [914, 417] width 1267 height 80
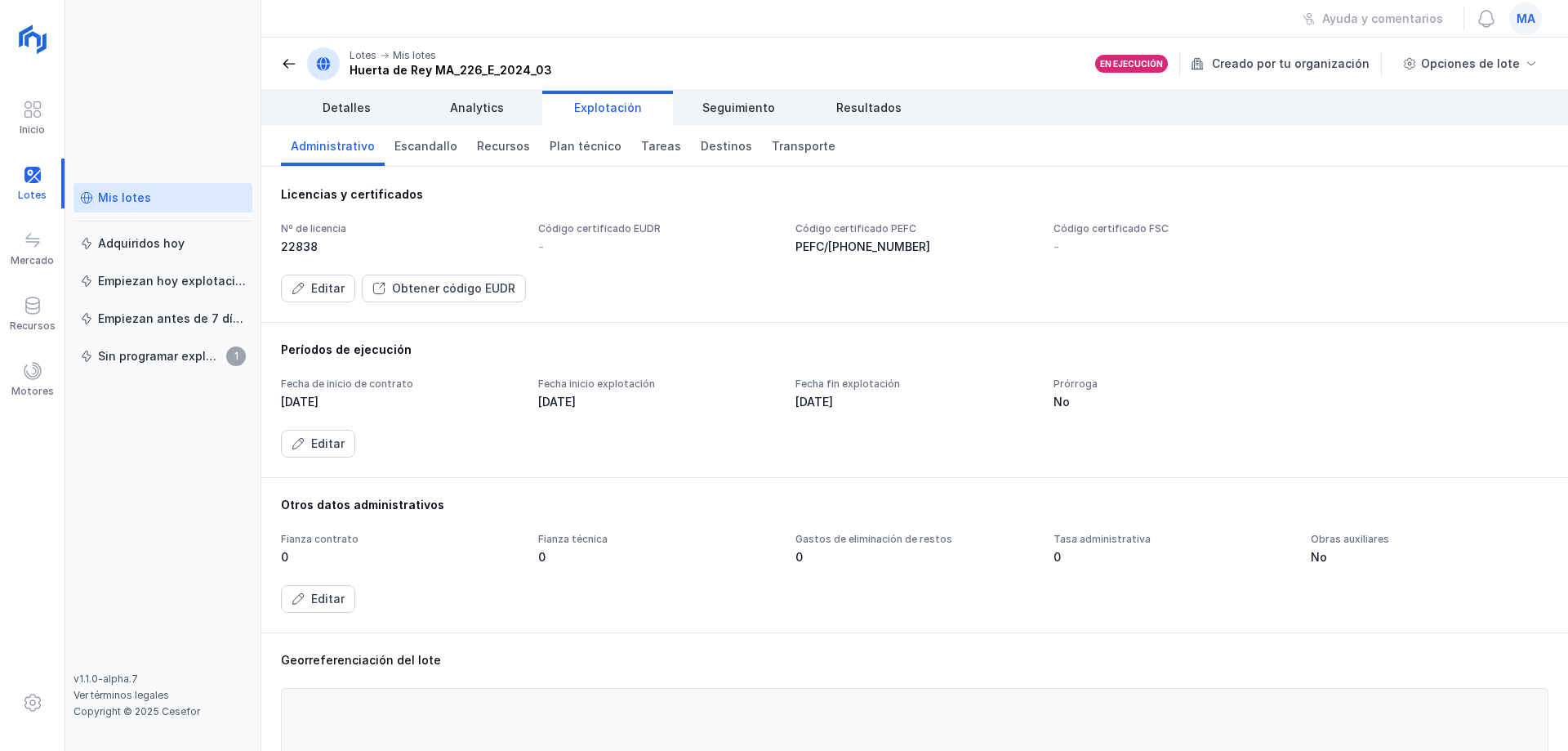
drag, startPoint x: 545, startPoint y: 351, endPoint x: 615, endPoint y: 395, distance: 82.7
click at [608, 401] on div "Períodos de ejecución Fecha de inicio de contrato [DATE] Fecha inicio explotaci…" at bounding box center [914, 399] width 1267 height 116
click at [572, 360] on div "Períodos de ejecución Fecha de inicio de contrato [DATE] Fecha inicio explotaci…" at bounding box center [914, 399] width 1267 height 116
click at [743, 65] on header "Lotes Mis lotes [PERSON_NAME] MA_226_E_2024_03 En ejecución Creado por tu organ…" at bounding box center [914, 64] width 1306 height 53
click at [732, 102] on span "Seguimiento" at bounding box center [738, 108] width 73 height 16
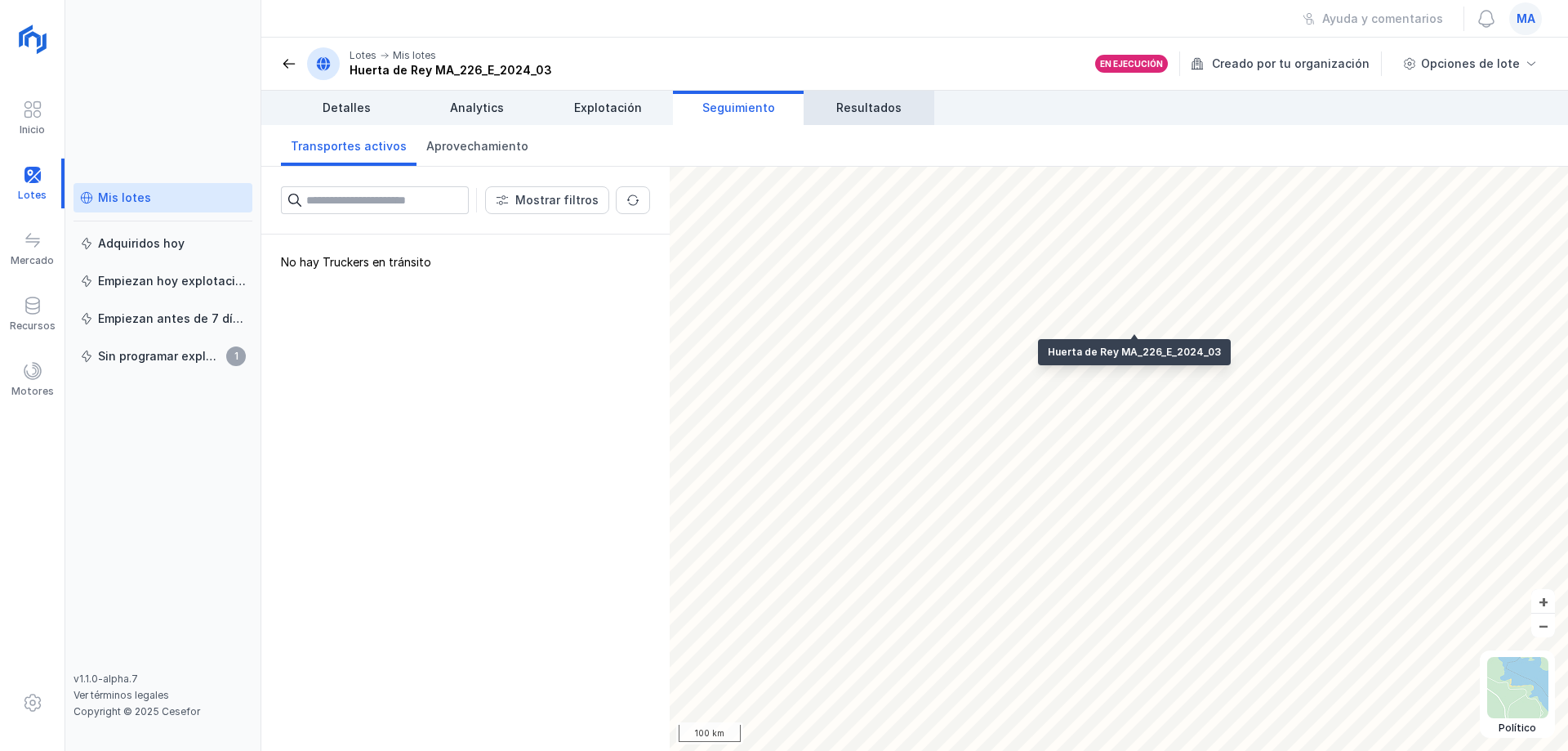
drag, startPoint x: 857, startPoint y: 102, endPoint x: 647, endPoint y: 110, distance: 210.2
click at [854, 105] on span "Resultados" at bounding box center [868, 108] width 65 height 16
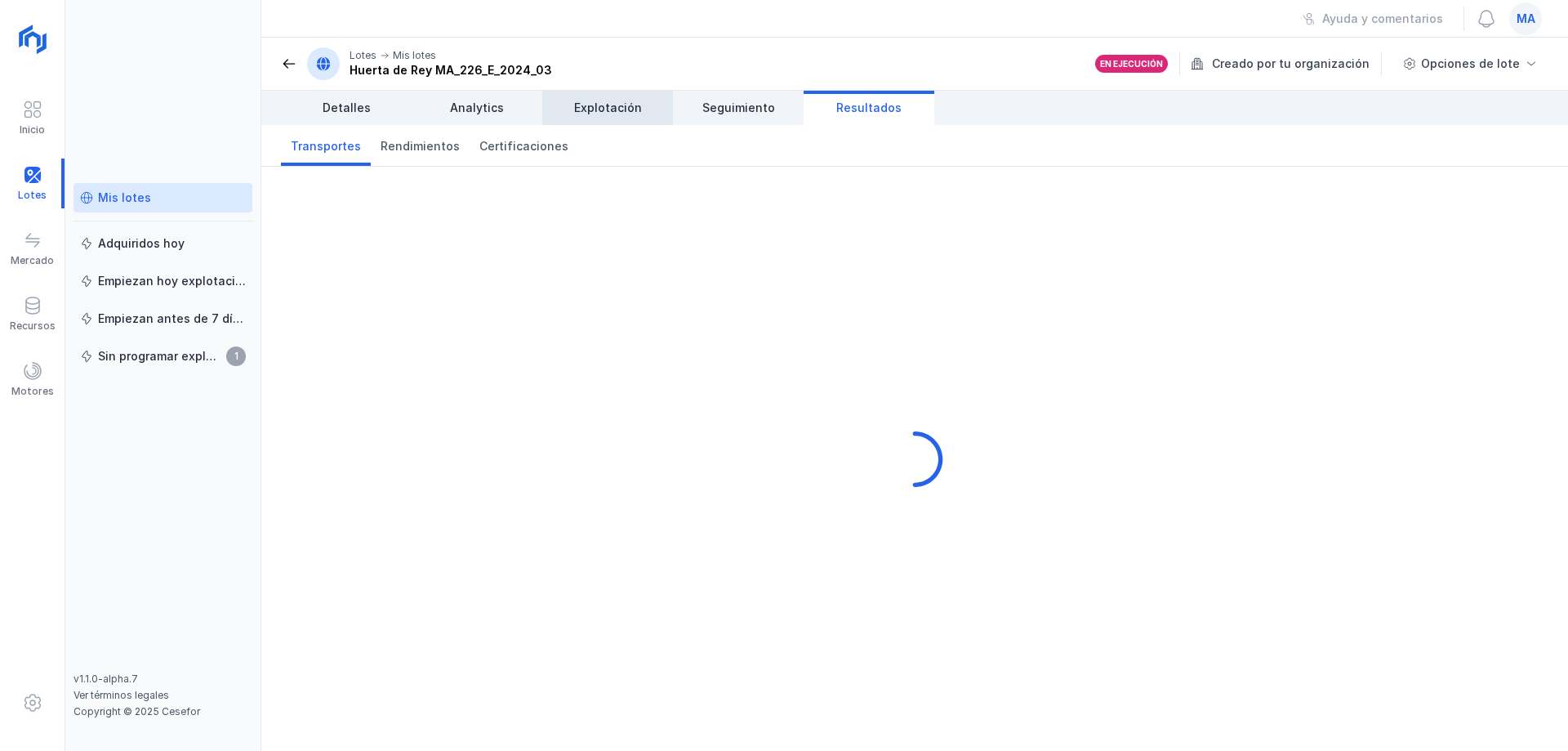
click at [637, 107] on span "Explotación" at bounding box center [608, 108] width 68 height 16
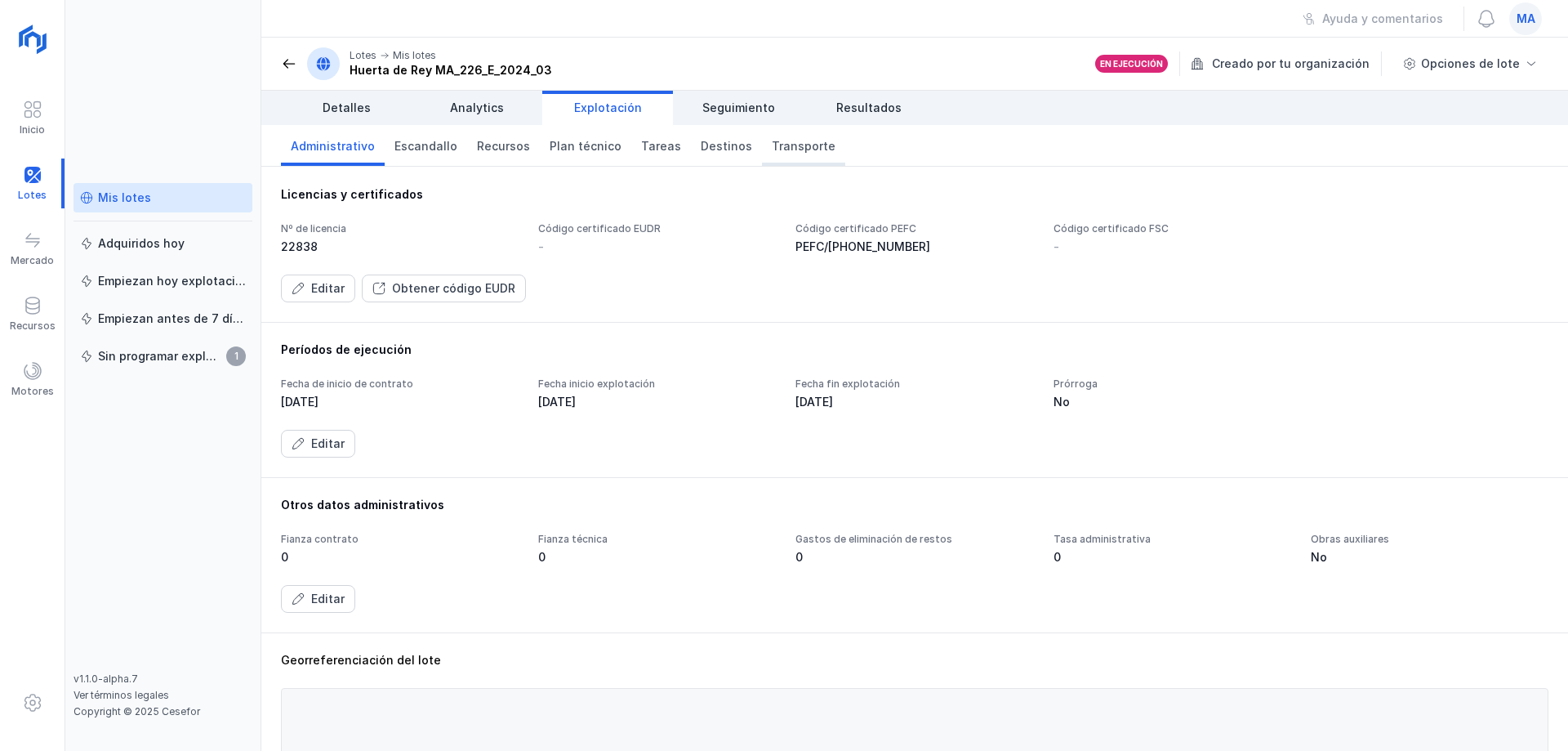
click at [796, 144] on span "Transporte" at bounding box center [803, 146] width 64 height 16
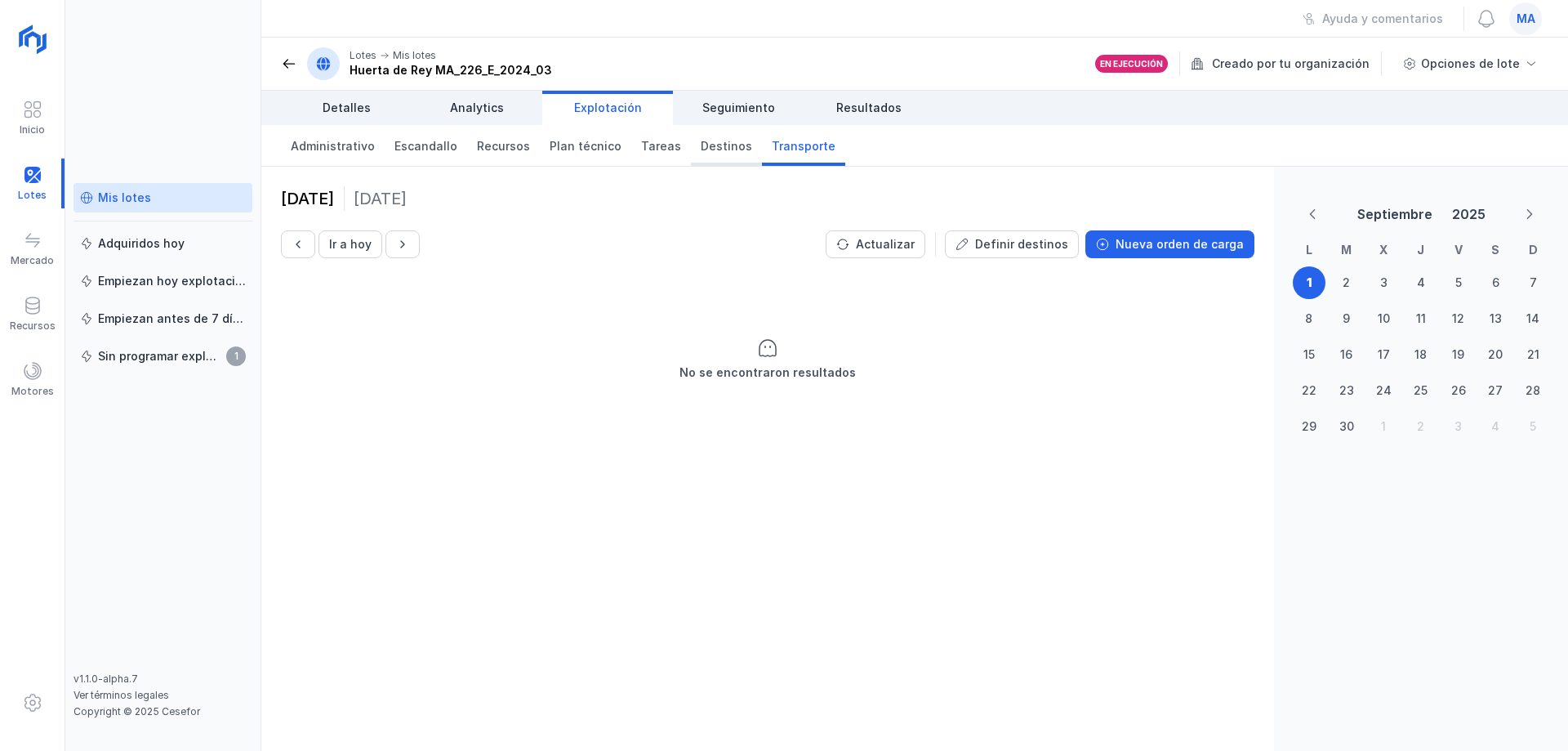
click at [706, 159] on link "Destinos" at bounding box center [726, 145] width 71 height 41
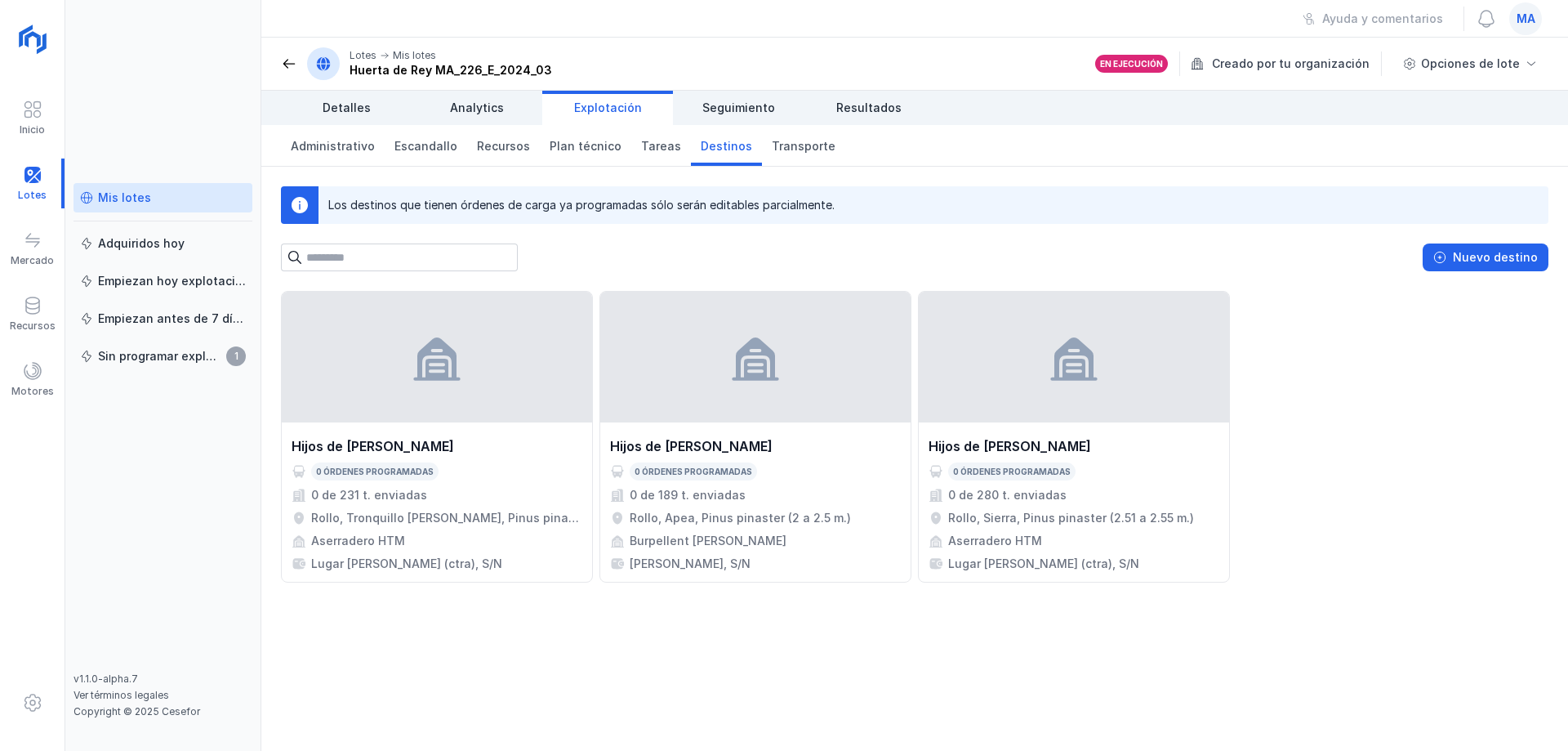
drag, startPoint x: 823, startPoint y: 566, endPoint x: 799, endPoint y: 587, distance: 31.9
drag, startPoint x: 799, startPoint y: 587, endPoint x: 757, endPoint y: 642, distance: 69.2
click at [757, 642] on div "Hijos de [PERSON_NAME] 0 órdenes programadas 0 de 231 t. enviadas Rollo, Tronqu…" at bounding box center [914, 520] width 1306 height 459
drag, startPoint x: 1369, startPoint y: 374, endPoint x: 990, endPoint y: 99, distance: 468.3
click at [1361, 365] on div "Hijos de [PERSON_NAME] 0 órdenes programadas 0 de 231 t. enviadas Rollo, Tronqu…" at bounding box center [914, 436] width 1267 height 292
